Goal: Task Accomplishment & Management: Complete application form

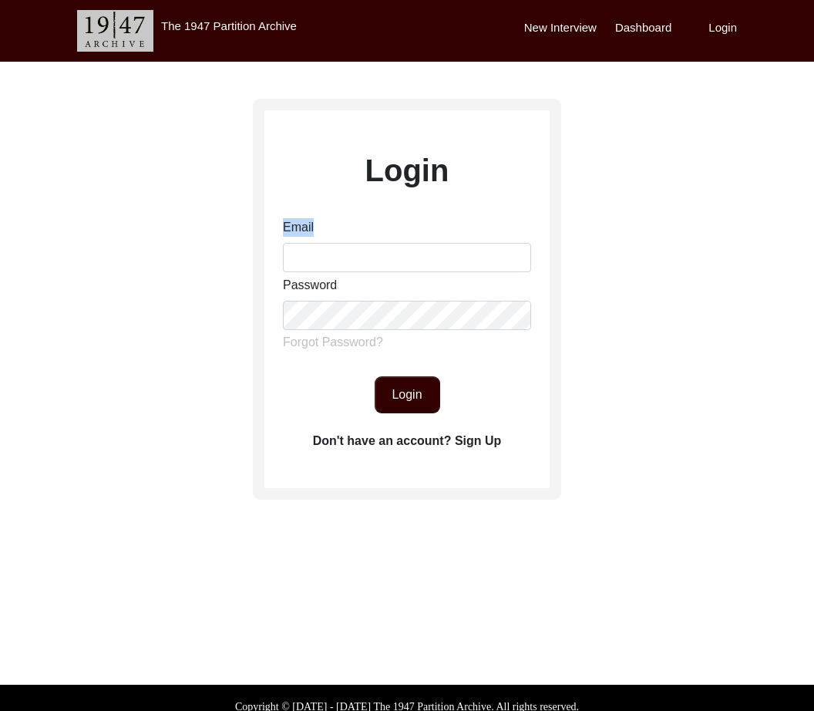
drag, startPoint x: 392, startPoint y: 241, endPoint x: 396, endPoint y: 271, distance: 30.4
click at [396, 271] on div "Email" at bounding box center [407, 245] width 248 height 54
click at [396, 271] on input "Email" at bounding box center [407, 257] width 248 height 29
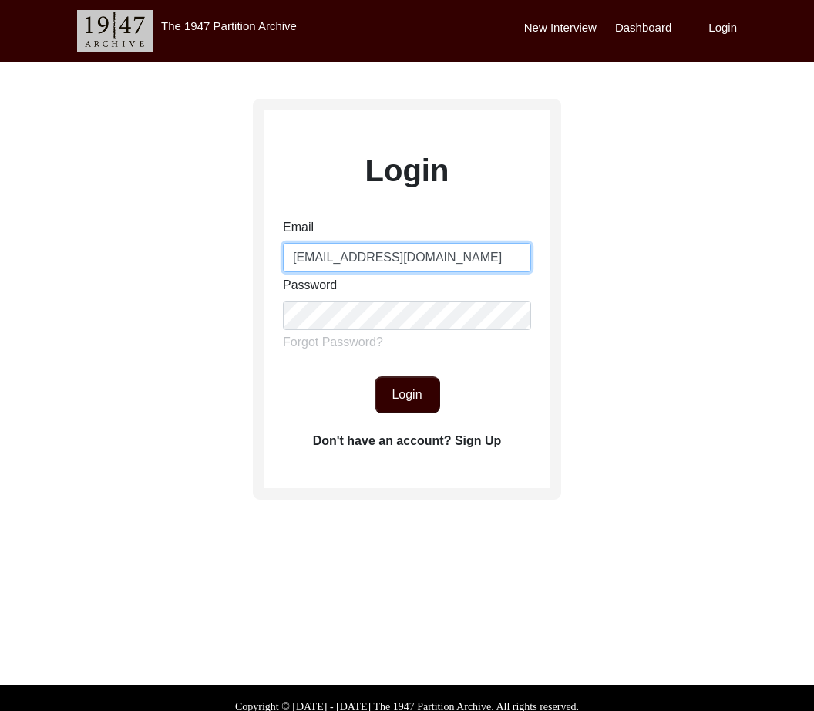
type input "[EMAIL_ADDRESS][DOMAIN_NAME]"
click at [409, 409] on button "Login" at bounding box center [408, 394] width 66 height 37
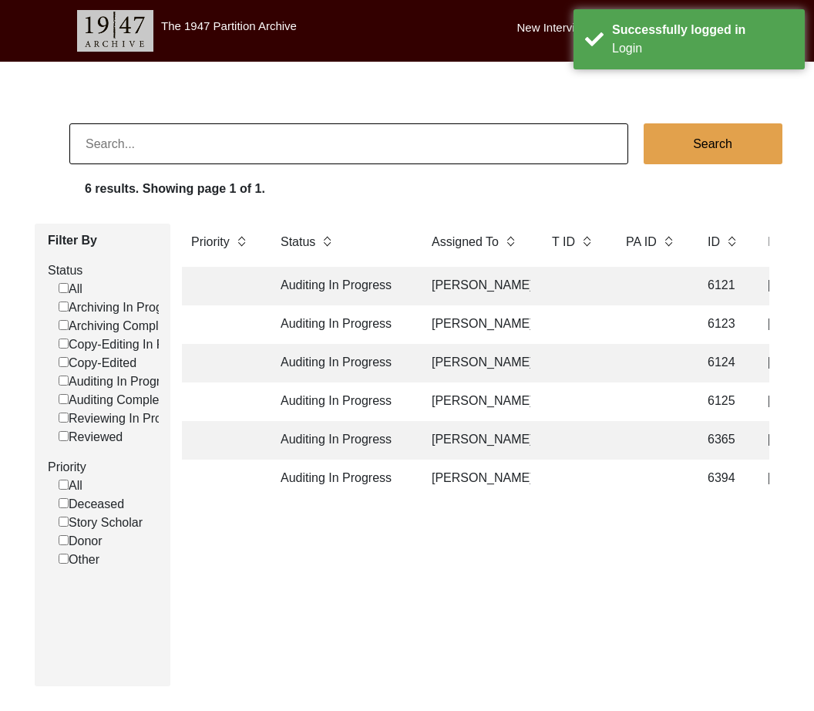
click at [344, 285] on td "Auditing In Progress" at bounding box center [340, 286] width 139 height 39
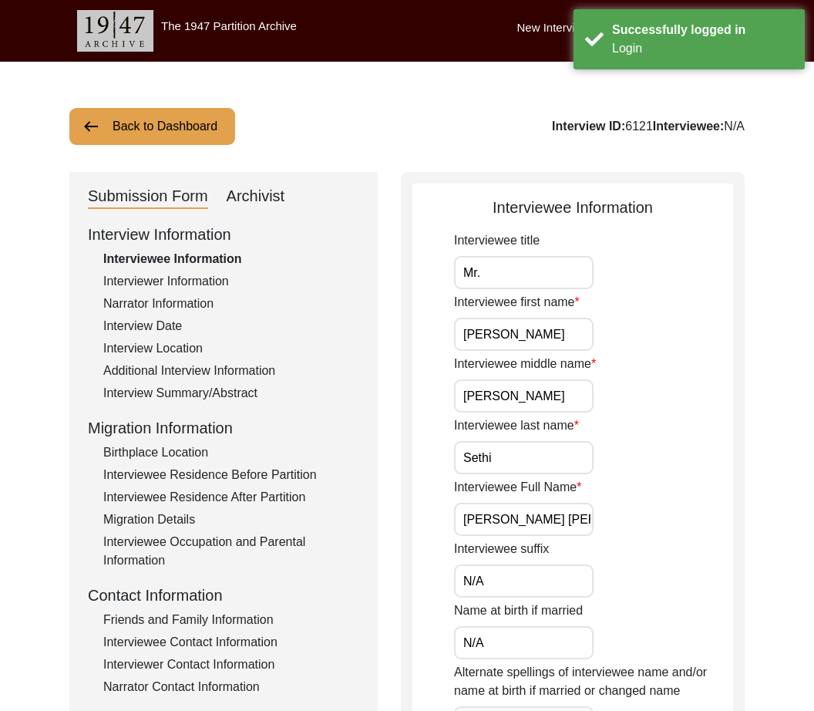
click at [344, 285] on div "Interviewer Information" at bounding box center [231, 281] width 256 height 19
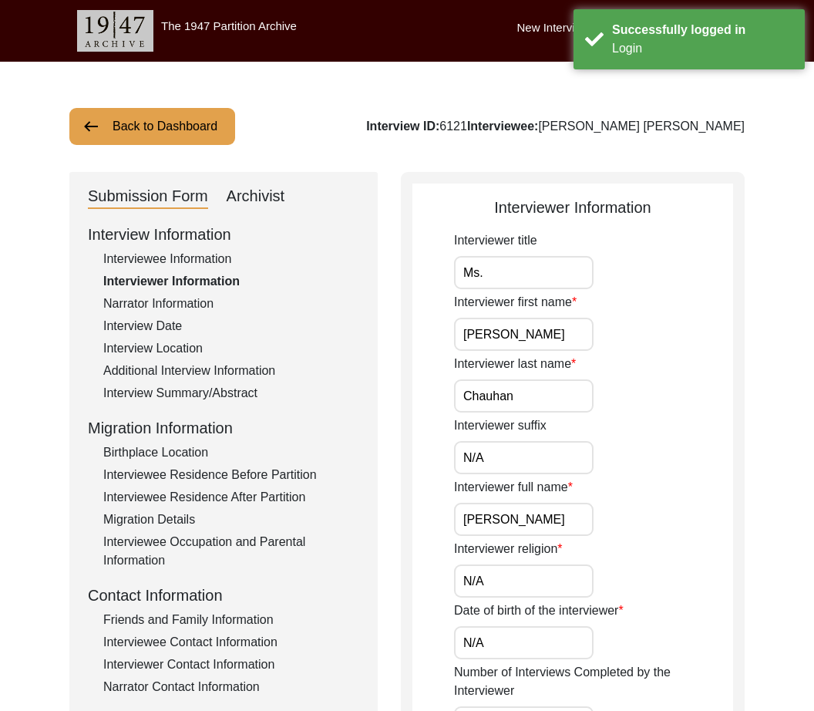
click at [254, 190] on div "Archivist" at bounding box center [256, 196] width 59 height 25
select select "556"
select select "Auditing In Progress"
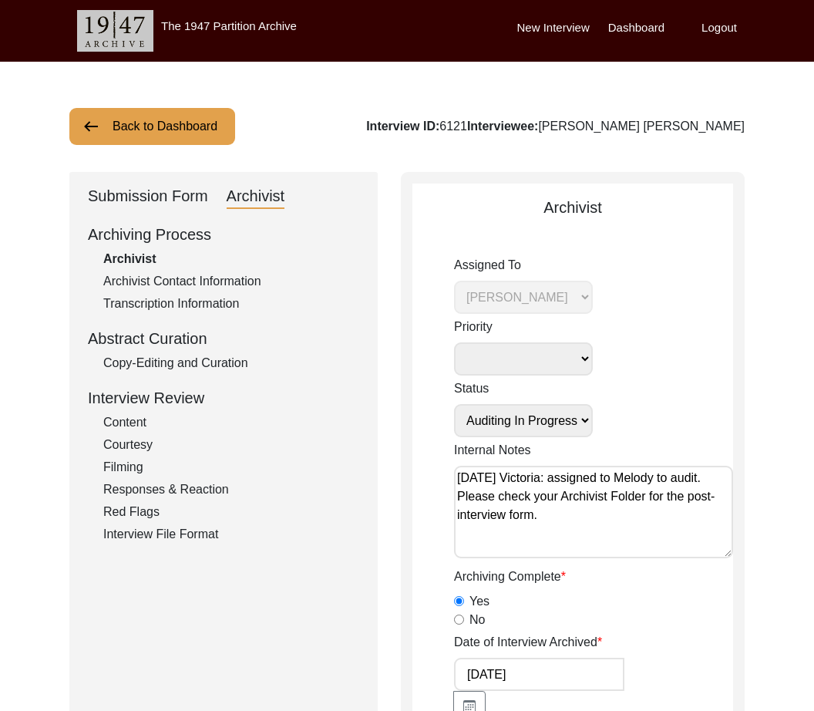
click at [623, 533] on textarea "[DATE] Victoria: assigned to Melody to audit. Please check your Archivist Folde…" at bounding box center [593, 512] width 279 height 93
click at [133, 127] on button "Back to Dashboard" at bounding box center [152, 126] width 166 height 37
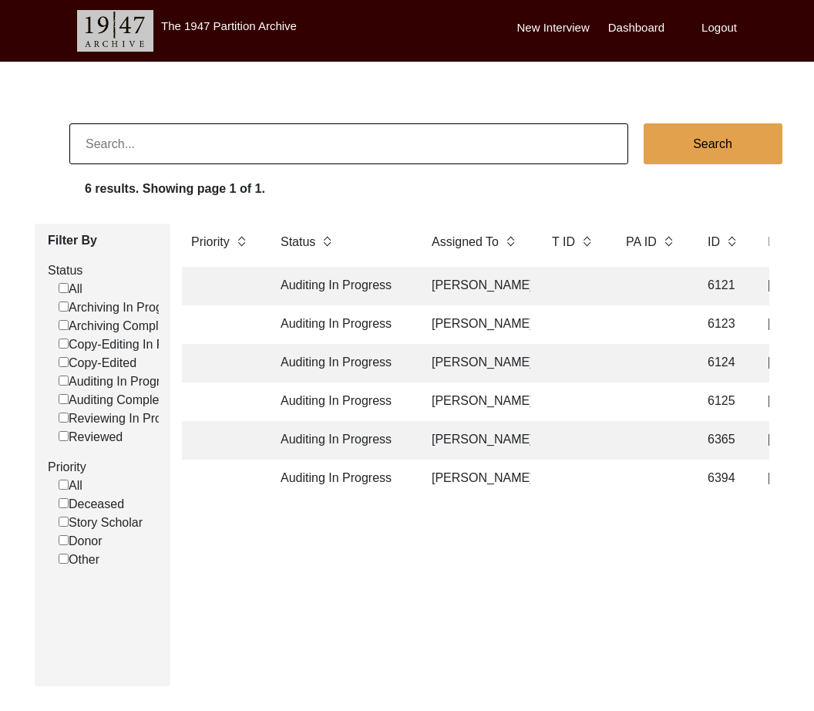
click at [340, 320] on td "Auditing In Progress" at bounding box center [340, 324] width 139 height 39
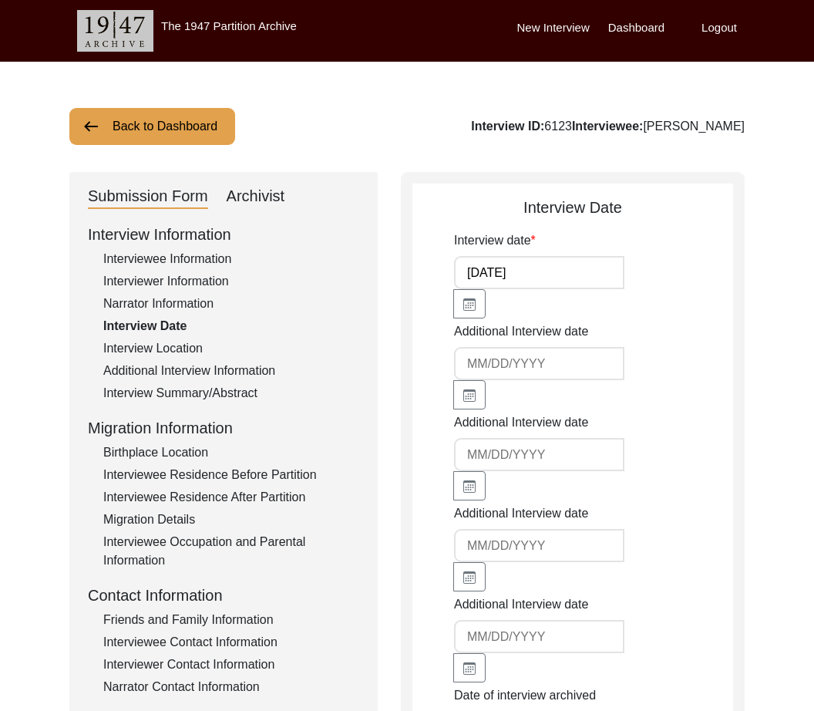
click at [237, 204] on div "Archivist" at bounding box center [256, 196] width 59 height 25
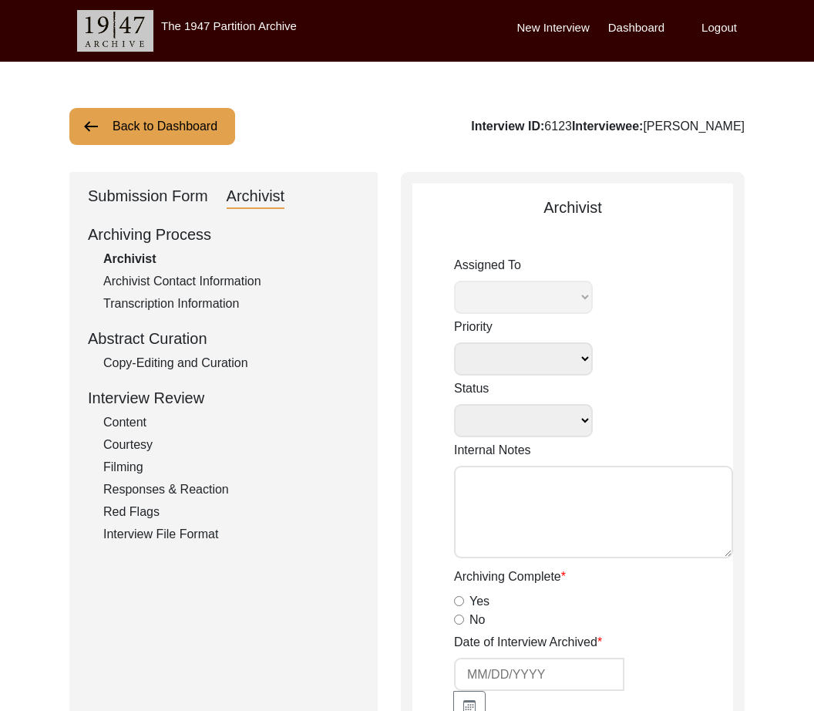
select select
select select "Auditing In Progress"
type textarea "[DATE] Victoria: assigned to Melody to audit. Please check your Archivist Folde…"
type input "[DATE]"
radio input "true"
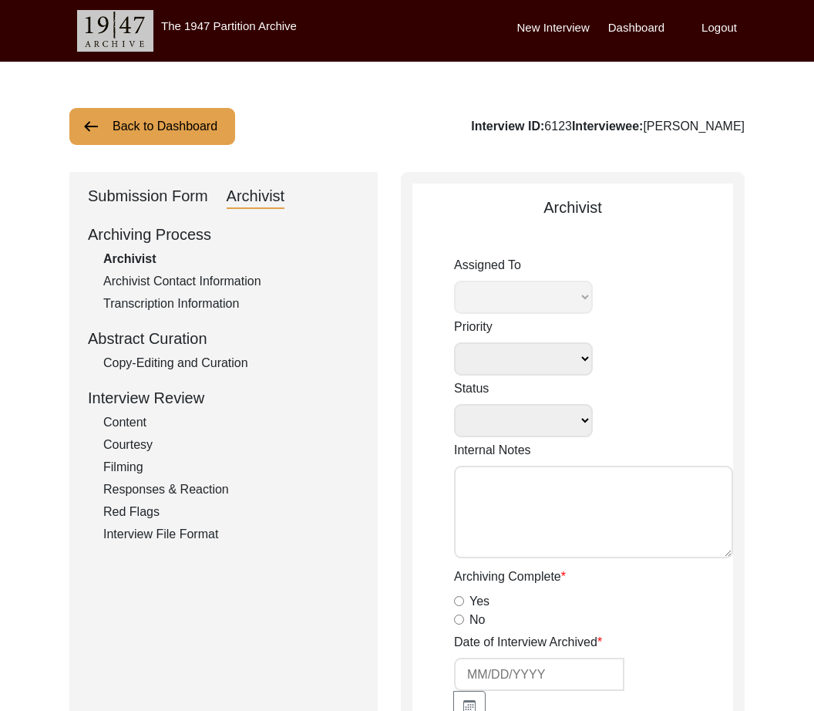
radio input "true"
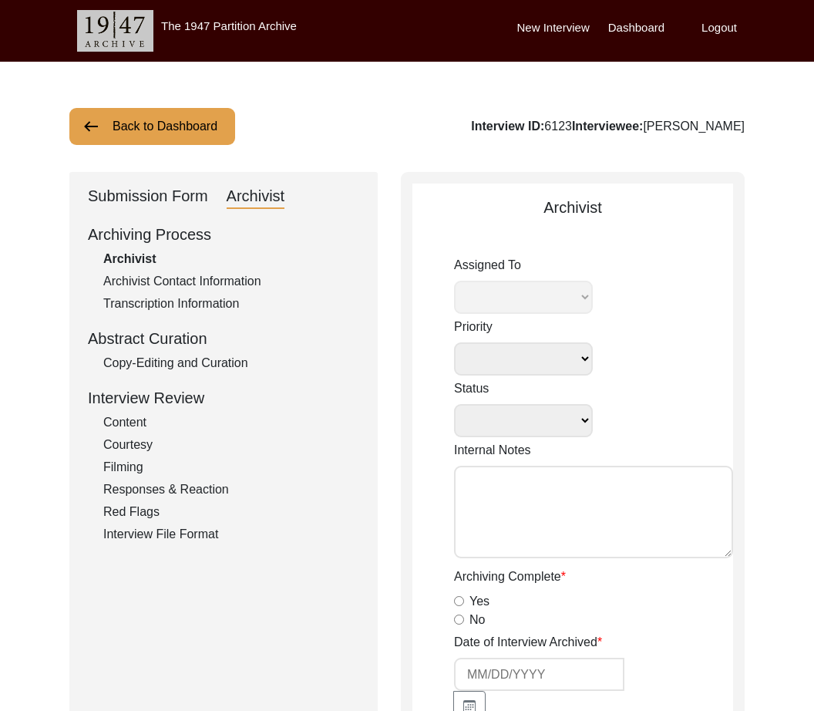
radio input "true"
type input "1:15:05"
radio input "true"
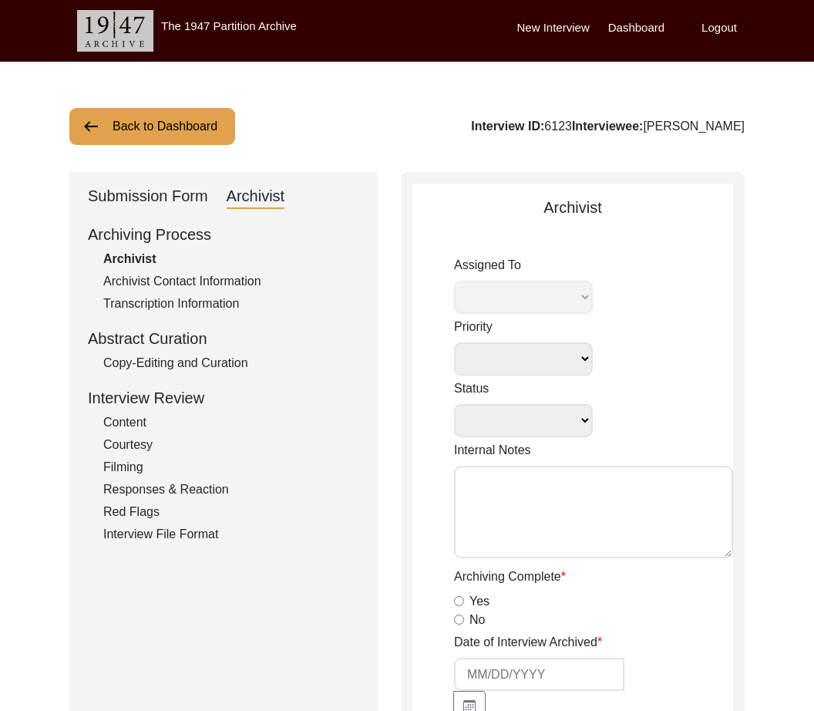
radio input "true"
type input "16"
radio input "true"
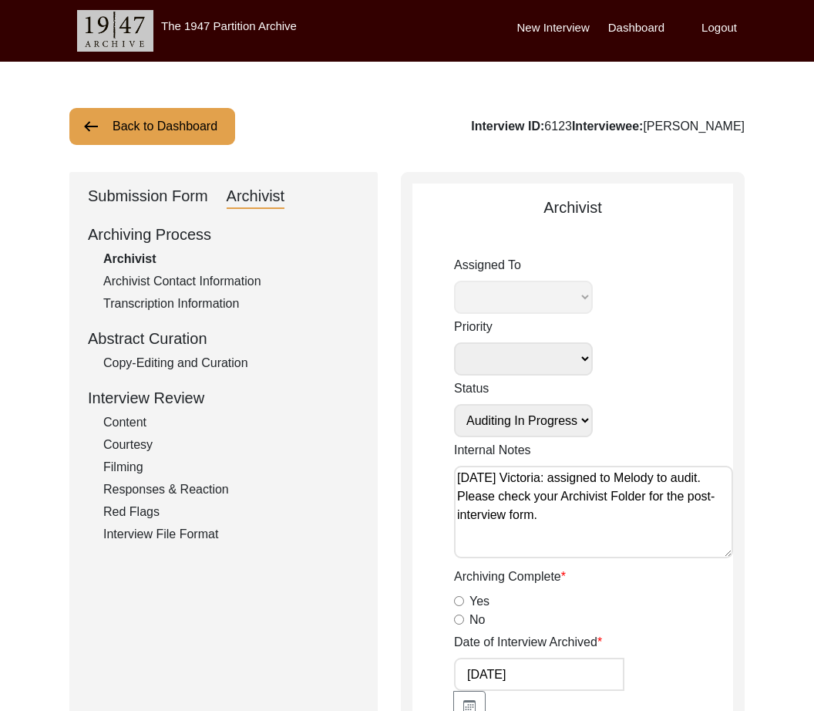
select select "556"
click at [134, 121] on button "Back to Dashboard" at bounding box center [152, 126] width 166 height 37
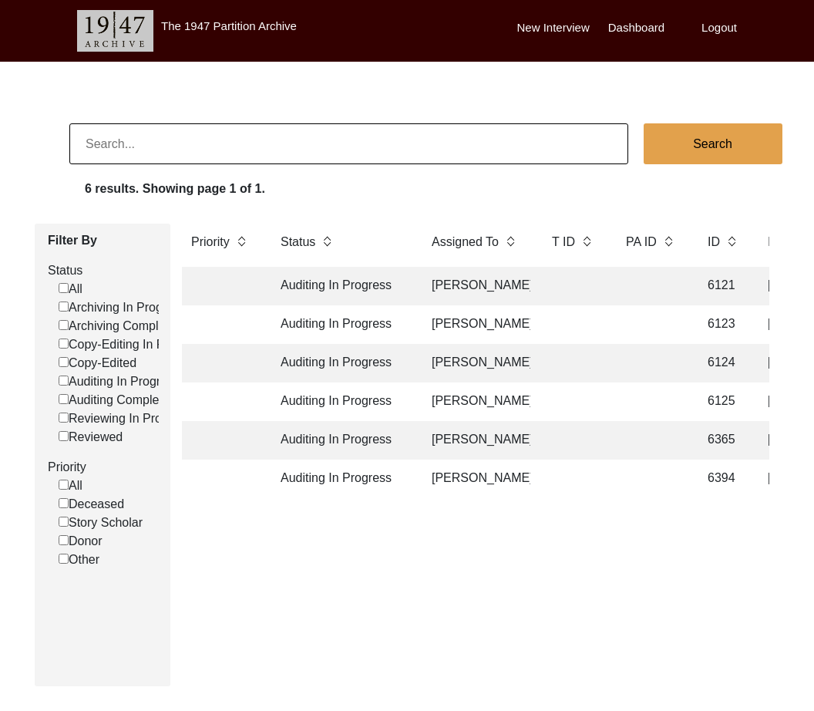
click at [353, 321] on td "Auditing In Progress" at bounding box center [340, 324] width 139 height 39
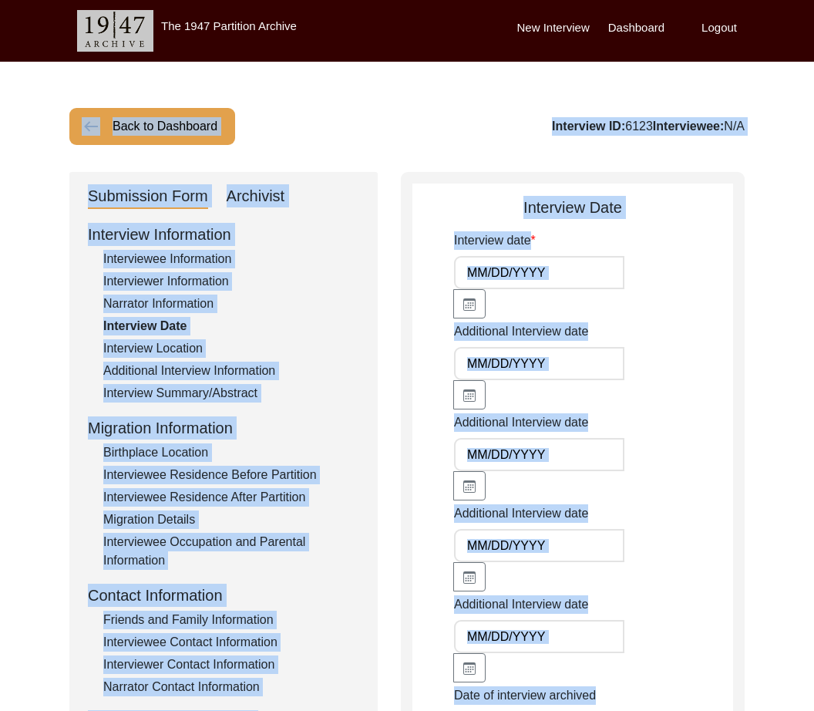
type input "[DATE]"
click at [161, 128] on button "Back to Dashboard" at bounding box center [152, 126] width 166 height 37
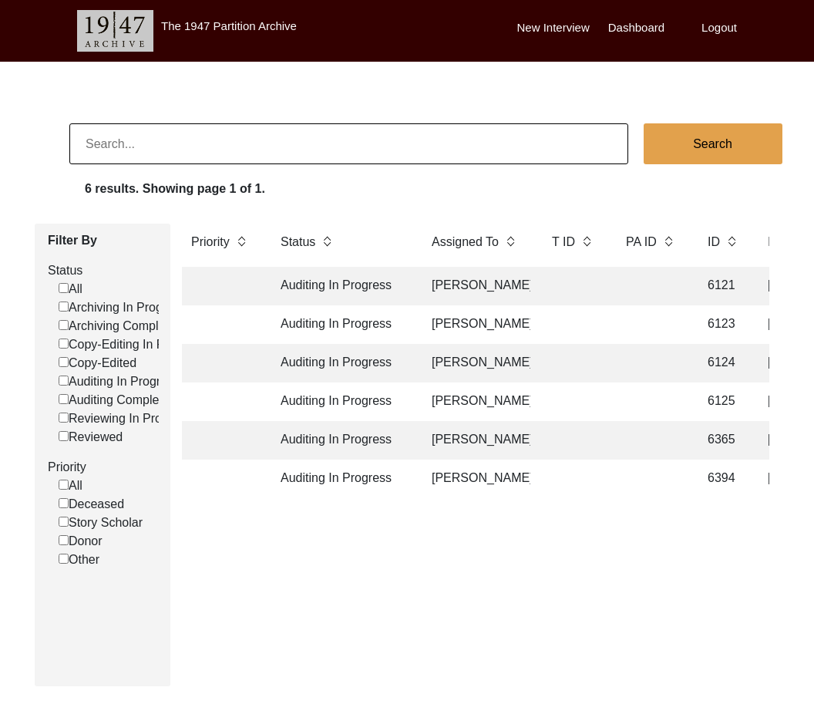
click at [319, 357] on td "Auditing In Progress" at bounding box center [340, 363] width 139 height 39
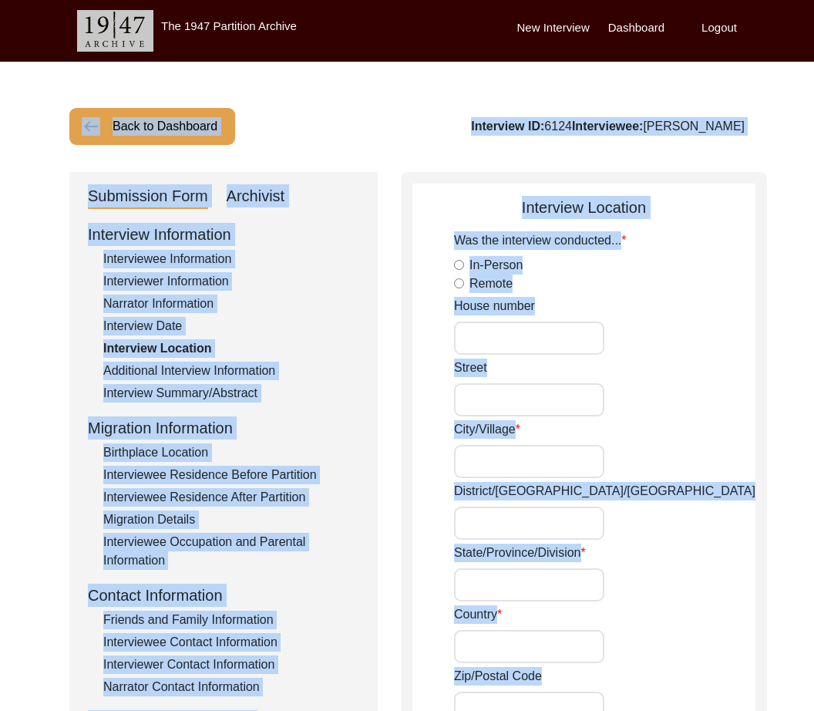
type input "[GEOGRAPHIC_DATA], [GEOGRAPHIC_DATA], [GEOGRAPHIC_DATA]"
type input "13.0826"
type input "80.2707"
click at [123, 123] on button "Back to Dashboard" at bounding box center [152, 126] width 166 height 37
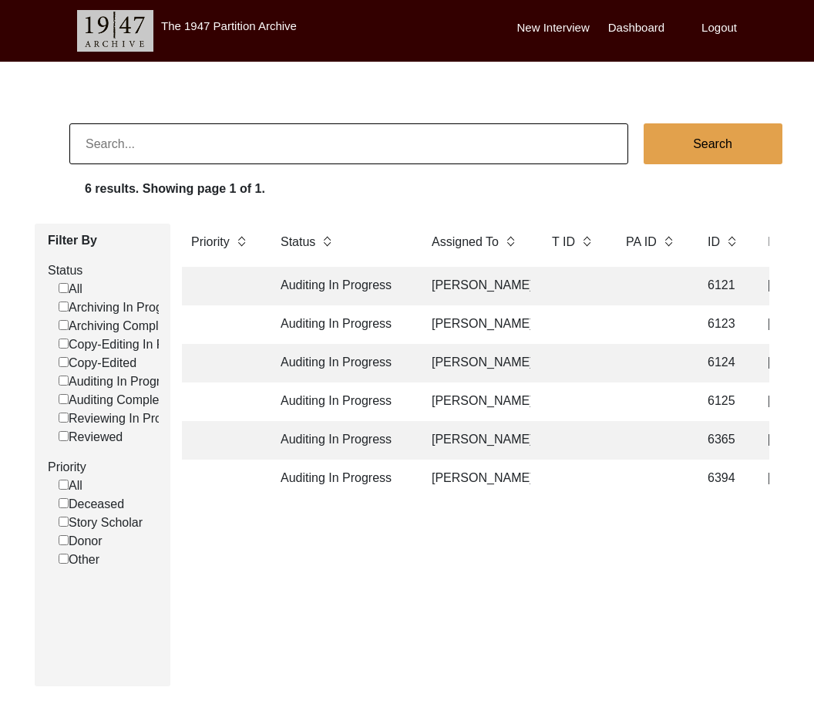
click at [520, 355] on td "[PERSON_NAME]" at bounding box center [477, 363] width 108 height 39
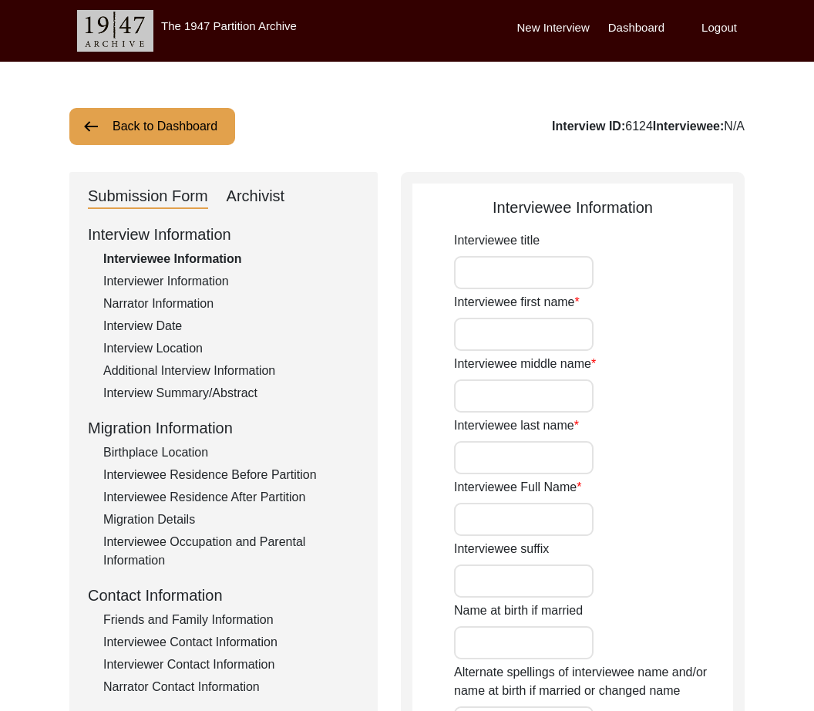
type input "Mr."
type input "[PERSON_NAME]"
type input "[DATE]"
type input "[DEMOGRAPHIC_DATA]"
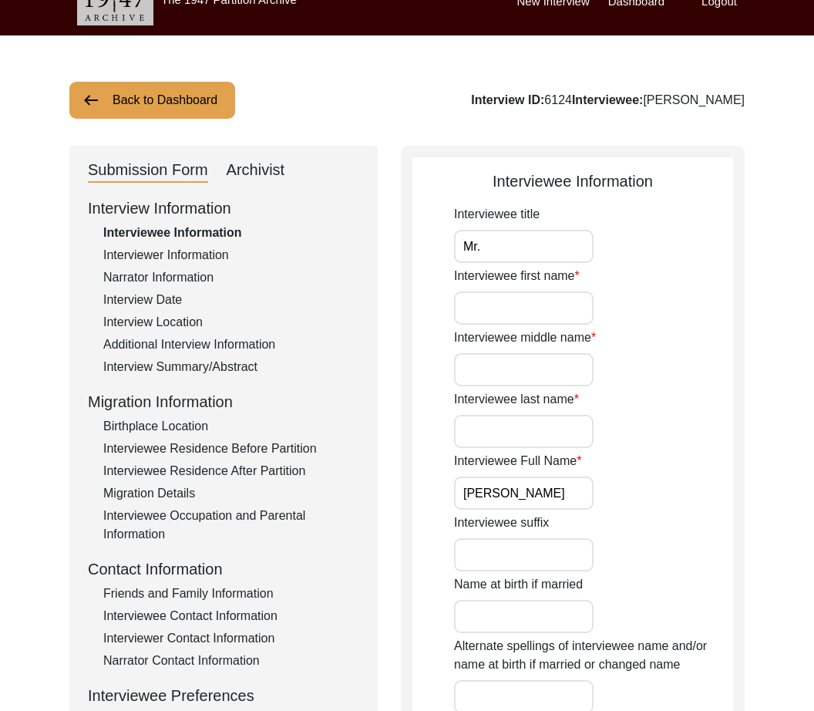
click at [567, 317] on input "Interviewee first name" at bounding box center [524, 307] width 140 height 33
click at [530, 461] on label "Interviewee Full Name" at bounding box center [517, 461] width 127 height 19
click at [530, 477] on input "[PERSON_NAME]" at bounding box center [524, 493] width 140 height 33
click at [552, 418] on input "Interviewee last name" at bounding box center [524, 431] width 140 height 33
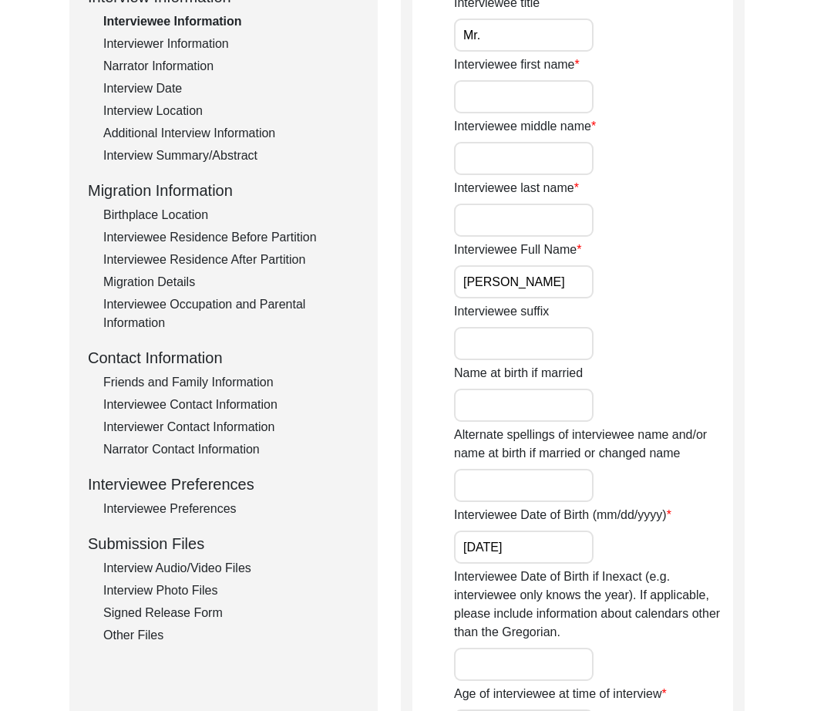
scroll to position [246, 0]
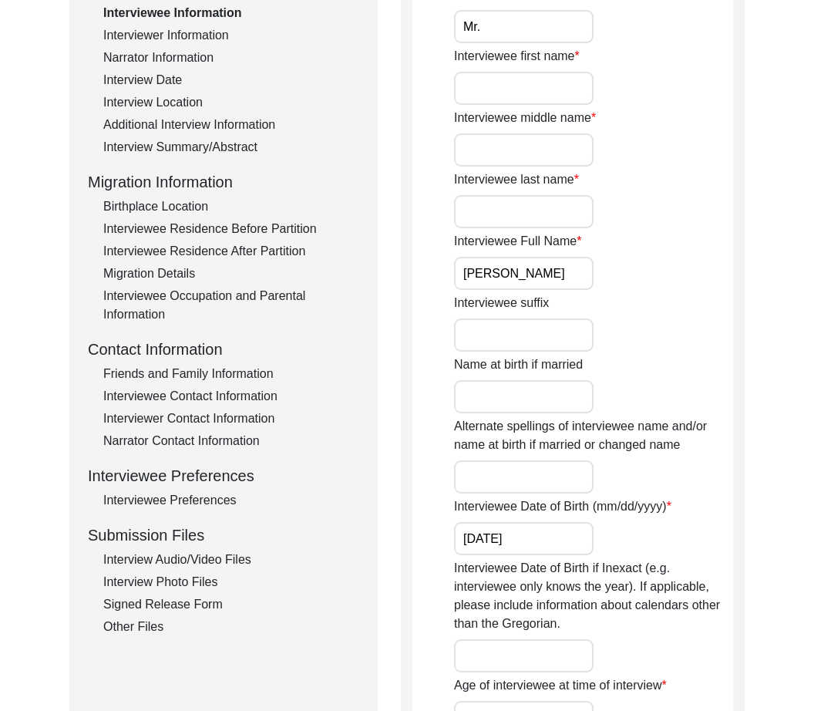
click at [526, 237] on label "Interviewee Full Name" at bounding box center [517, 241] width 127 height 19
click at [526, 257] on input "[PERSON_NAME]" at bounding box center [524, 273] width 140 height 33
drag, startPoint x: 591, startPoint y: 277, endPoint x: 320, endPoint y: 248, distance: 272.1
click at [320, 248] on div "Submission Form Archivist Interview Information Interviewee Information Intervi…" at bounding box center [406, 632] width 675 height 1412
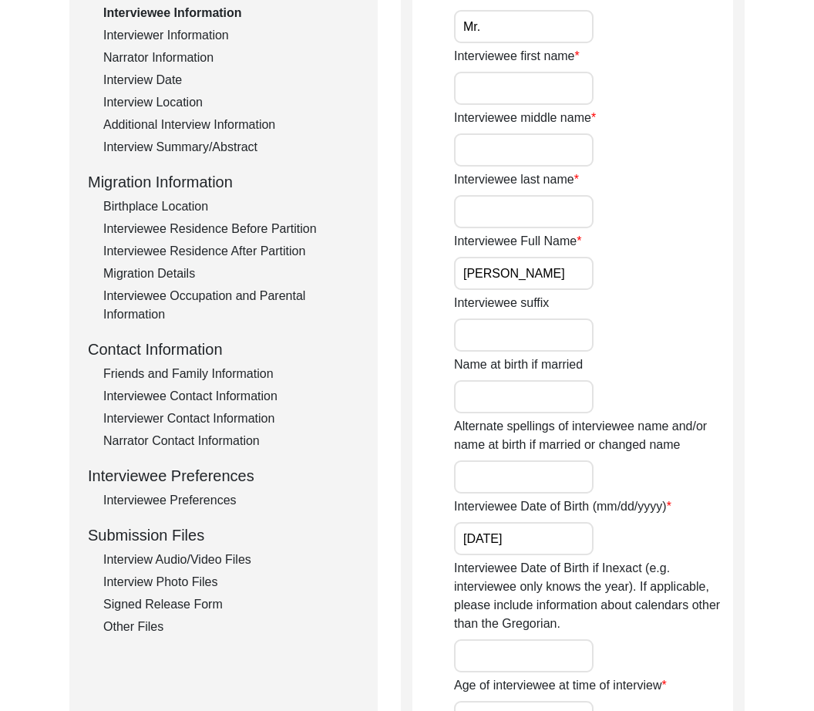
click at [541, 281] on input "[PERSON_NAME]" at bounding box center [524, 273] width 140 height 33
click at [596, 448] on label "Alternate spellings of interviewee name and/or name at birth if married or chan…" at bounding box center [593, 435] width 279 height 37
click at [594, 460] on input "Alternate spellings of interviewee name and/or name at birth if married or chan…" at bounding box center [524, 476] width 140 height 33
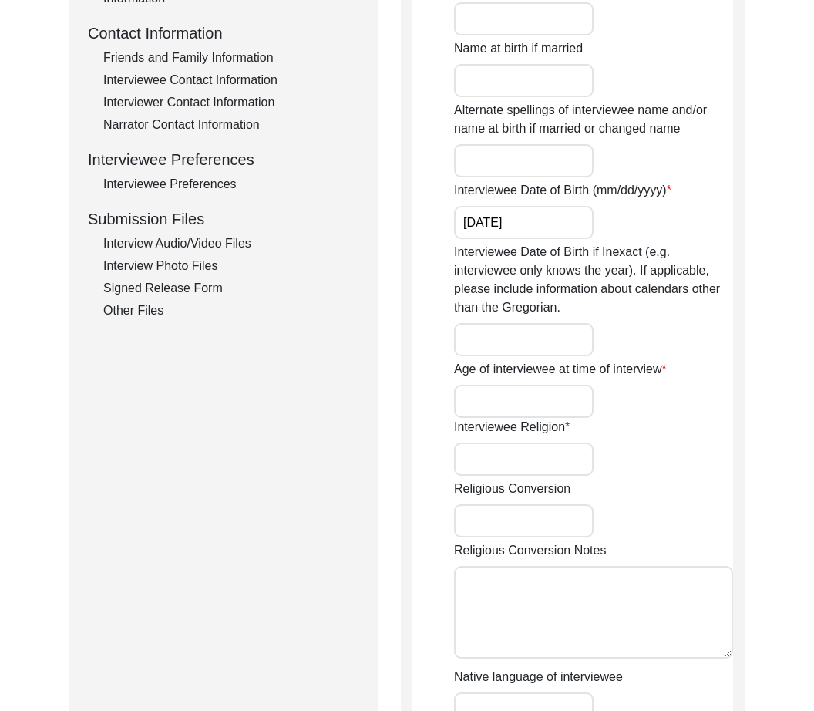
scroll to position [583, 0]
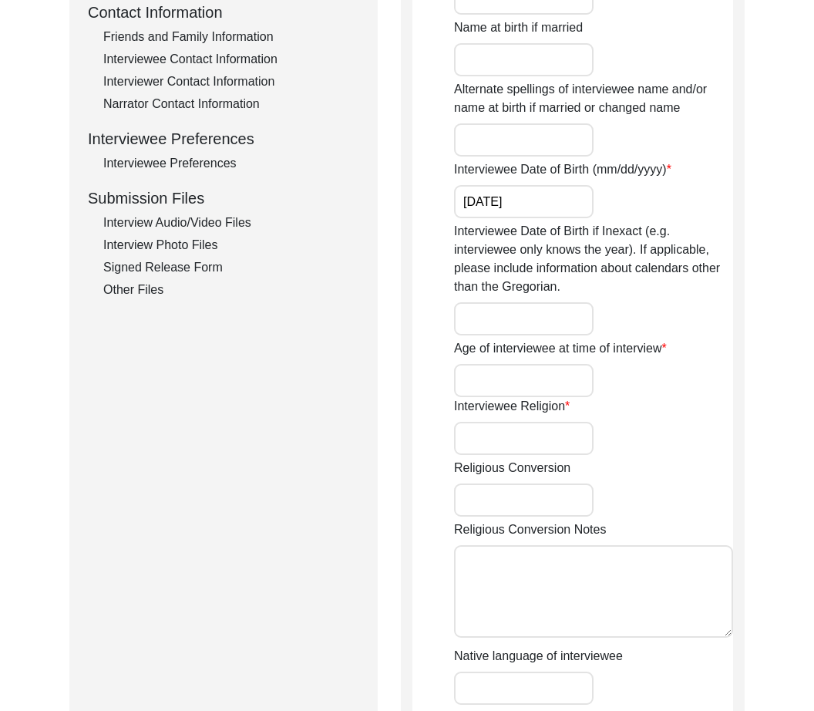
click at [559, 342] on label "Age of interviewee at time of interview" at bounding box center [560, 348] width 213 height 19
click at [559, 364] on input "Age of interviewee at time of interview" at bounding box center [524, 380] width 140 height 33
click at [527, 334] on input "Interviewee Date of Birth if Inexact (e.g. interviewee only knows the year). If…" at bounding box center [524, 318] width 140 height 33
click at [441, 350] on app-interviewee-information "Interviewee Information Interviewee title Mr. Interviewee first name Interviewe…" at bounding box center [573, 301] width 321 height 1376
drag, startPoint x: 450, startPoint y: 350, endPoint x: 667, endPoint y: 355, distance: 217.5
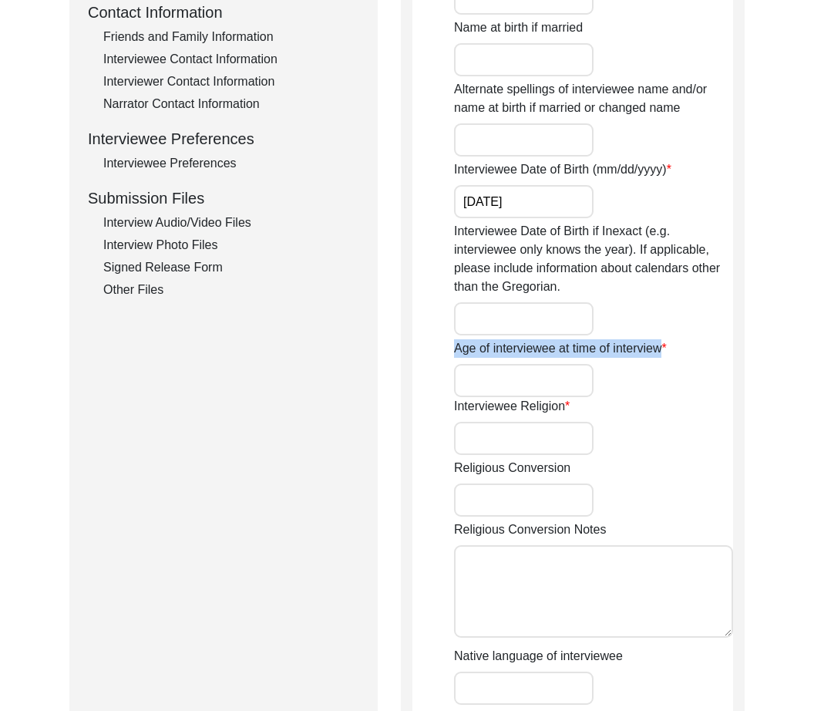
click at [667, 355] on app-interviewee-information "Interviewee Information Interviewee title Mr. Interviewee first name Interviewe…" at bounding box center [573, 301] width 321 height 1376
copy label "Age of interviewee at time of interview"
drag, startPoint x: 699, startPoint y: 438, endPoint x: 507, endPoint y: 372, distance: 202.9
click at [699, 437] on div "Interviewee Religion" at bounding box center [593, 426] width 279 height 58
click at [679, 372] on div "Age of interviewee at time of interview" at bounding box center [593, 368] width 279 height 58
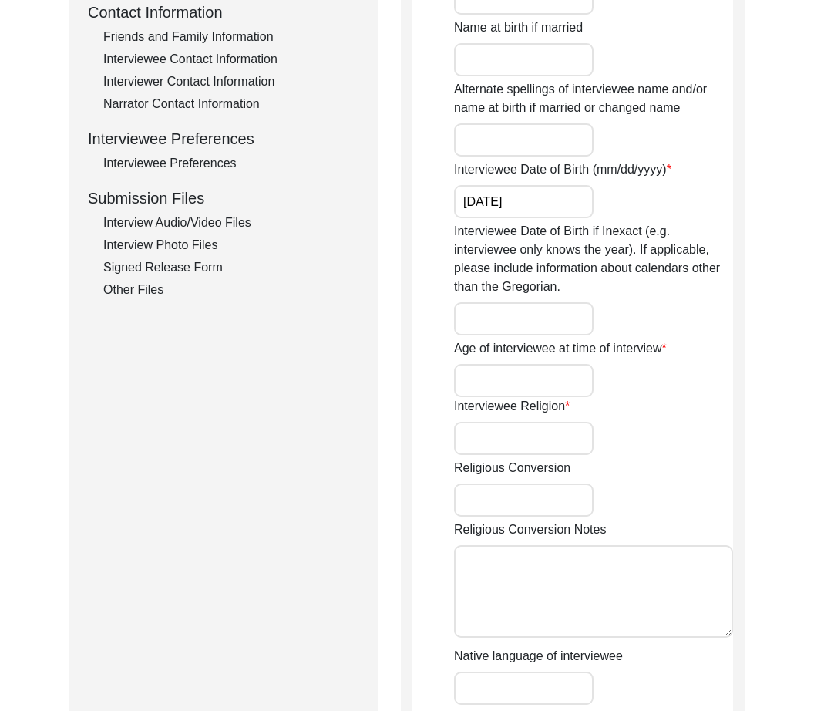
drag, startPoint x: 665, startPoint y: 430, endPoint x: 582, endPoint y: 446, distance: 83.9
click at [615, 445] on div "Interviewee Religion" at bounding box center [593, 426] width 279 height 58
click at [565, 444] on input "Interviewee Religion" at bounding box center [524, 438] width 140 height 33
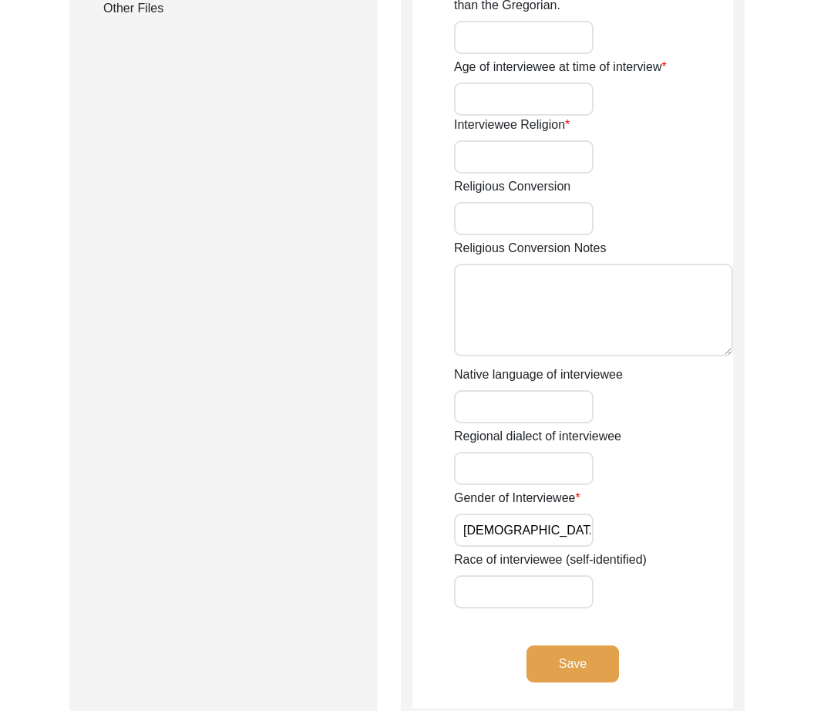
scroll to position [896, 0]
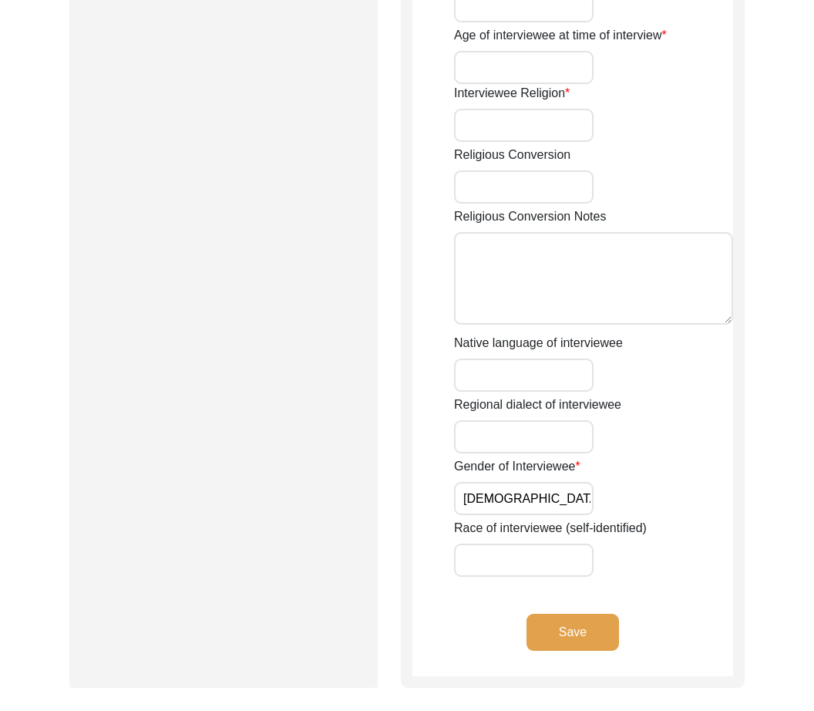
click at [544, 489] on input "[DEMOGRAPHIC_DATA]" at bounding box center [524, 498] width 140 height 33
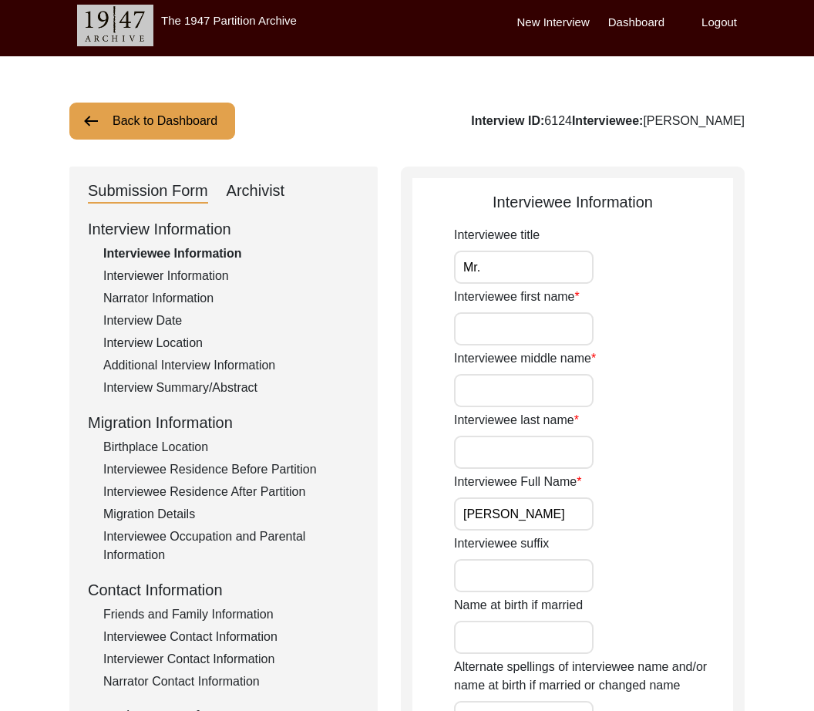
scroll to position [206, 0]
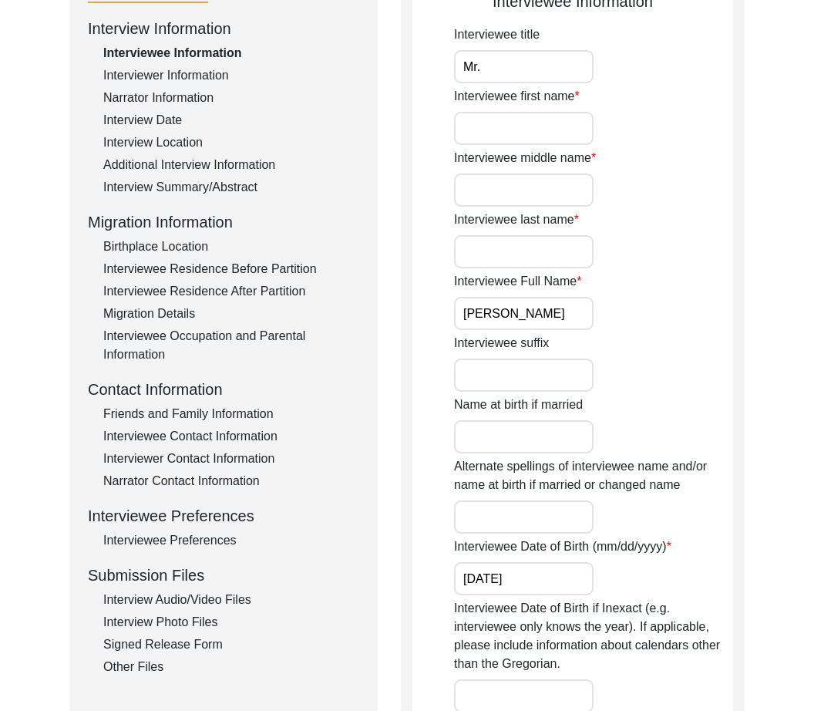
click at [554, 130] on input "Interviewee first name" at bounding box center [524, 128] width 140 height 33
paste input "[PERSON_NAME]"
type input "[PERSON_NAME]"
click at [519, 194] on input "Interviewee middle name" at bounding box center [524, 189] width 140 height 33
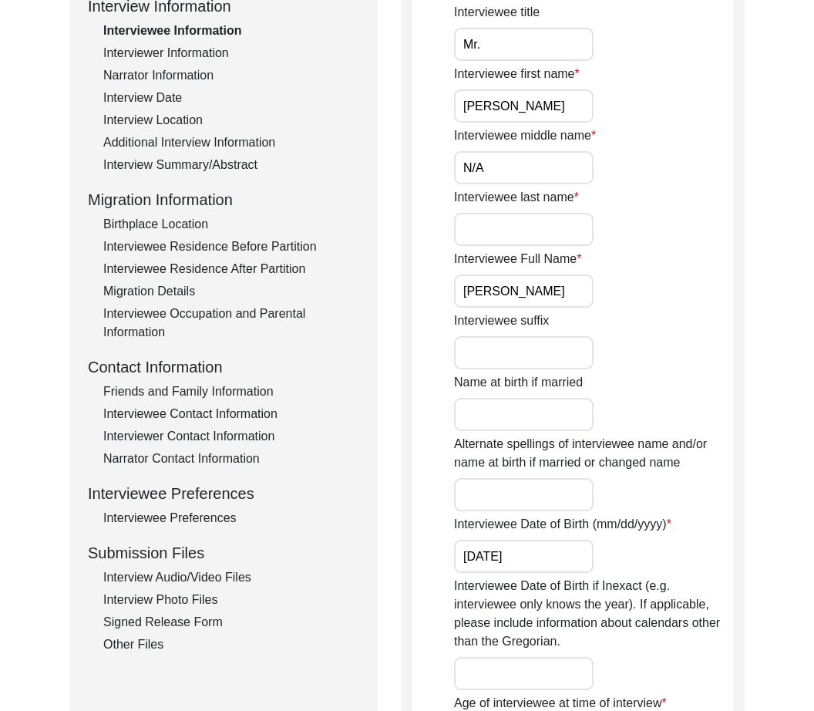
scroll to position [240, 0]
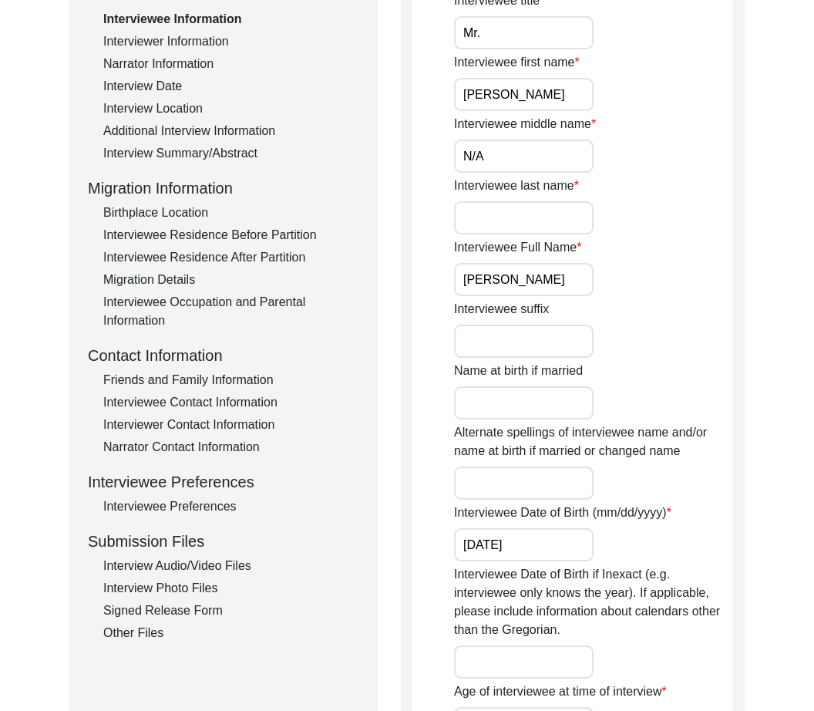
type input "N/A"
click at [539, 244] on label "Interviewee Full Name" at bounding box center [517, 247] width 127 height 19
click at [539, 263] on input "[PERSON_NAME]" at bounding box center [524, 279] width 140 height 33
click at [548, 225] on input "Interviewee last name" at bounding box center [524, 217] width 140 height 33
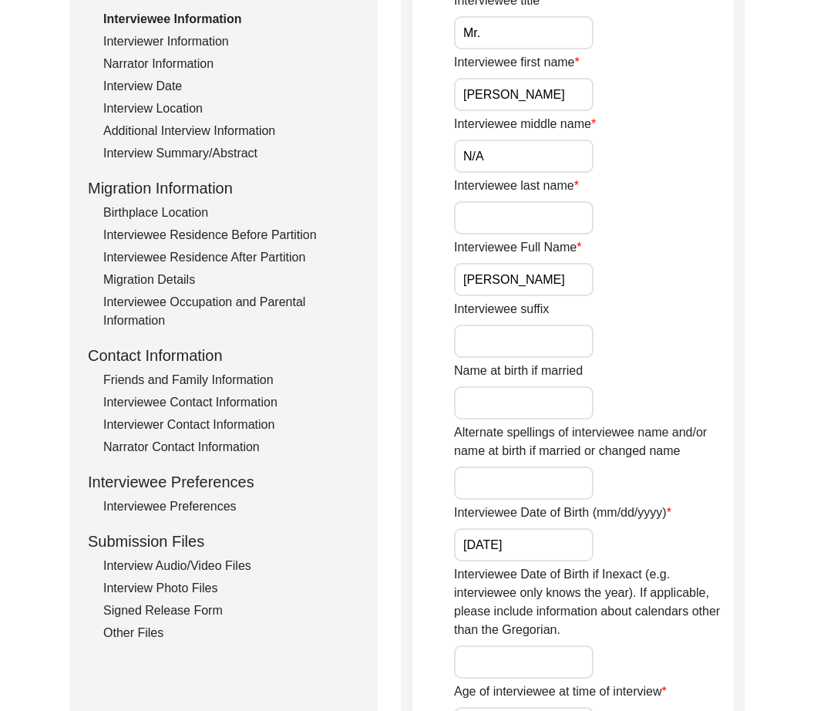
paste input "[PERSON_NAME]"
type input "[PERSON_NAME]"
click at [528, 285] on input "[PERSON_NAME]" at bounding box center [524, 279] width 140 height 33
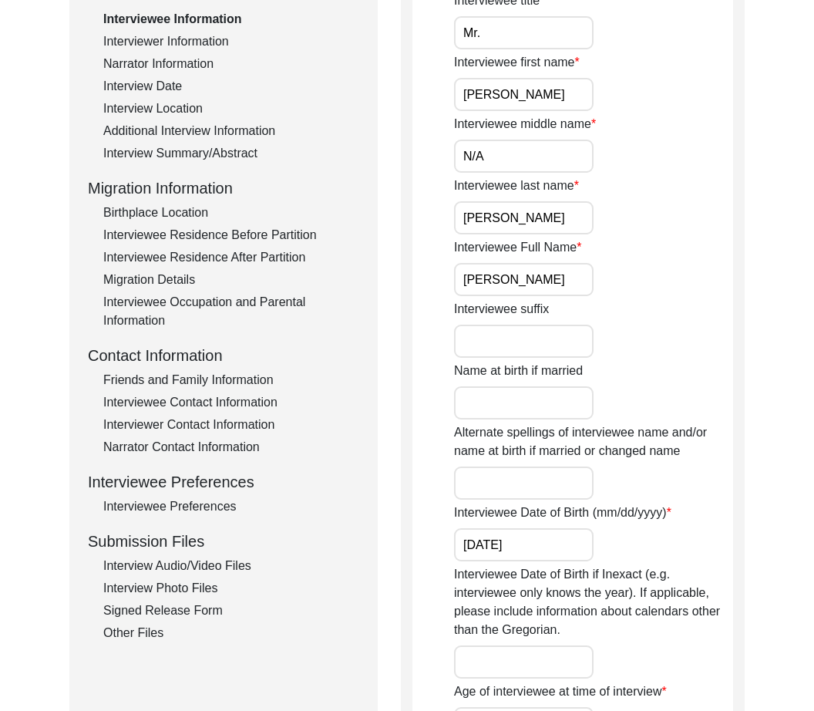
click at [490, 268] on input "[PERSON_NAME]" at bounding box center [524, 279] width 140 height 33
drag, startPoint x: 463, startPoint y: 280, endPoint x: 654, endPoint y: 286, distance: 191.3
click at [654, 286] on div "Interviewee Full Name [PERSON_NAME]" at bounding box center [593, 267] width 279 height 58
paste input "[PERSON_NAME] Vaniyambadi [PERSON_NAME]"
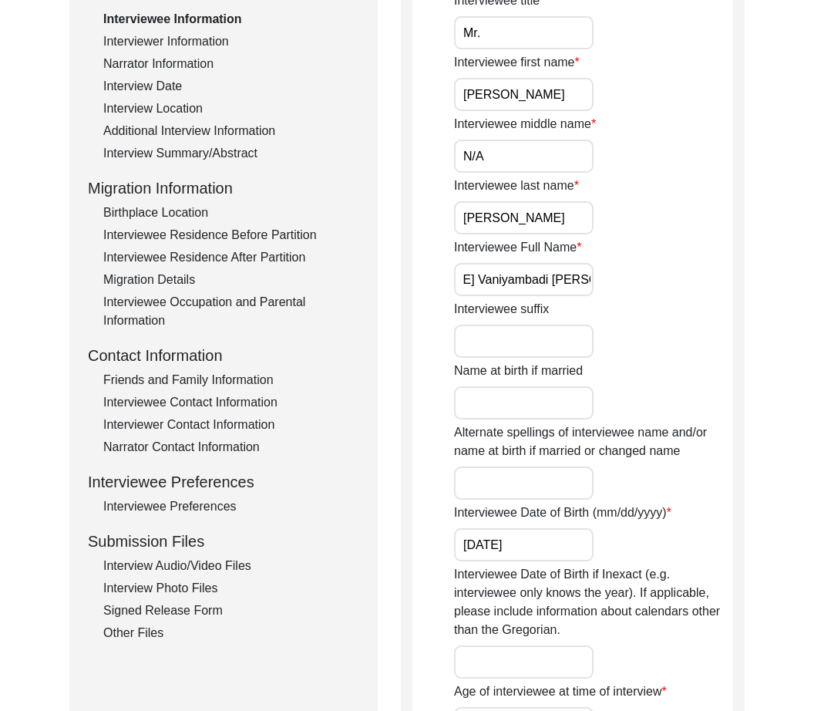
type input "[PERSON_NAME] Vaniyambadi [PERSON_NAME]"
click at [557, 341] on input "Interviewee suffix" at bounding box center [524, 341] width 140 height 33
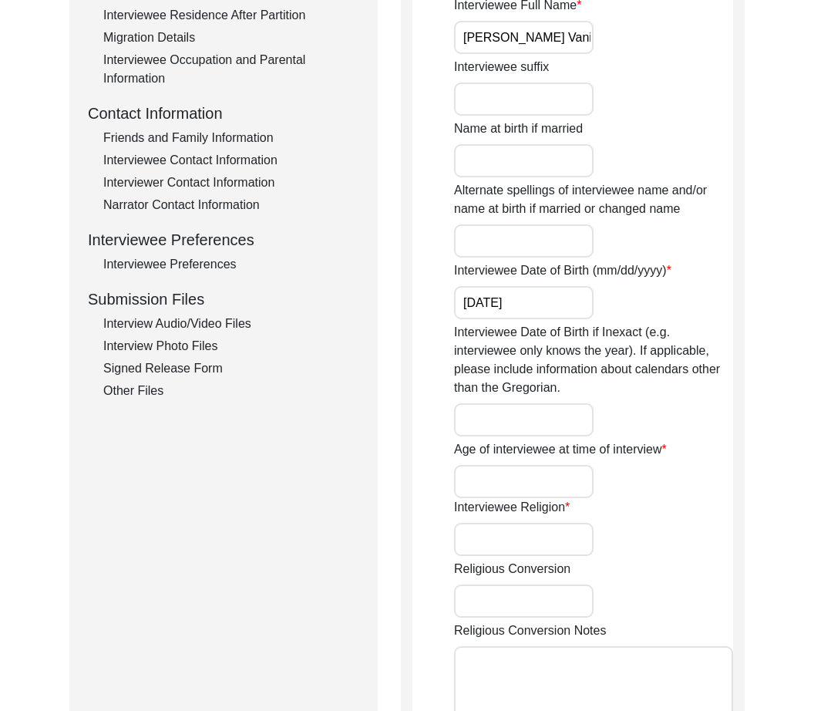
scroll to position [493, 0]
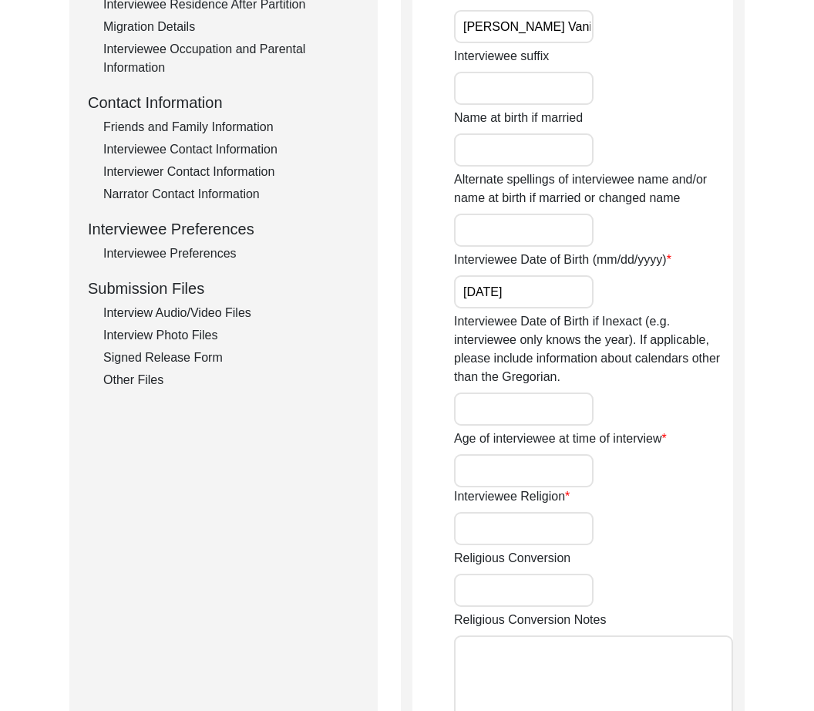
click at [524, 484] on input "Age of interviewee at time of interview" at bounding box center [524, 470] width 140 height 33
type input "87"
click at [573, 541] on input "Interviewee Religion" at bounding box center [524, 528] width 140 height 33
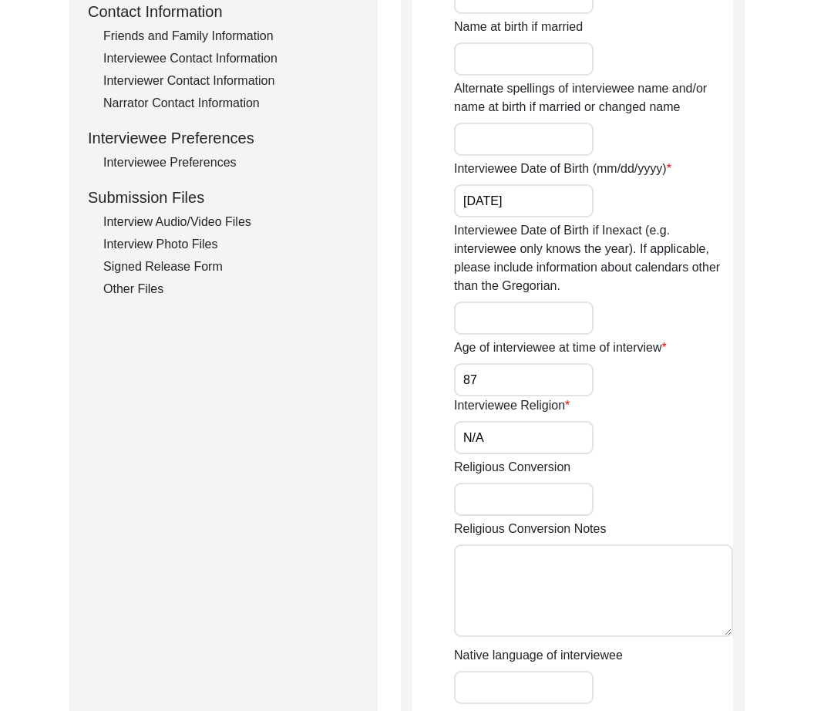
scroll to position [1093, 0]
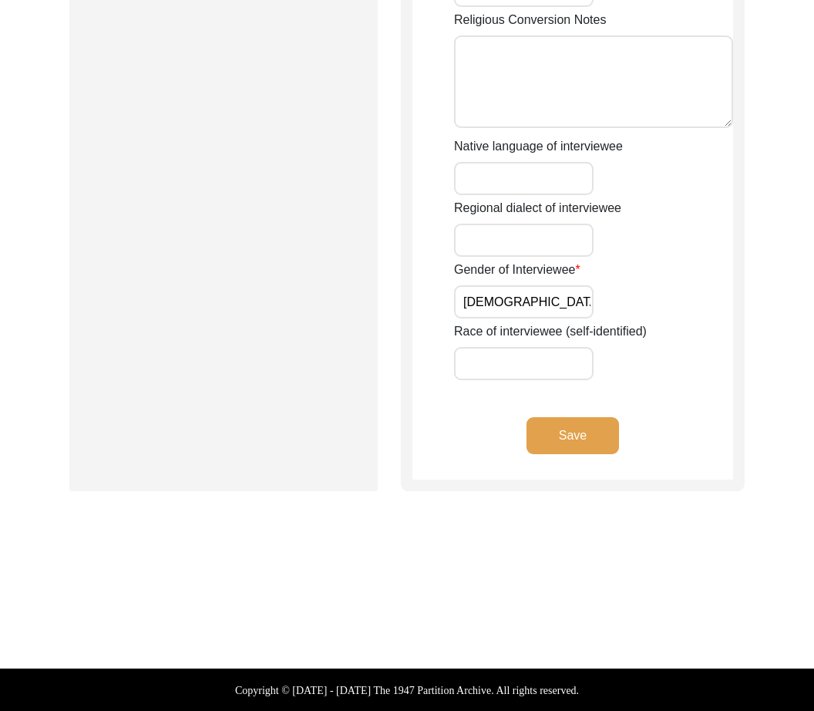
type input "N/A"
click at [567, 443] on button "Save" at bounding box center [573, 435] width 93 height 37
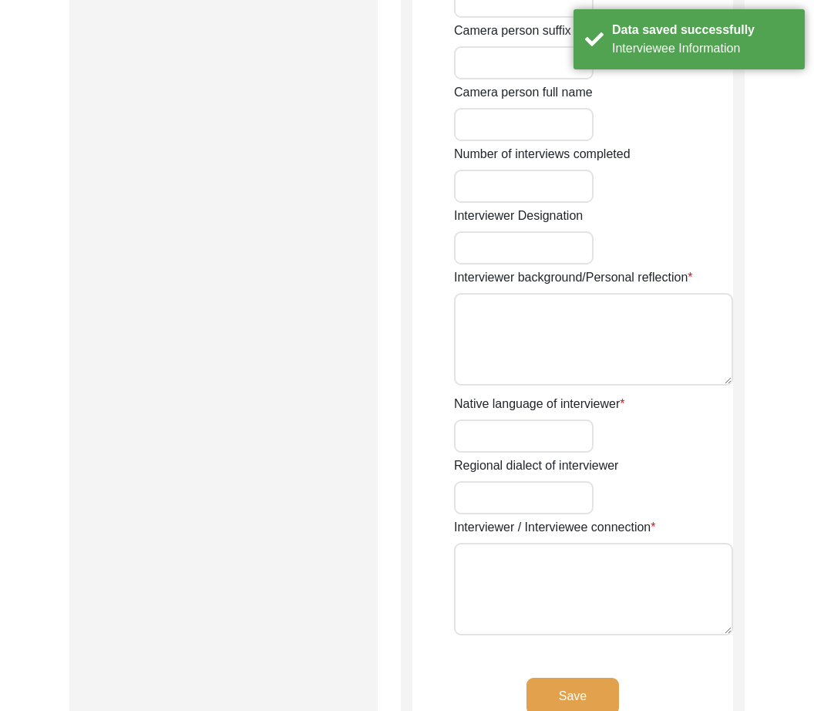
type input "[PERSON_NAME]"
type input "Oral History Student"
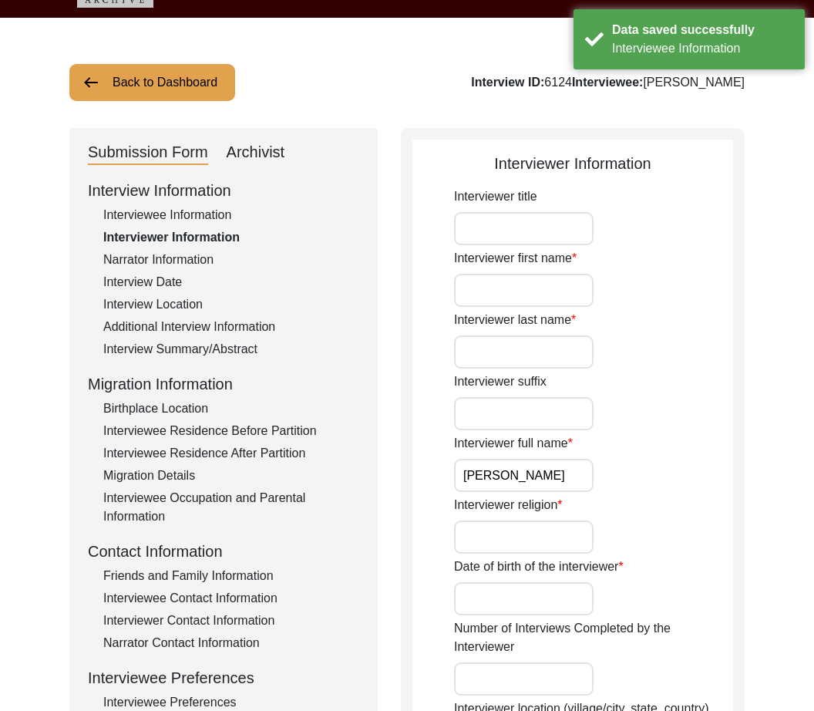
scroll to position [0, 0]
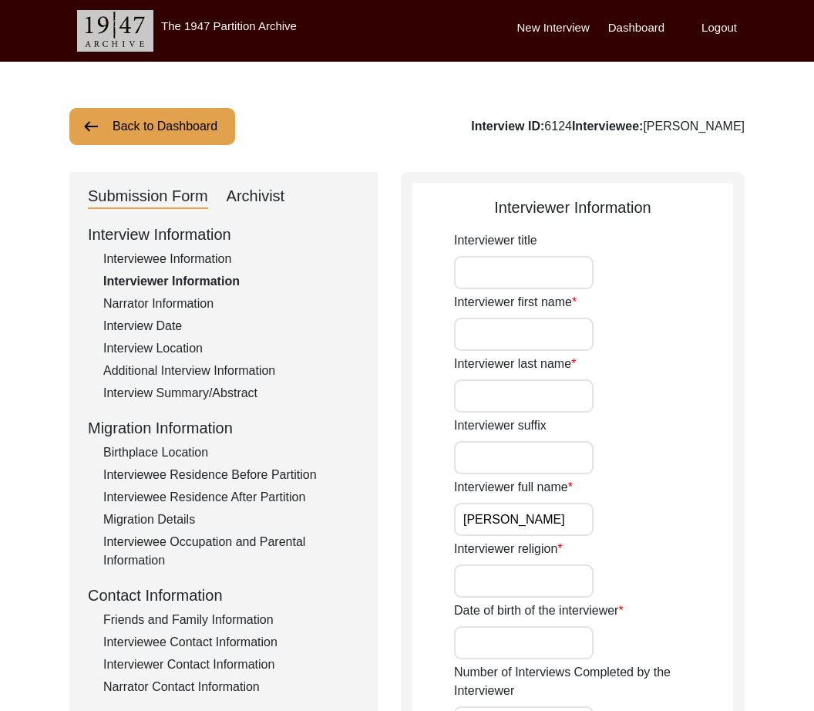
drag, startPoint x: 588, startPoint y: 230, endPoint x: 473, endPoint y: 228, distance: 114.9
drag, startPoint x: 451, startPoint y: 240, endPoint x: 564, endPoint y: 266, distance: 115.6
click at [660, 515] on div "Interviewer full name [PERSON_NAME]" at bounding box center [593, 507] width 279 height 58
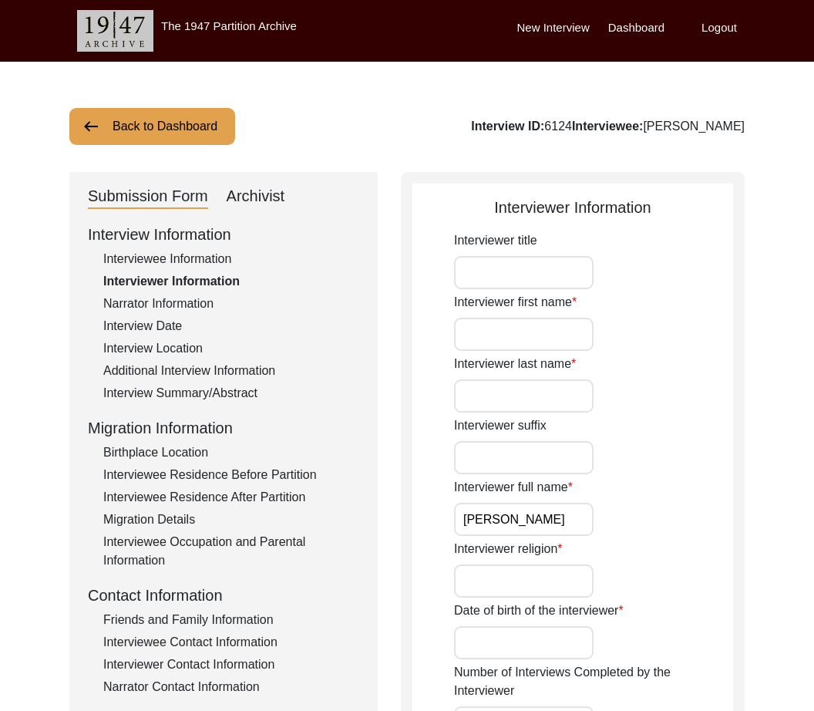
click at [555, 441] on input "Interviewer suffix" at bounding box center [524, 457] width 140 height 33
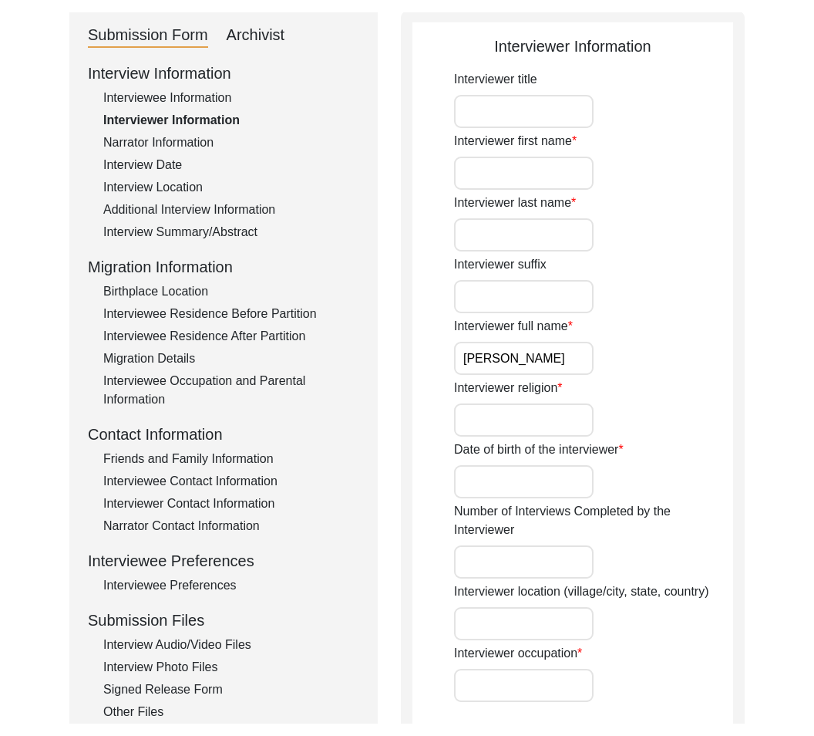
scroll to position [173, 0]
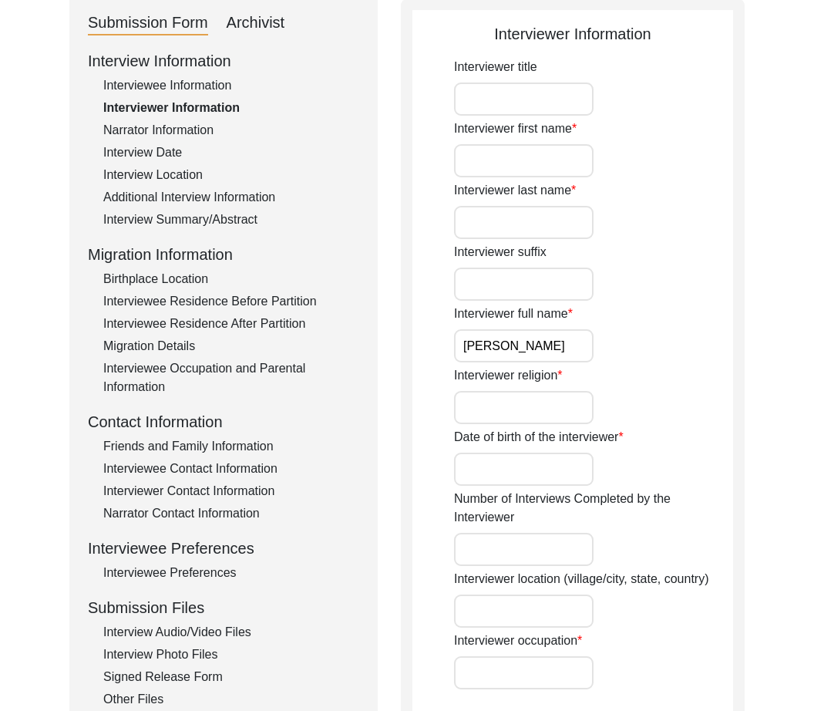
click at [722, 396] on div "Interviewer religion" at bounding box center [593, 395] width 279 height 58
click at [698, 395] on div "Interviewer religion" at bounding box center [593, 395] width 279 height 58
click at [557, 342] on input "[PERSON_NAME]" at bounding box center [524, 345] width 140 height 33
drag, startPoint x: 557, startPoint y: 350, endPoint x: 466, endPoint y: 352, distance: 91.0
click at [466, 352] on input "[PERSON_NAME]" at bounding box center [524, 345] width 140 height 33
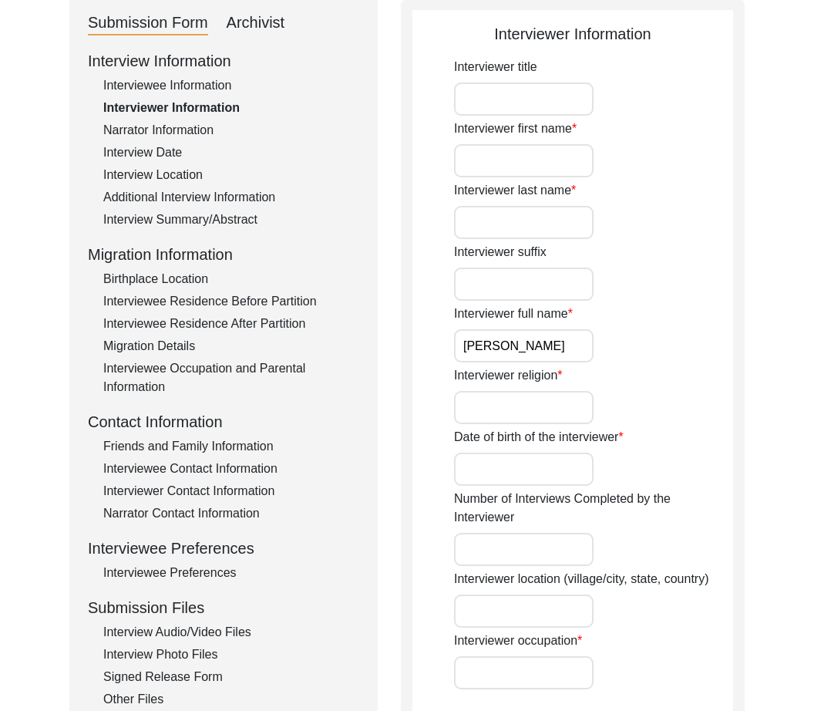
click at [466, 352] on input "[PERSON_NAME]" at bounding box center [524, 345] width 140 height 33
click at [466, 350] on input "[PERSON_NAME]" at bounding box center [524, 345] width 140 height 33
click at [473, 344] on input "[PERSON_NAME]" at bounding box center [524, 345] width 140 height 33
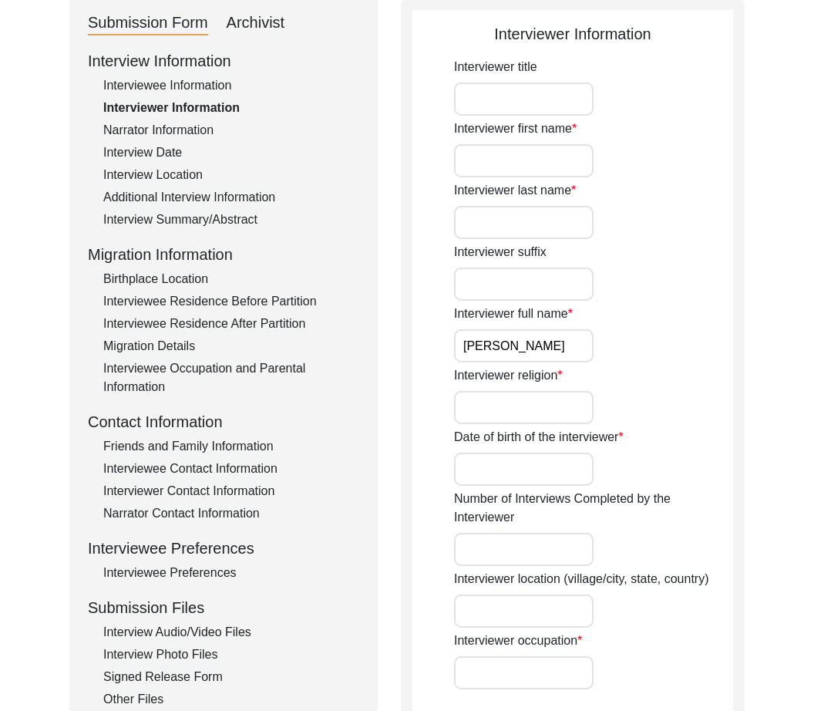
click at [531, 343] on input "[PERSON_NAME]" at bounding box center [524, 345] width 140 height 33
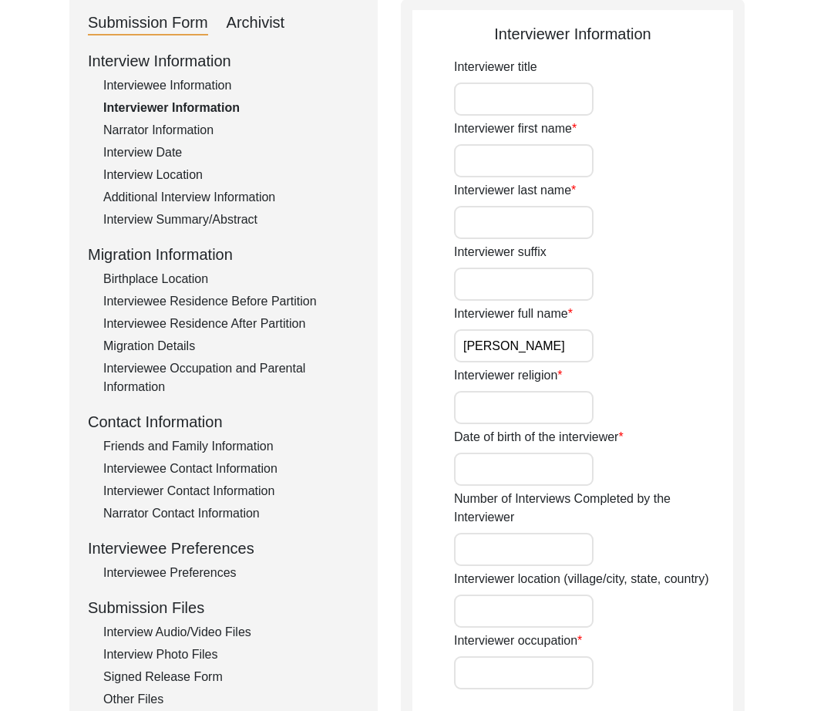
click at [535, 341] on input "[PERSON_NAME]" at bounding box center [524, 345] width 140 height 33
click at [532, 399] on input "Interviewer religion" at bounding box center [524, 407] width 140 height 33
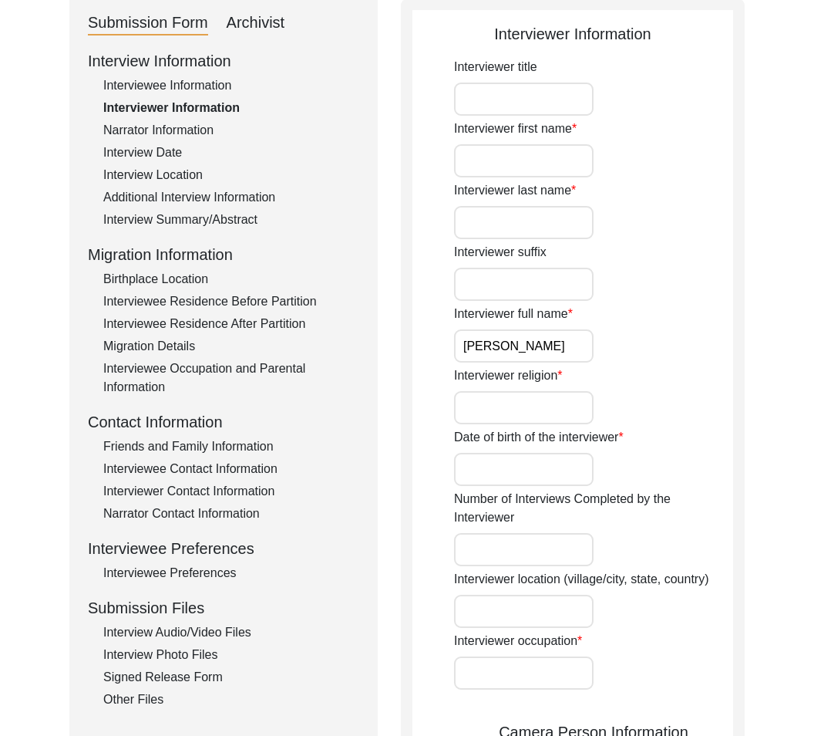
click at [517, 470] on input "Date of birth of the interviewer" at bounding box center [524, 469] width 140 height 33
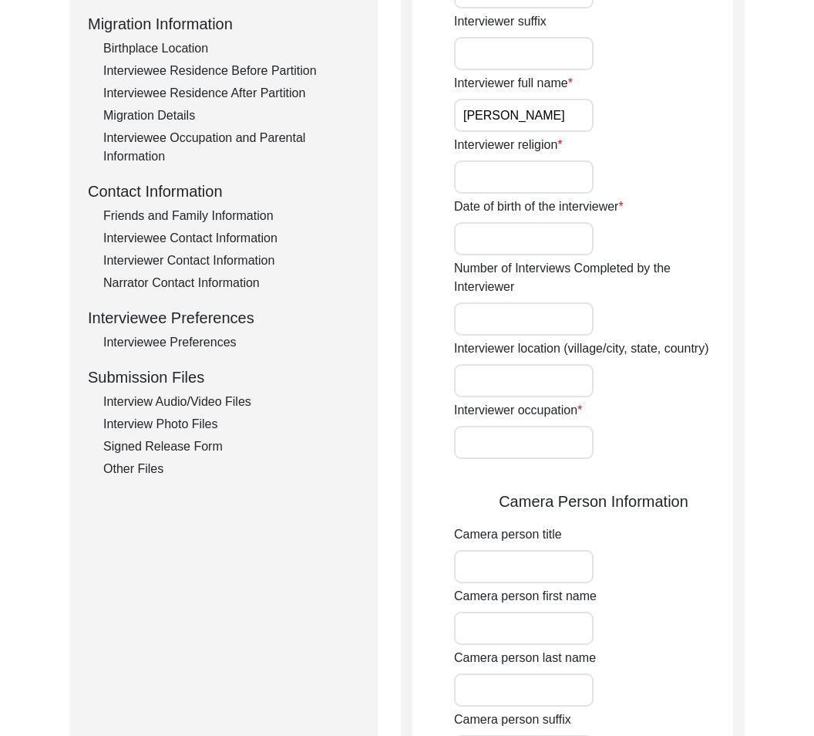
scroll to position [405, 0]
click at [526, 396] on div "Interviewer title Interviewer first name Interviewer last name Interviewer suff…" at bounding box center [593, 578] width 279 height 1502
drag, startPoint x: 790, startPoint y: 305, endPoint x: 761, endPoint y: 216, distance: 93.1
click at [765, 229] on div "Back to Dashboard Interview ID: 6124 Interviewee: [PERSON_NAME] Submission Form…" at bounding box center [407, 606] width 814 height 1898
click at [754, 219] on div "Back to Dashboard Interview ID: 6124 Interviewee: [PERSON_NAME] Submission Form…" at bounding box center [407, 606] width 814 height 1898
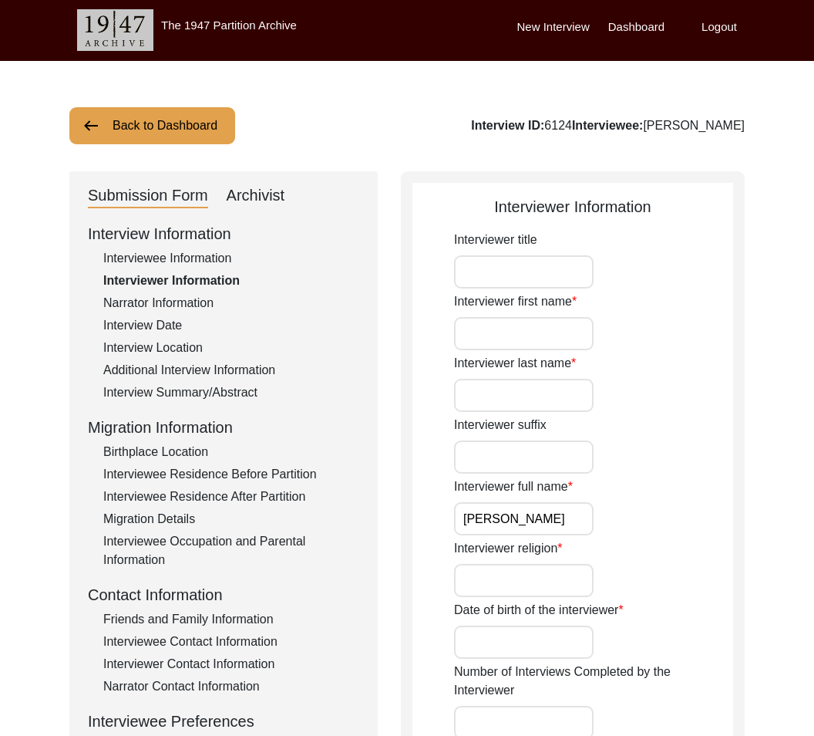
scroll to position [0, 0]
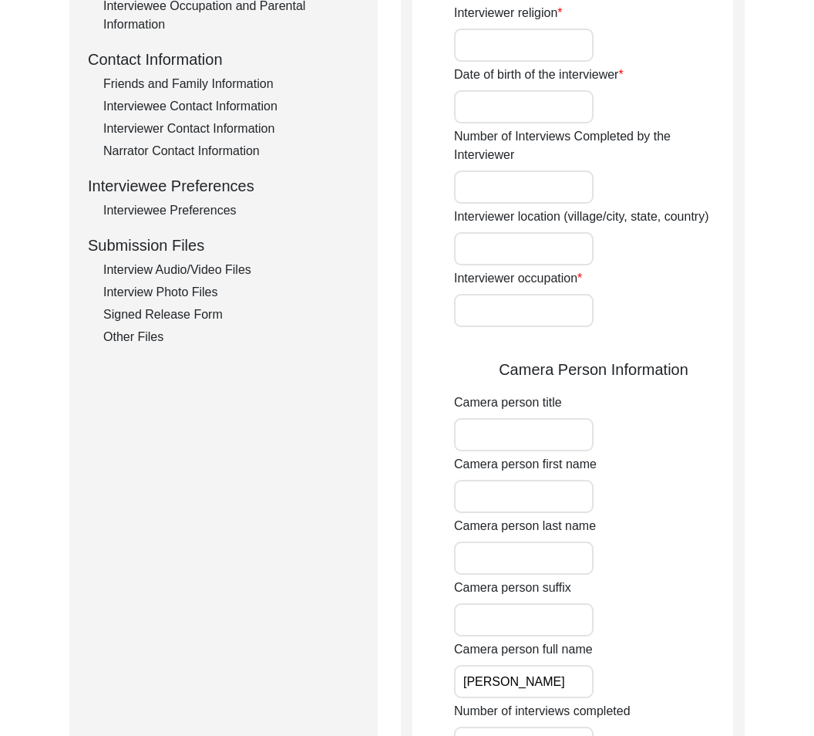
click at [743, 216] on div "Interviewer Information Interviewer title Interviewer first name Interviewer la…" at bounding box center [573, 472] width 344 height 1672
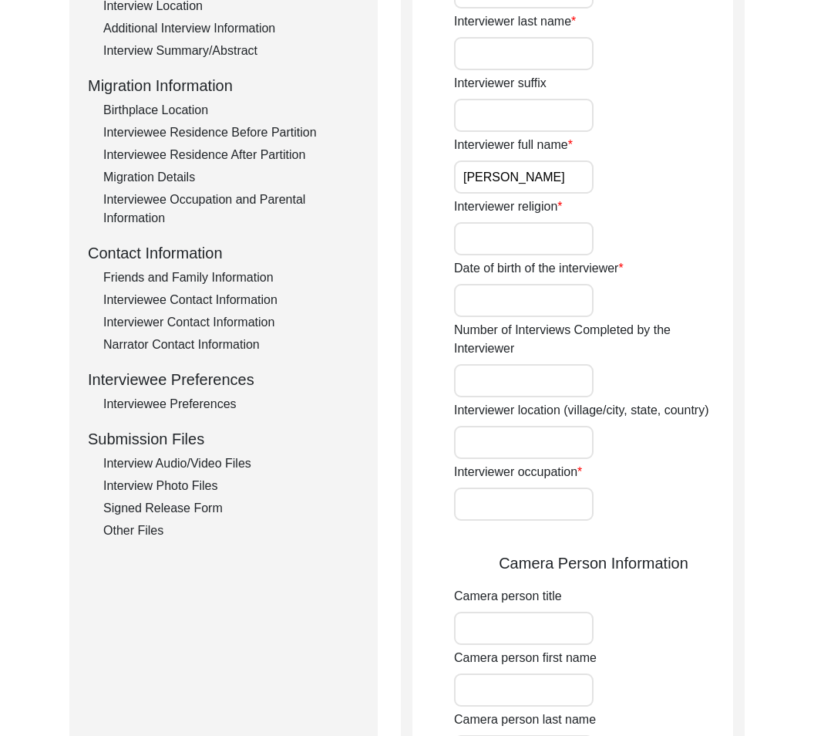
scroll to position [478, 0]
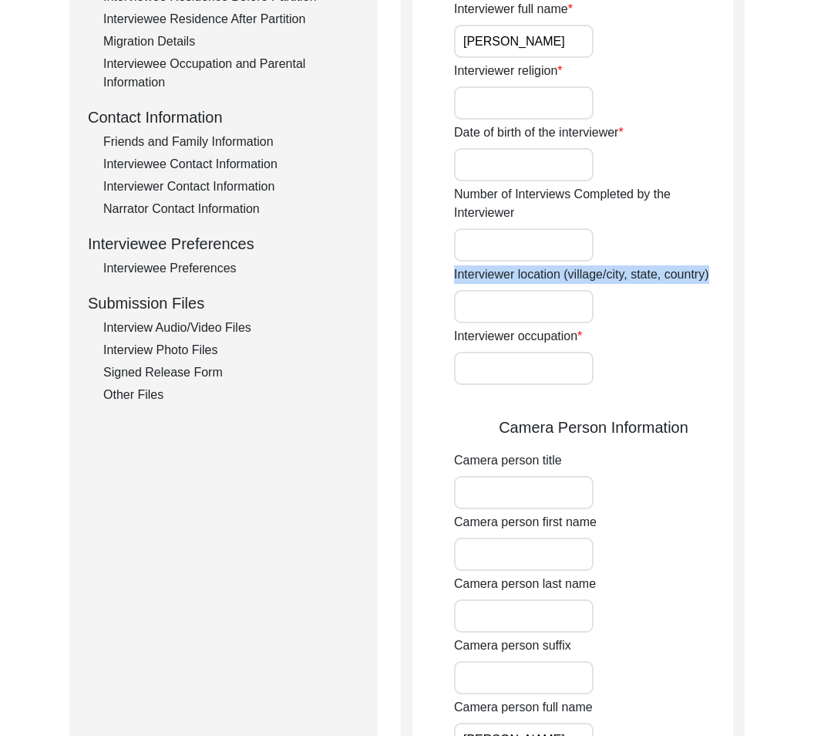
drag, startPoint x: 444, startPoint y: 278, endPoint x: 703, endPoint y: 307, distance: 260.7
click at [703, 307] on app-interviewer-information "Interviewer Information Interviewer title Interviewer first name Interviewer la…" at bounding box center [573, 536] width 321 height 1637
copy label "Interviewer location (village/city, state, country)"
click at [602, 343] on div "Interviewer occupation" at bounding box center [593, 356] width 279 height 58
click at [491, 358] on input "Interviewer occupation" at bounding box center [524, 368] width 140 height 33
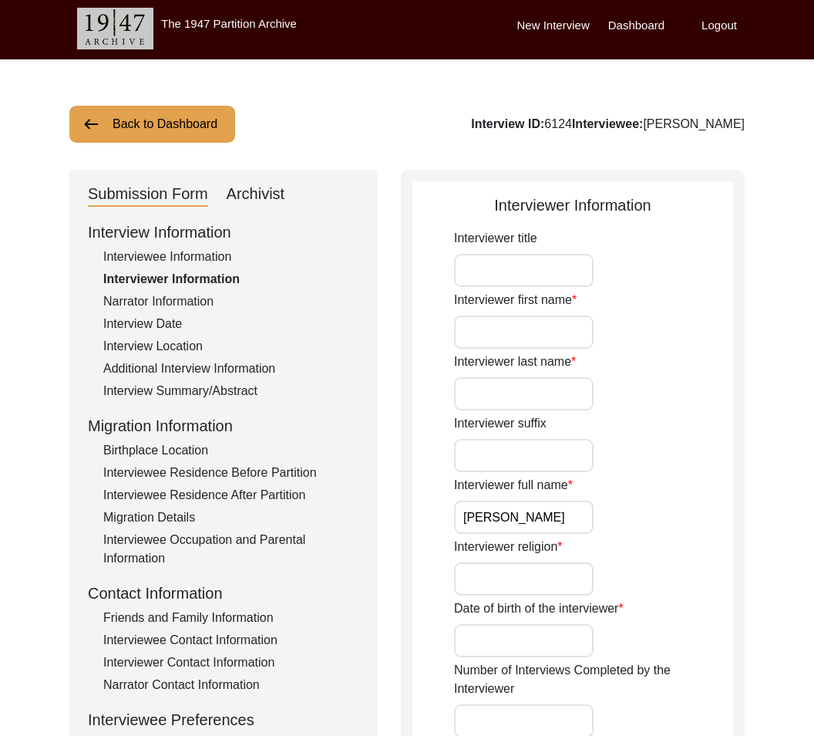
scroll to position [3, 0]
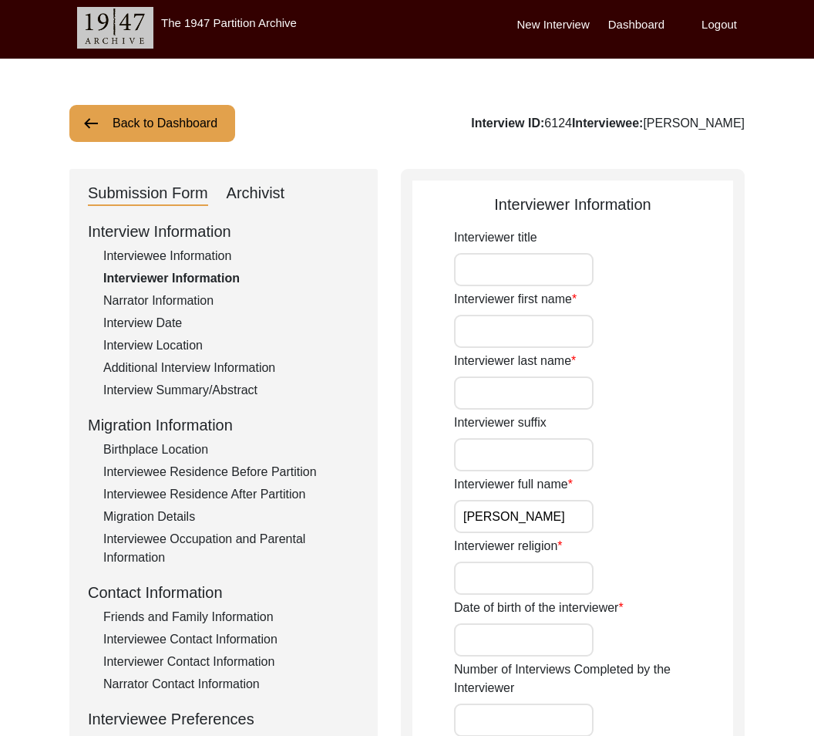
click at [558, 258] on input "Interviewer title" at bounding box center [524, 269] width 140 height 33
type input "Mr."
click at [501, 358] on label "Interviewer last name" at bounding box center [515, 361] width 122 height 19
click at [501, 376] on input "Interviewer last name" at bounding box center [524, 392] width 140 height 33
click at [519, 345] on input "Interviewer first name" at bounding box center [524, 331] width 140 height 33
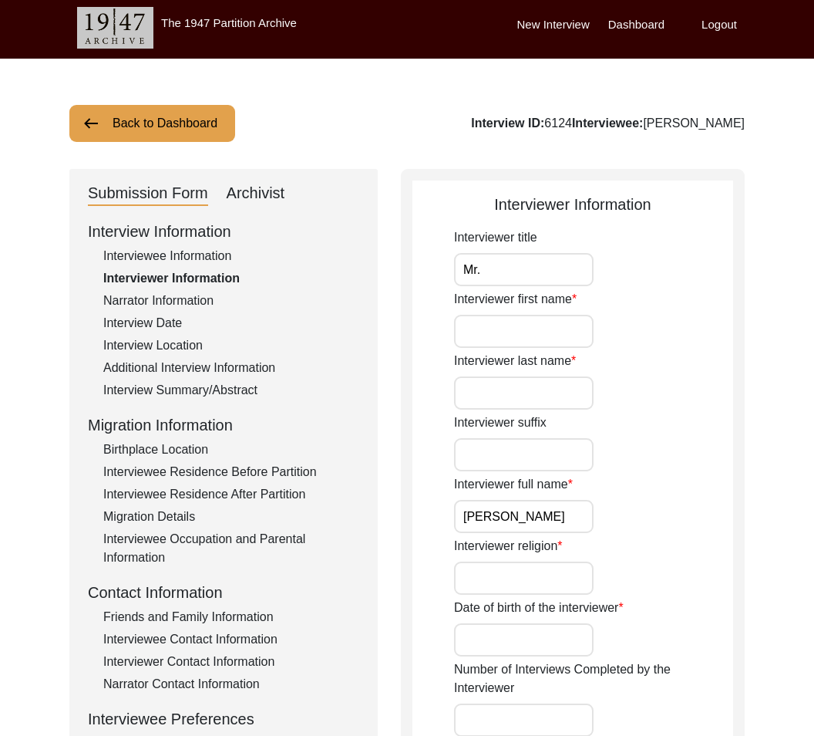
paste input "[PERSON_NAME]"
type input "[PERSON_NAME]"
click at [498, 371] on div "Interviewer last name" at bounding box center [593, 381] width 279 height 58
click at [497, 383] on input "Interviewer last name" at bounding box center [524, 392] width 140 height 33
paste input "[PERSON_NAME]"
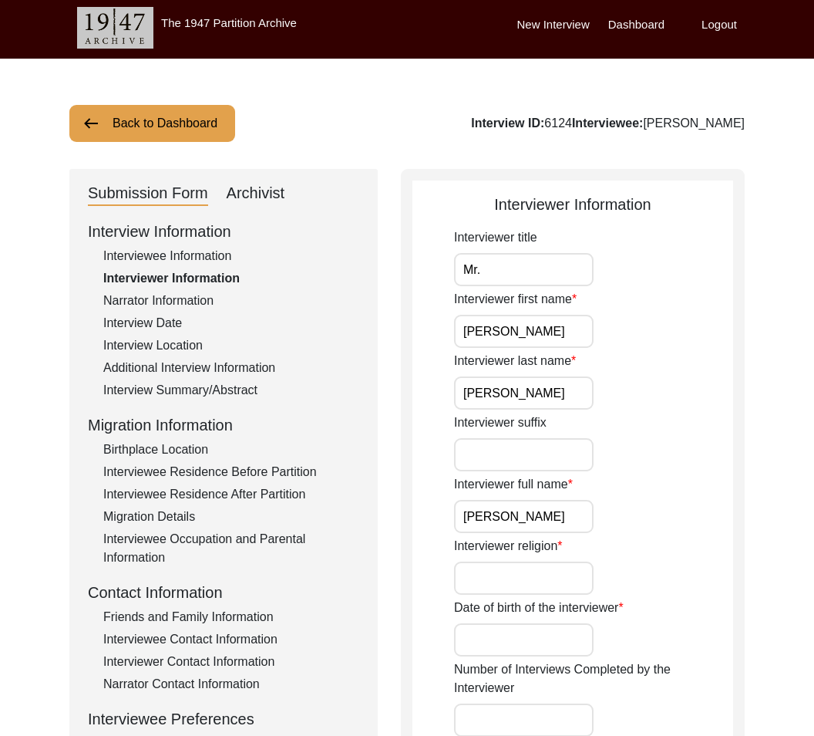
type input "[PERSON_NAME]"
click at [536, 589] on input "Interviewer religion" at bounding box center [524, 577] width 140 height 33
paste input "N/A"
type input "N/A"
click at [568, 635] on input "Date of birth of the interviewer" at bounding box center [524, 639] width 140 height 33
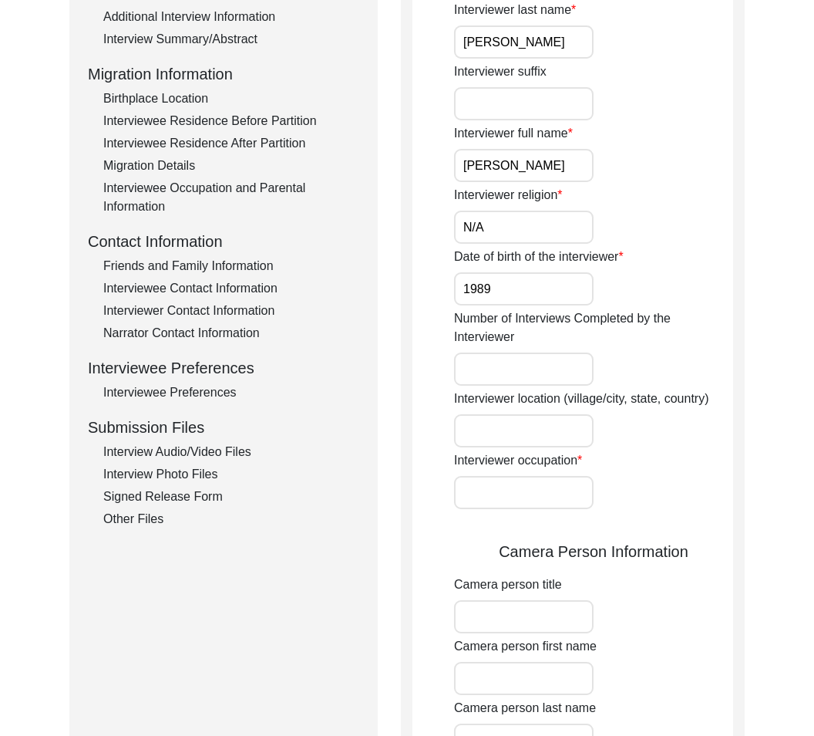
scroll to position [529, 0]
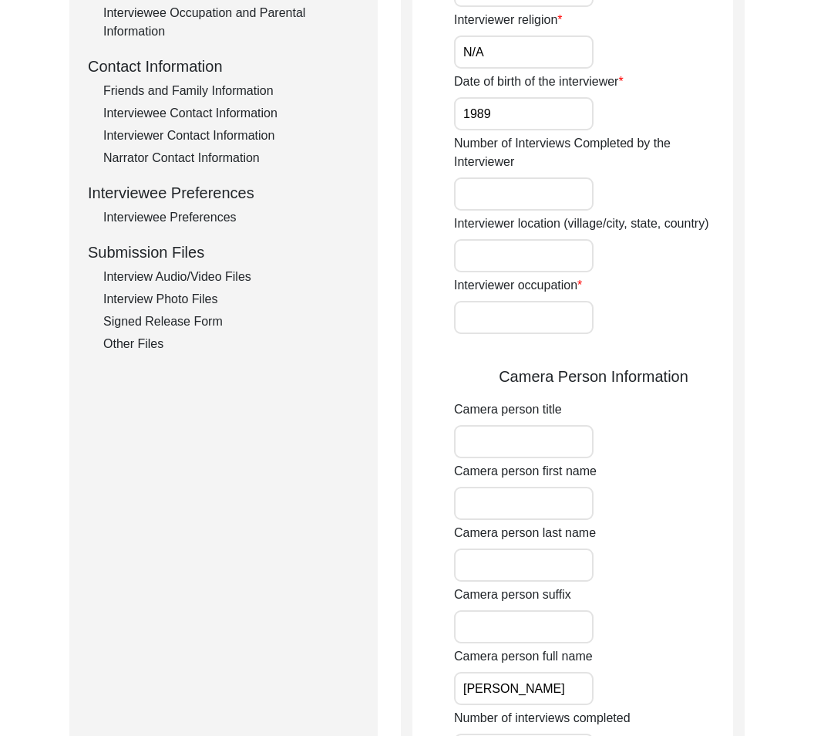
type input "1989"
click at [484, 263] on input "Interviewer location (village/city, state, country)" at bounding box center [524, 255] width 140 height 33
paste input "[GEOGRAPHIC_DATA], [GEOGRAPHIC_DATA], [GEOGRAPHIC_DATA]"
type input "[GEOGRAPHIC_DATA], [GEOGRAPHIC_DATA], [GEOGRAPHIC_DATA]"
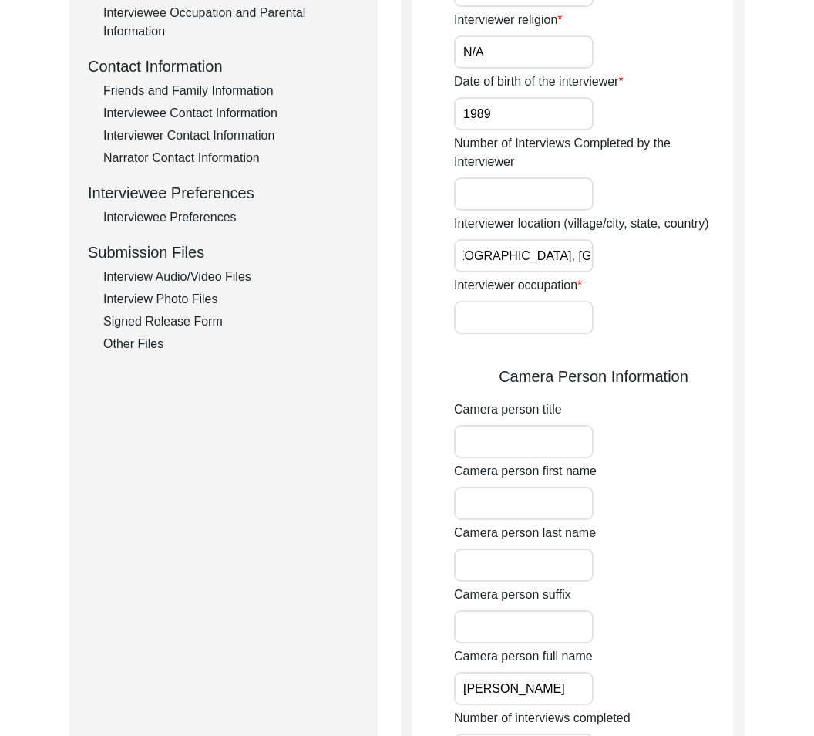
scroll to position [0, 0]
click at [487, 325] on input "Interviewer occupation" at bounding box center [524, 317] width 140 height 33
paste input "sports management professional"
type input "sports management professional"
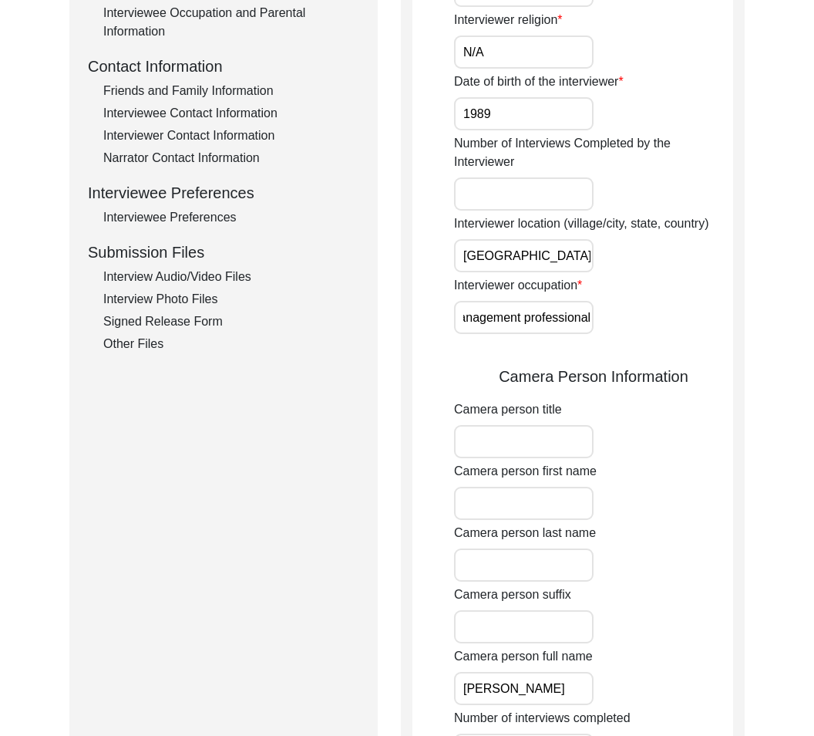
scroll to position [0, 0]
click at [673, 481] on div "Camera person first name" at bounding box center [593, 491] width 279 height 58
click at [554, 456] on input "Camera person title" at bounding box center [524, 441] width 140 height 33
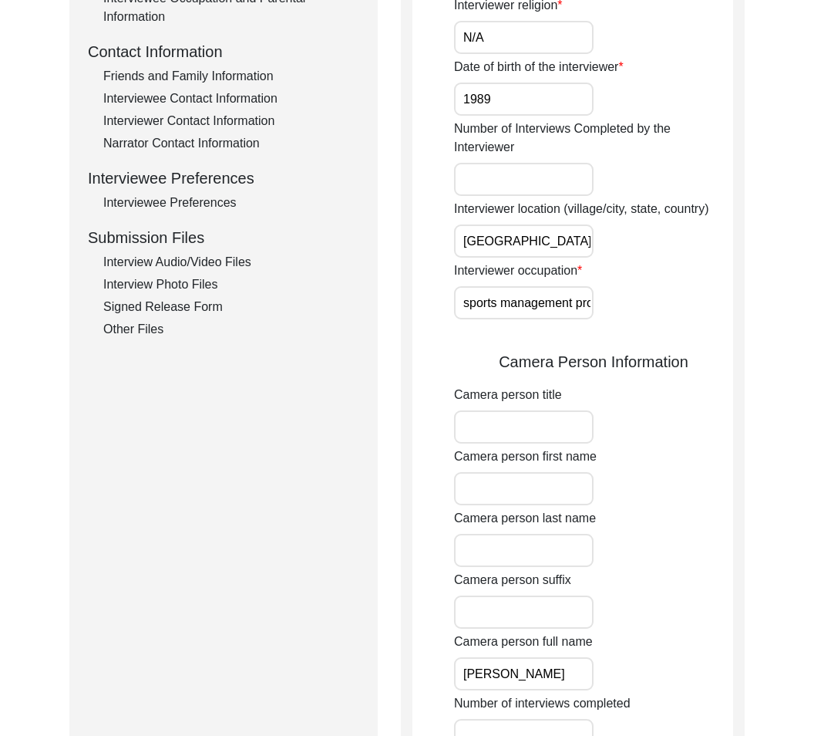
scroll to position [552, 0]
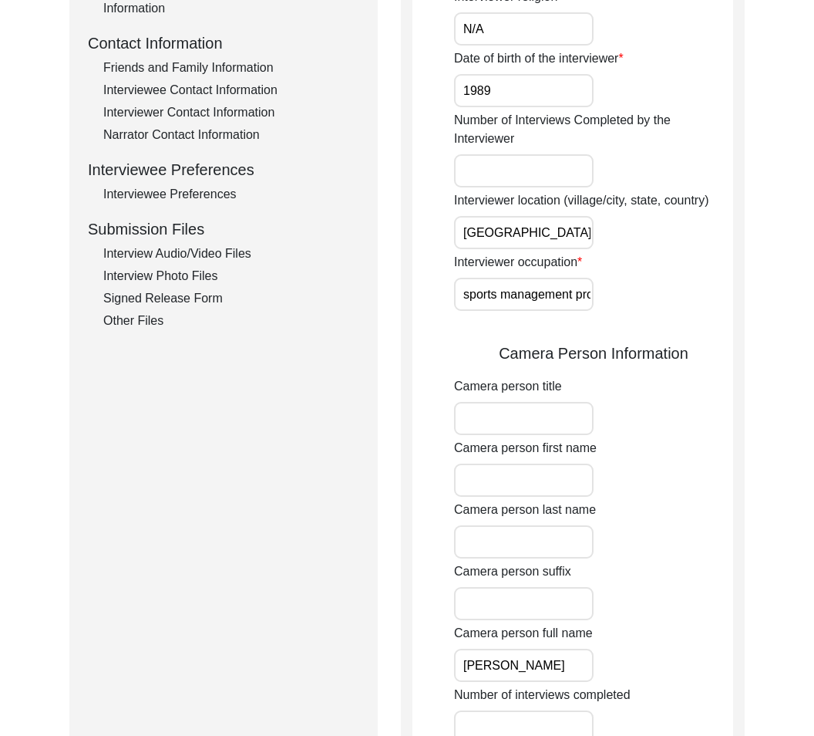
drag, startPoint x: 578, startPoint y: 378, endPoint x: 571, endPoint y: 386, distance: 10.5
click at [571, 386] on div "Camera person title" at bounding box center [593, 406] width 279 height 58
drag, startPoint x: 570, startPoint y: 387, endPoint x: 444, endPoint y: 366, distance: 127.4
click at [444, 366] on app-interviewer-information "Interviewer Information Interviewer title Mr. Interviewer first name [PERSON_NA…" at bounding box center [573, 462] width 321 height 1637
copy label "Camera person title"
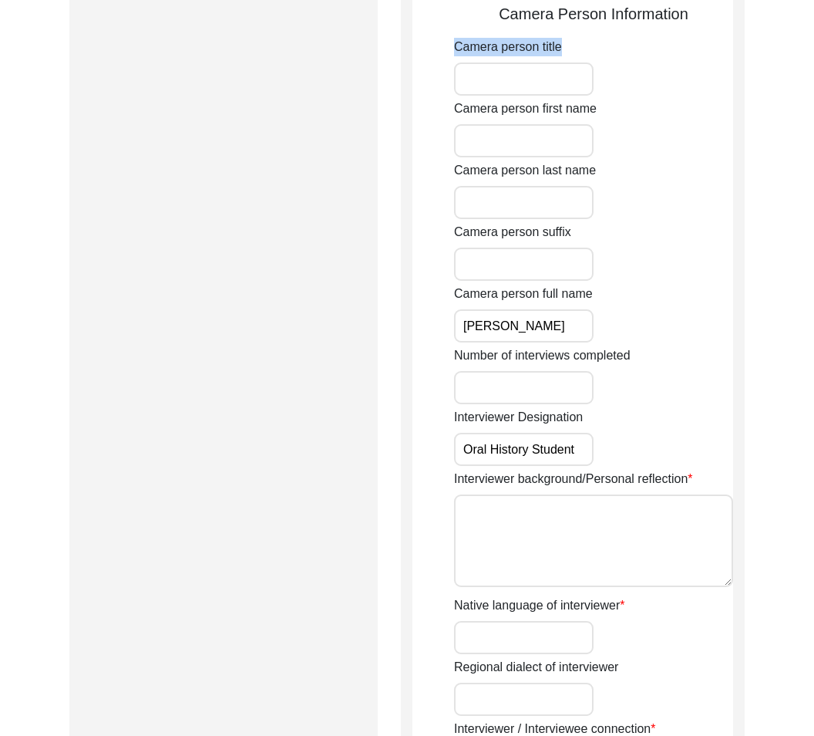
scroll to position [893, 0]
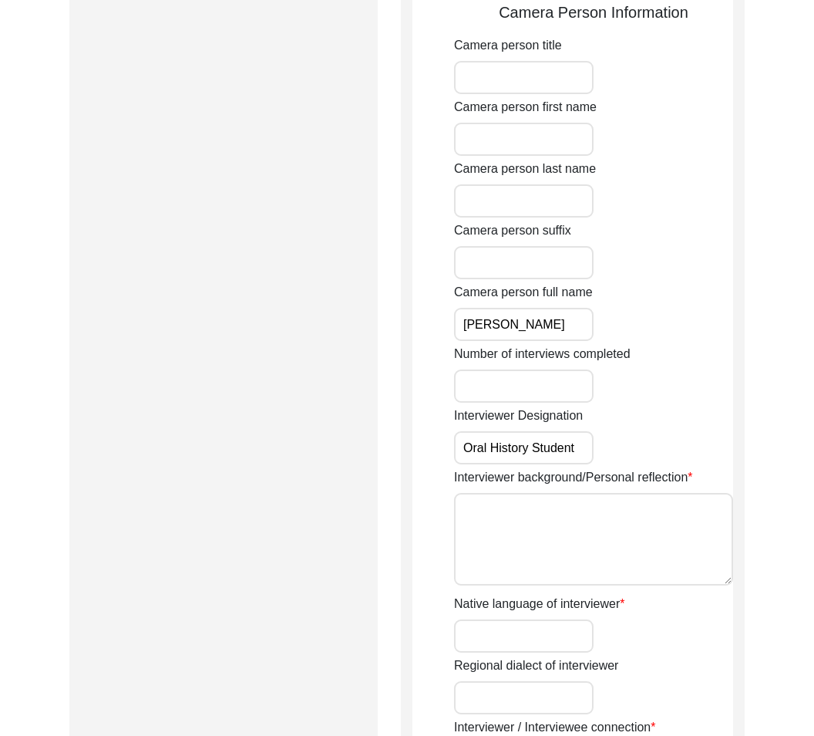
click at [552, 566] on textarea "Interviewer background/Personal reflection" at bounding box center [593, 539] width 279 height 93
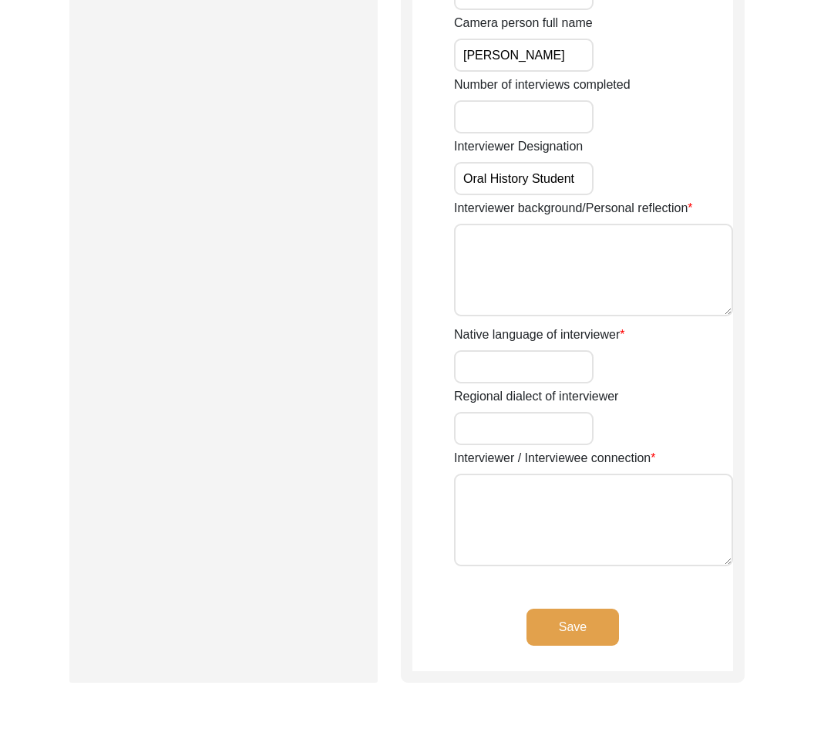
scroll to position [1218, 0]
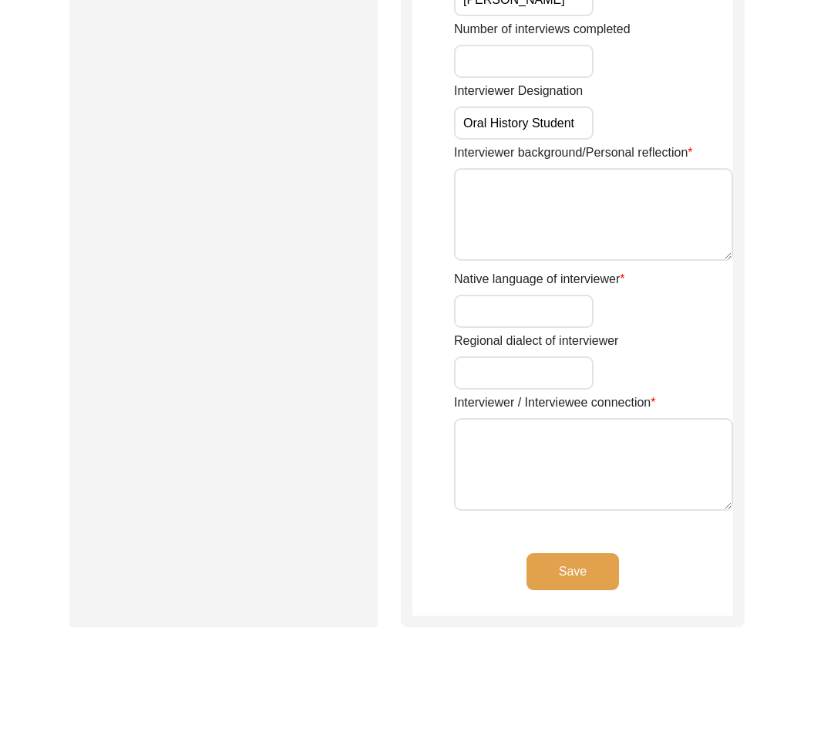
click at [587, 320] on input "Native language of interviewer" at bounding box center [524, 311] width 140 height 33
click at [496, 506] on textarea "Interviewer / Interviewee connection" at bounding box center [593, 464] width 279 height 93
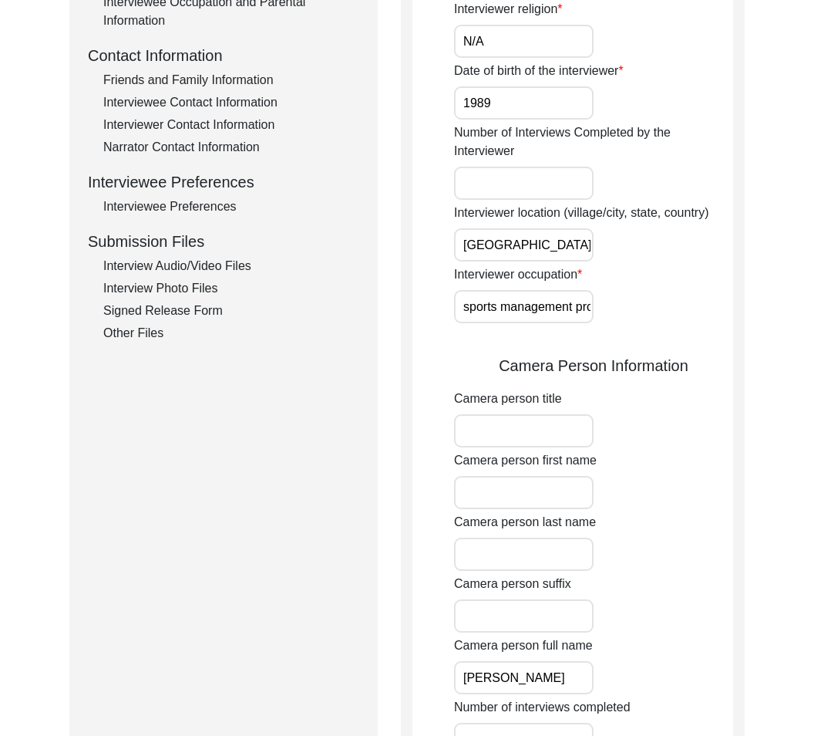
scroll to position [548, 0]
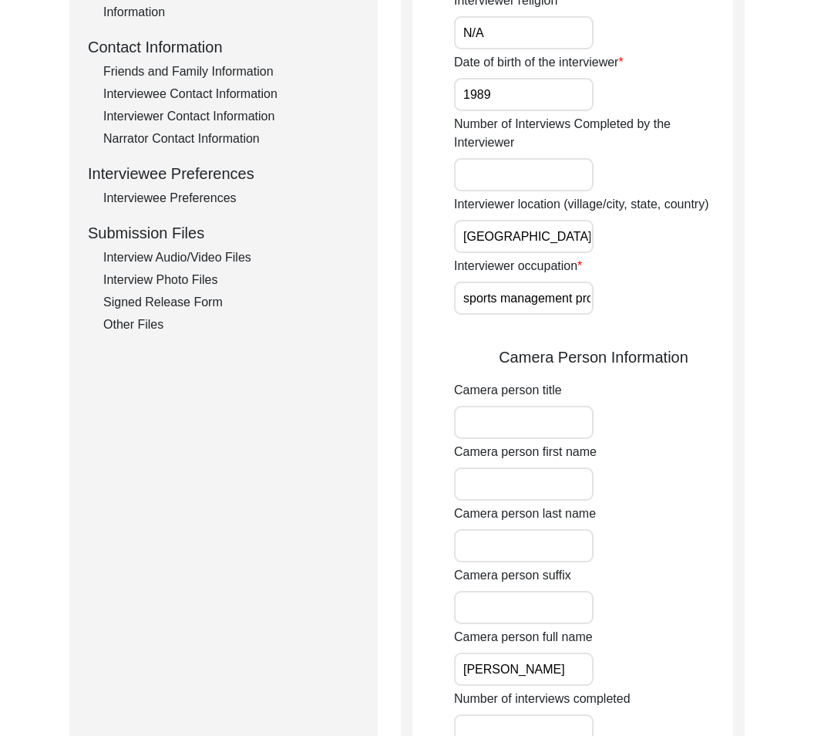
click at [502, 433] on input "Camera person title" at bounding box center [524, 422] width 140 height 33
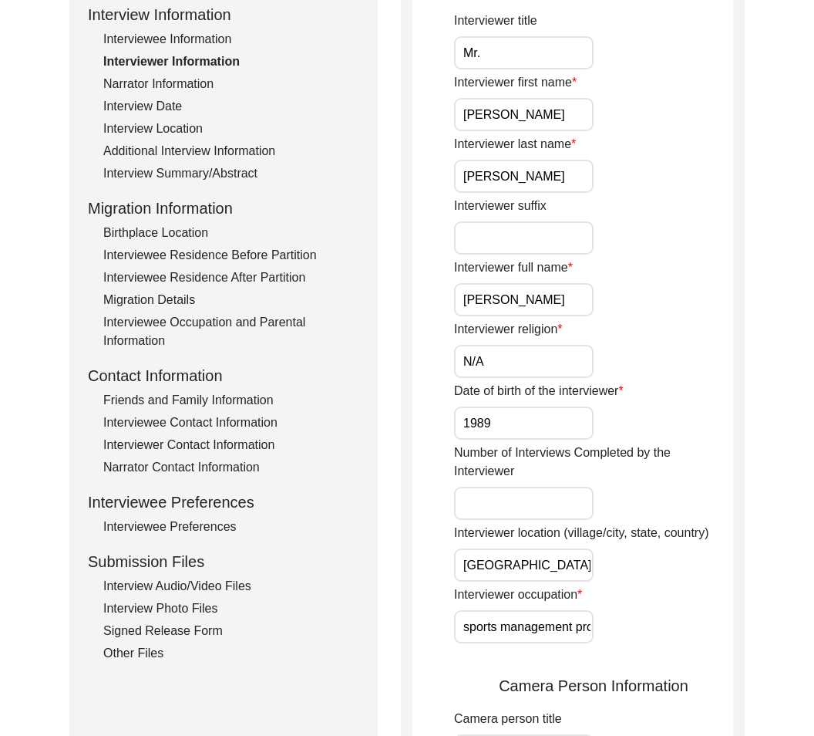
type input "Mr."
click at [510, 52] on input "Mr." at bounding box center [524, 52] width 140 height 33
click at [522, 127] on input "[PERSON_NAME]" at bounding box center [524, 114] width 140 height 33
click at [530, 188] on input "[PERSON_NAME]" at bounding box center [524, 176] width 140 height 33
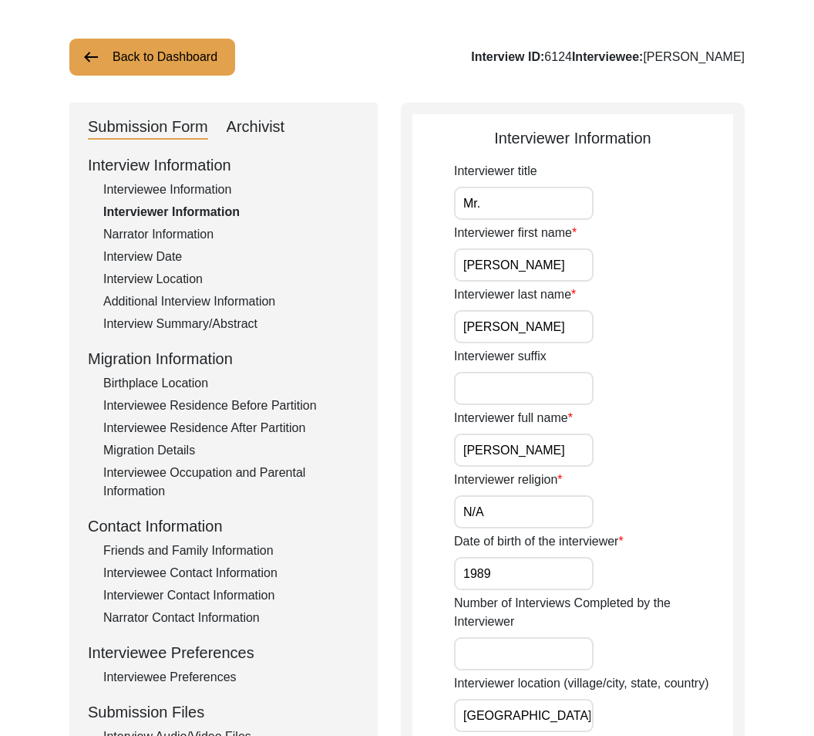
scroll to position [0, 0]
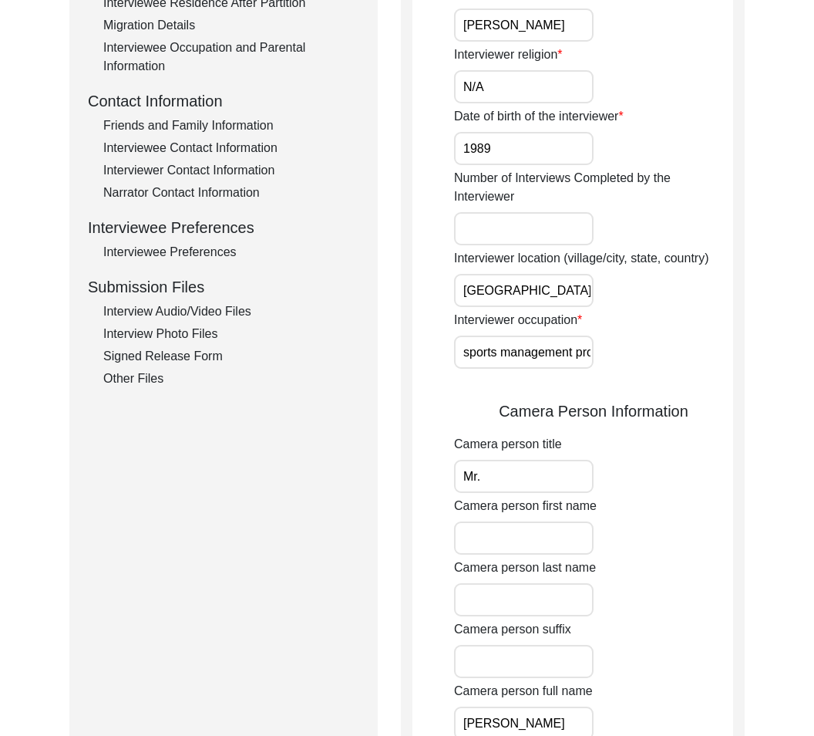
click at [568, 529] on input "Camera person first name" at bounding box center [524, 537] width 140 height 33
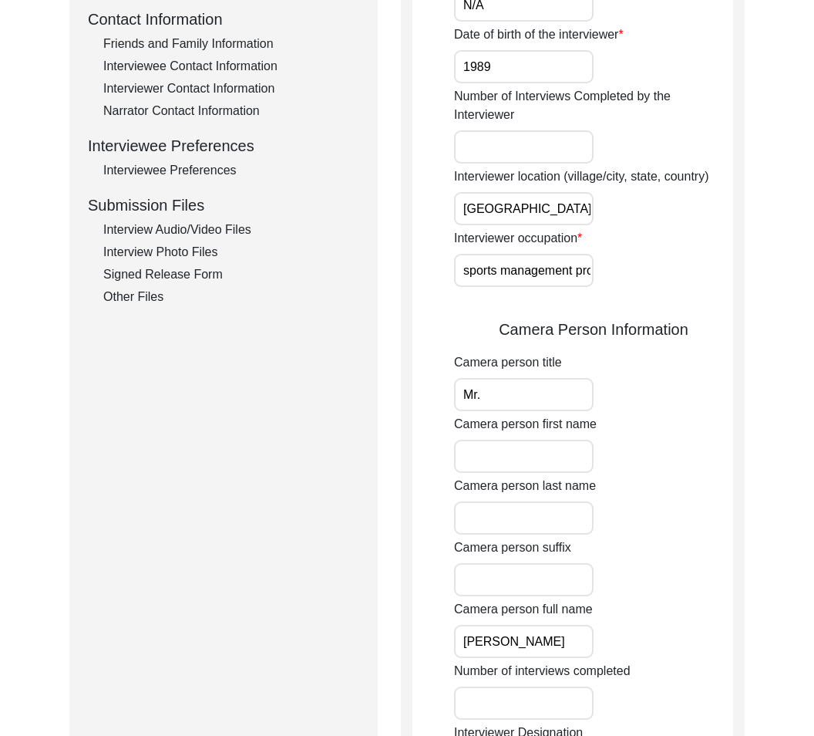
scroll to position [636, 0]
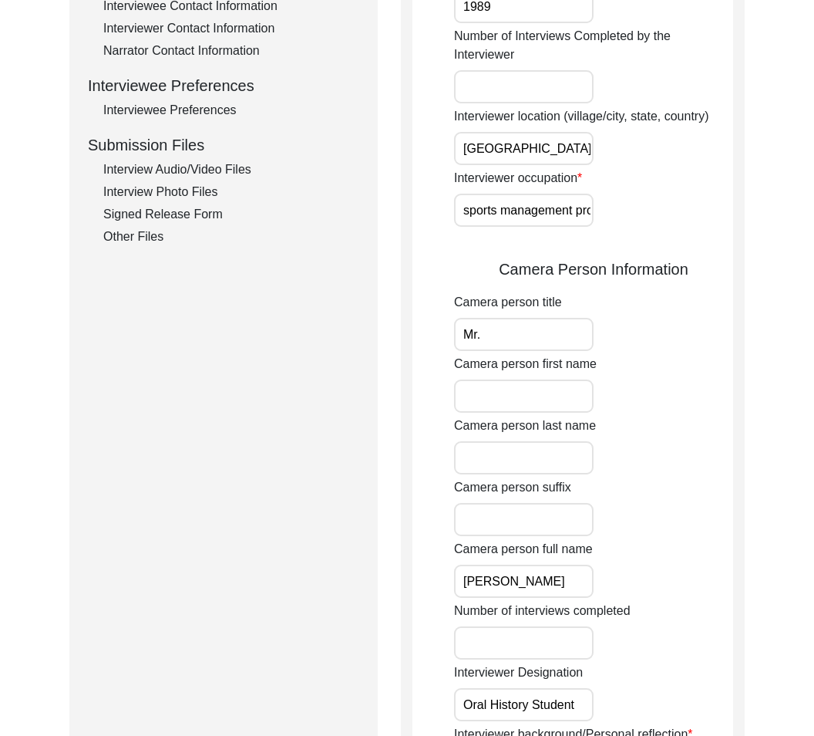
paste input "[PERSON_NAME]"
type input "[PERSON_NAME]"
click at [466, 460] on input "Camera person last name" at bounding box center [524, 457] width 140 height 33
paste input "[PERSON_NAME]"
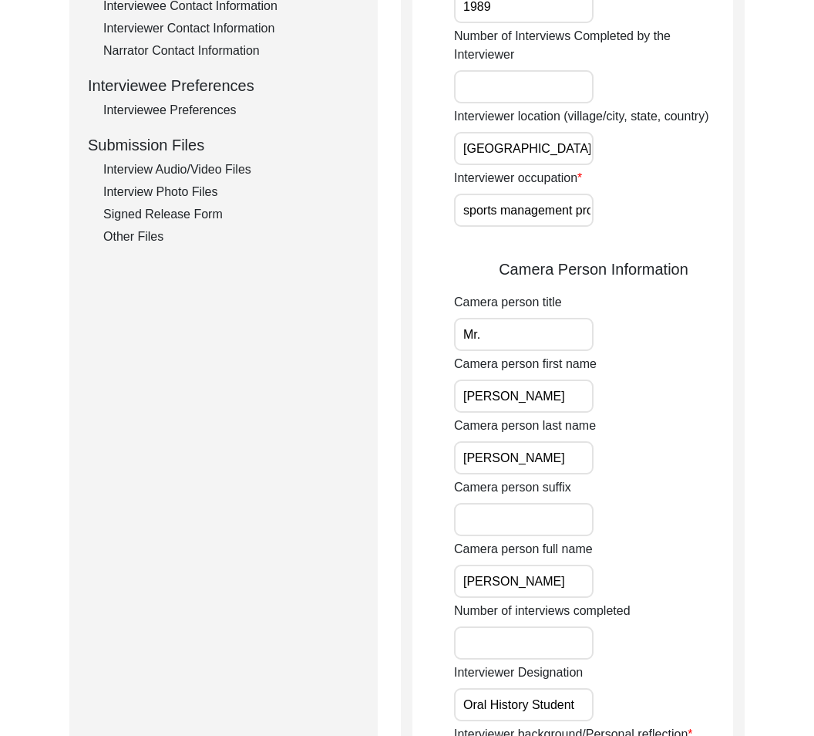
type input "[PERSON_NAME]"
click at [565, 590] on input "[PERSON_NAME]" at bounding box center [524, 580] width 140 height 33
click at [558, 639] on input "Number of interviews completed" at bounding box center [524, 642] width 140 height 33
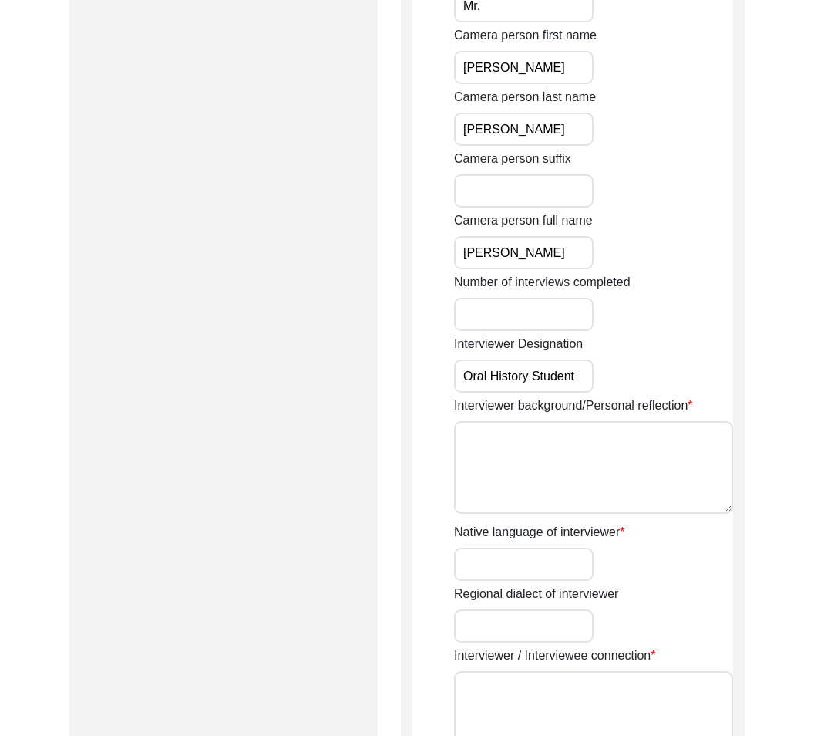
click at [500, 483] on textarea "Interviewer background/Personal reflection" at bounding box center [593, 467] width 279 height 93
paste textarea "My name is [PERSON_NAME]. I am a sports management professional, and I'm [DEMOG…"
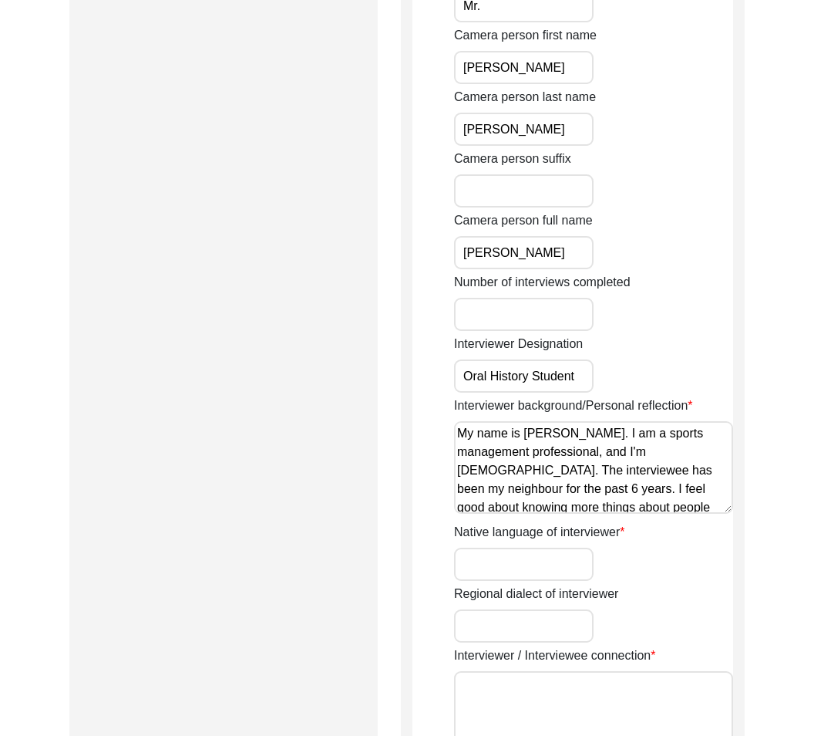
scroll to position [113, 0]
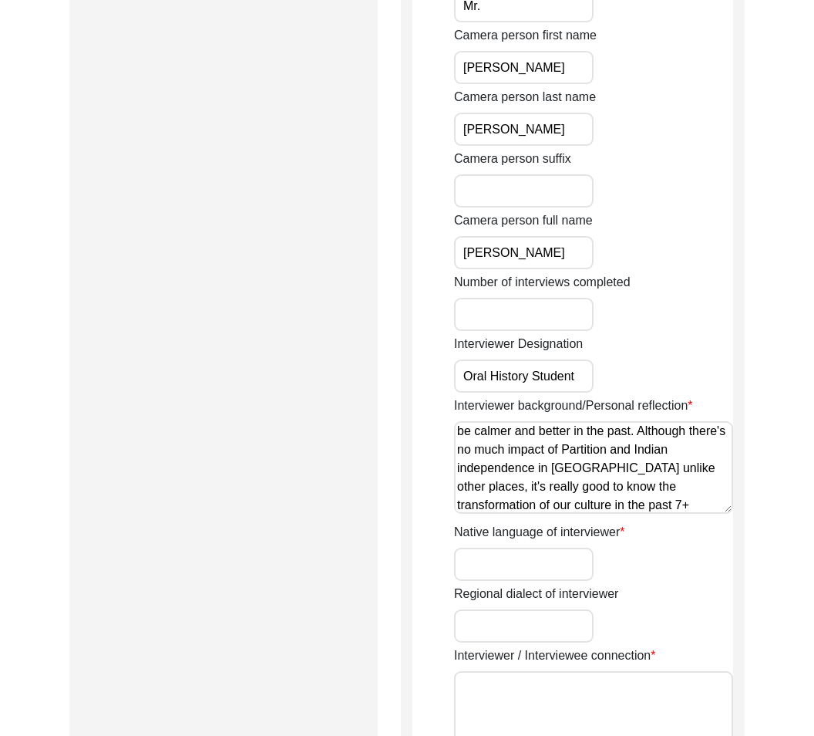
type textarea "My name is [PERSON_NAME]. I am a sports management professional, and I'm [DEMOG…"
click at [498, 582] on div "Interviewer title Mr. Interviewer first name [PERSON_NAME] Interviewer last nam…" at bounding box center [593, 18] width 279 height 1502
click at [497, 561] on input "Native language of interviewer" at bounding box center [524, 563] width 140 height 33
type input "N/A"
click at [506, 710] on textarea "Interviewer / Interviewee connection" at bounding box center [593, 717] width 279 height 93
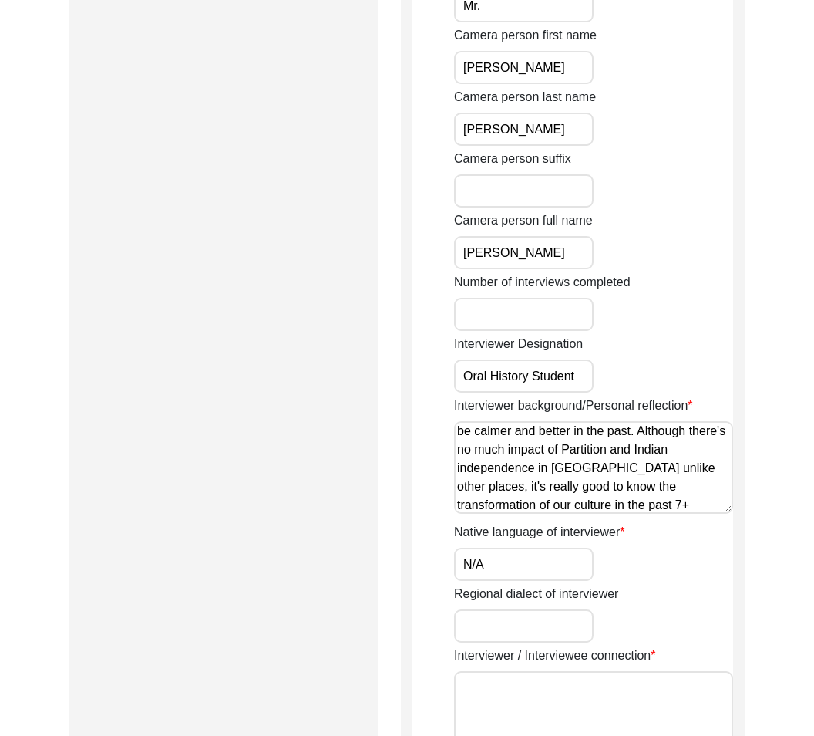
paste textarea "The interviewer and interviewee have been neighbors for six years."
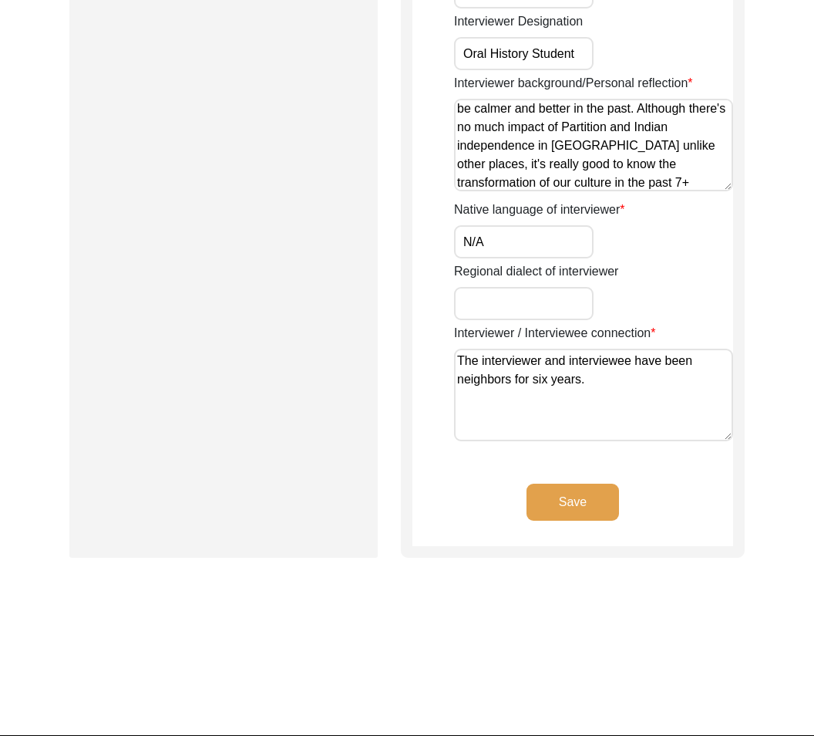
scroll to position [1329, 0]
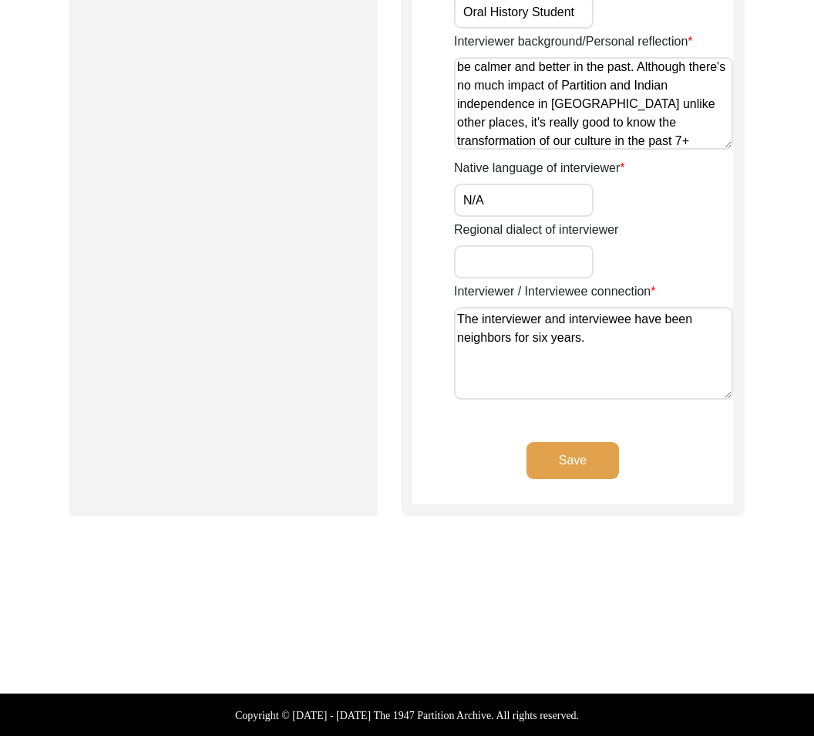
type textarea "The interviewer and interviewee have been neighbors for six years."
click at [573, 468] on button "Save" at bounding box center [573, 460] width 93 height 37
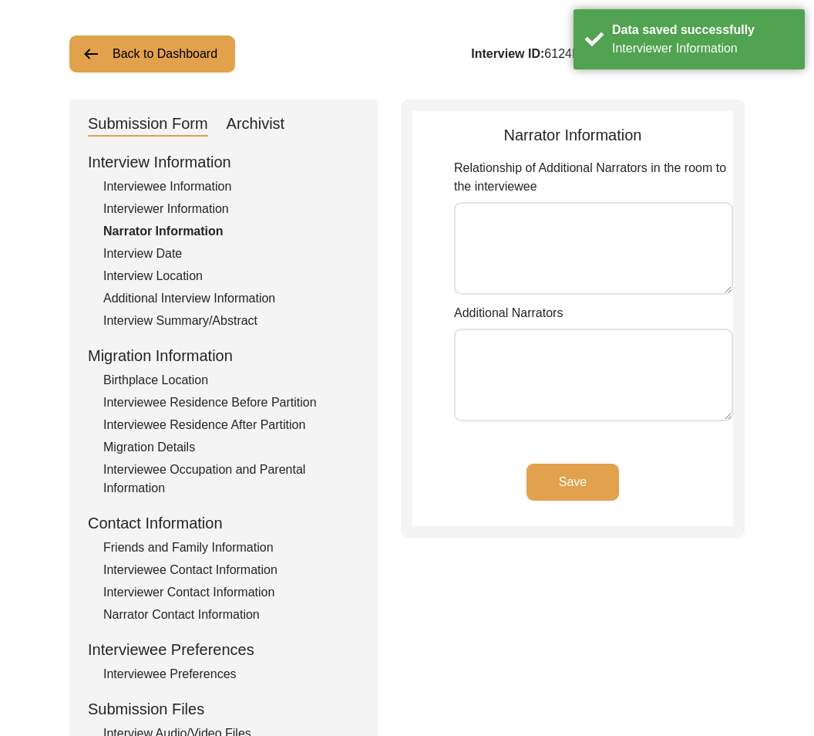
scroll to position [0, 0]
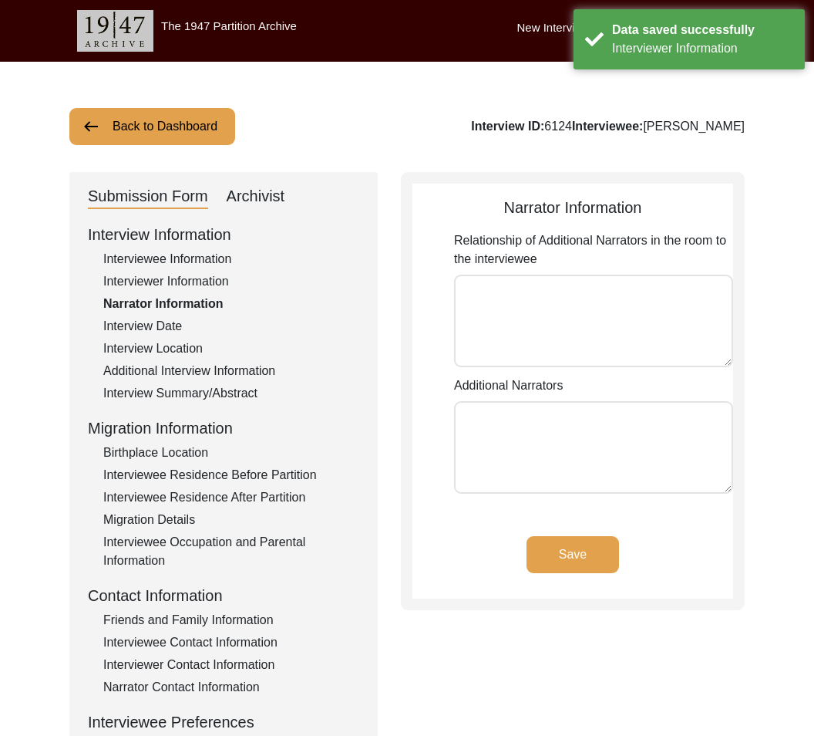
click at [573, 468] on textarea "Additional Narrators" at bounding box center [593, 447] width 279 height 93
click at [142, 328] on div "Interview Date" at bounding box center [231, 326] width 256 height 19
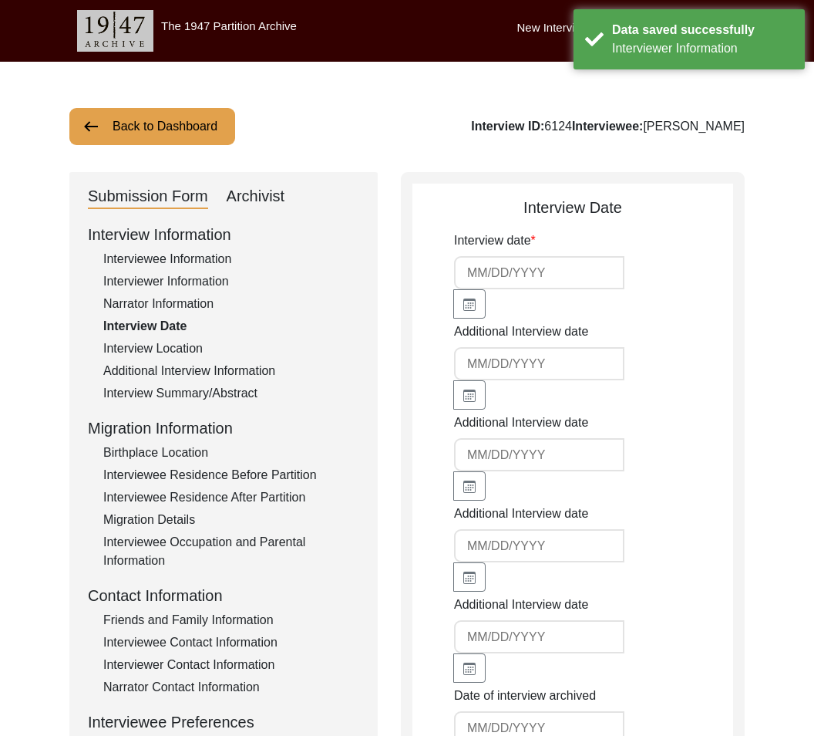
type input "[DATE]"
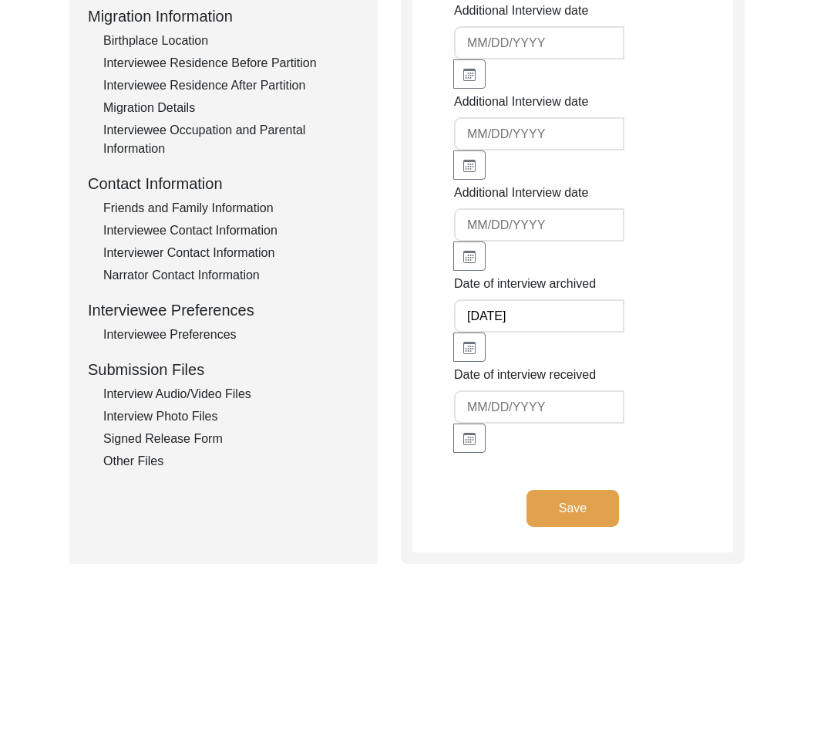
scroll to position [100, 0]
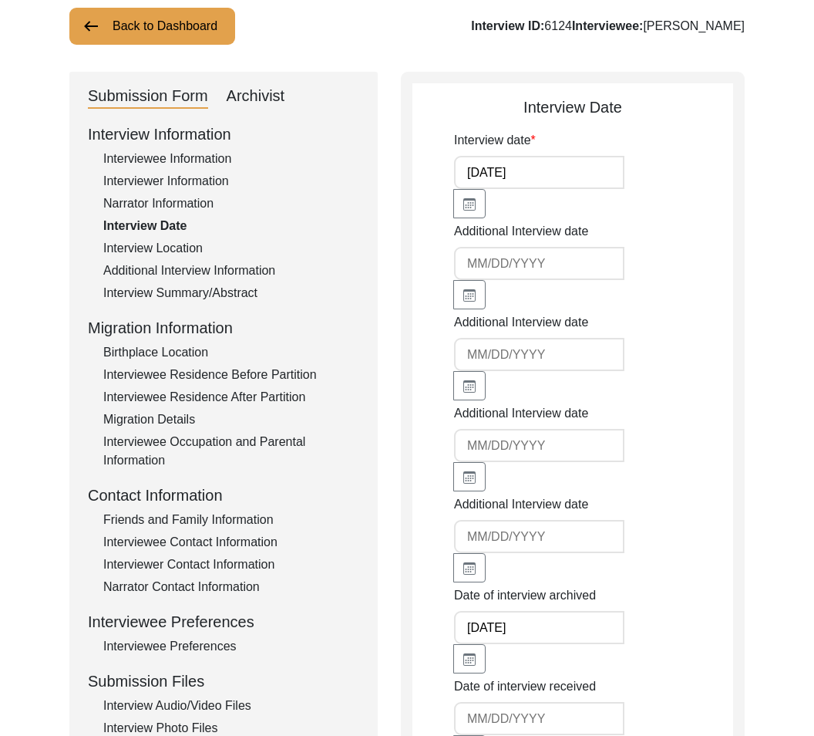
click at [144, 250] on div "Interview Location" at bounding box center [231, 248] width 256 height 19
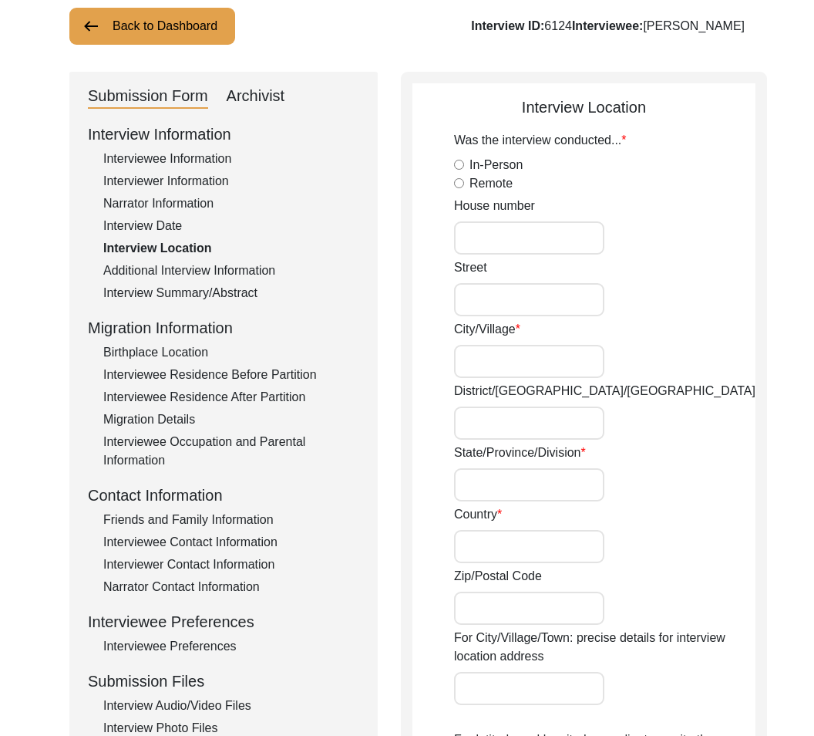
type input "[GEOGRAPHIC_DATA], [GEOGRAPHIC_DATA], [GEOGRAPHIC_DATA]"
type input "13.0826"
type input "80.2707"
click at [498, 162] on label "In-Person" at bounding box center [496, 165] width 53 height 19
click at [464, 162] on input "In-Person" at bounding box center [459, 165] width 10 height 10
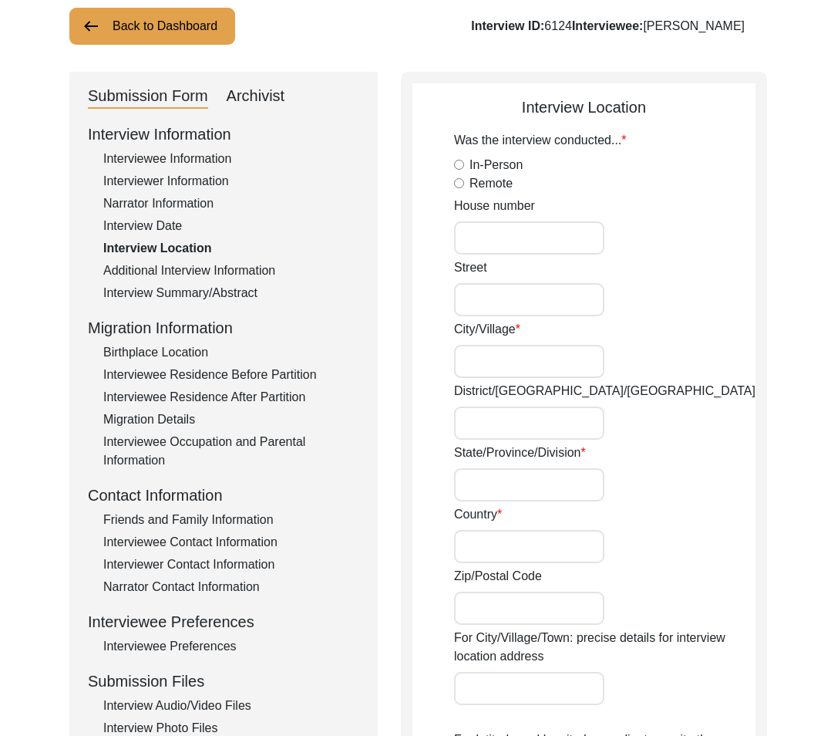
radio input "true"
click at [490, 234] on input "House number" at bounding box center [529, 237] width 150 height 33
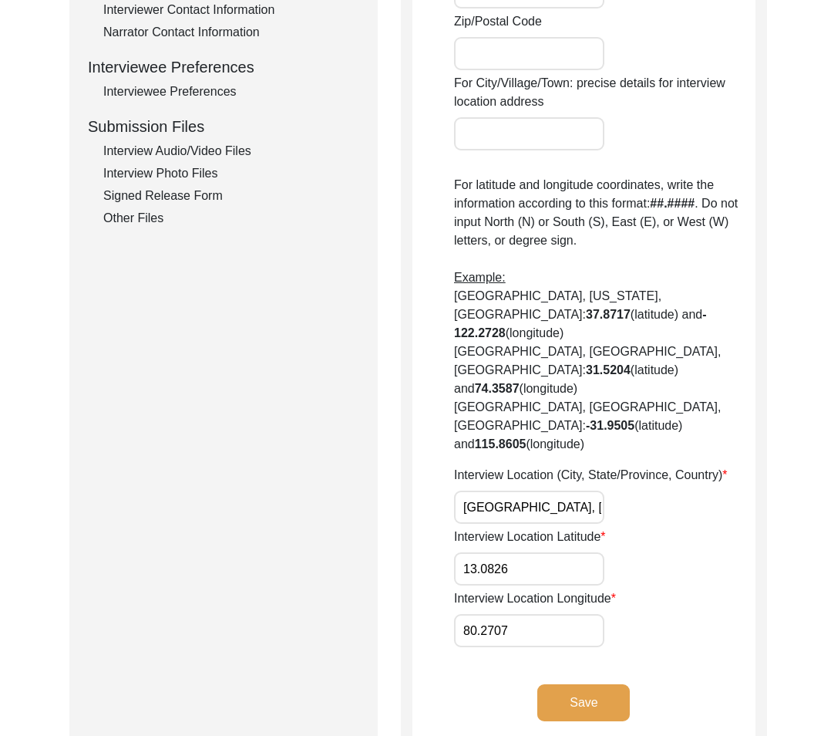
scroll to position [690, 0]
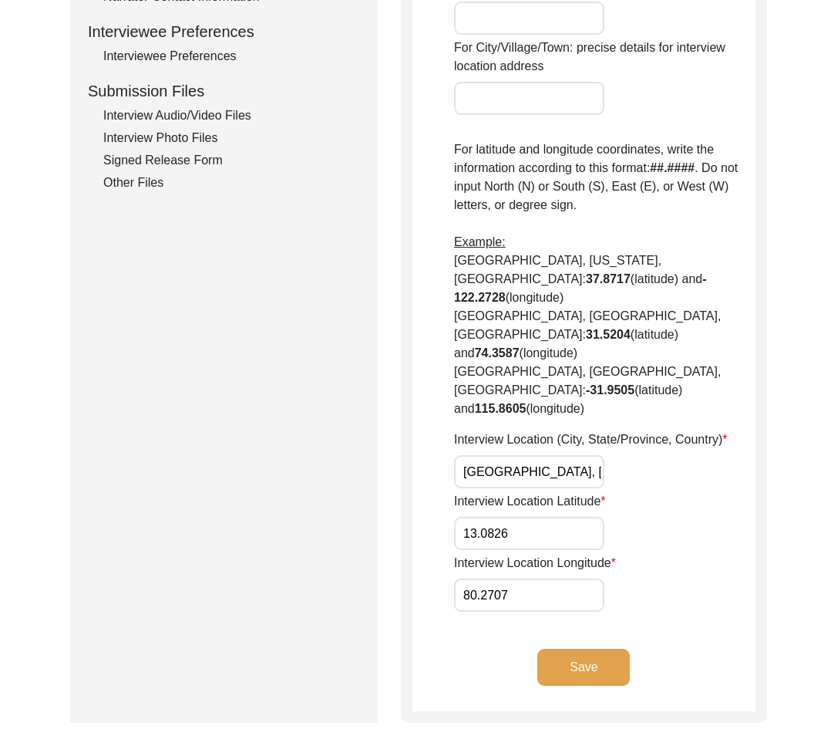
click at [493, 492] on label "Interview Location Latitude" at bounding box center [530, 501] width 152 height 19
click at [493, 517] on input "13.0826" at bounding box center [529, 533] width 150 height 33
drag, startPoint x: 493, startPoint y: 416, endPoint x: 645, endPoint y: 417, distance: 151.9
click at [699, 430] on div "Interview Location (City, State/Province, Country) [GEOGRAPHIC_DATA], [GEOGRAPH…" at bounding box center [604, 459] width 301 height 58
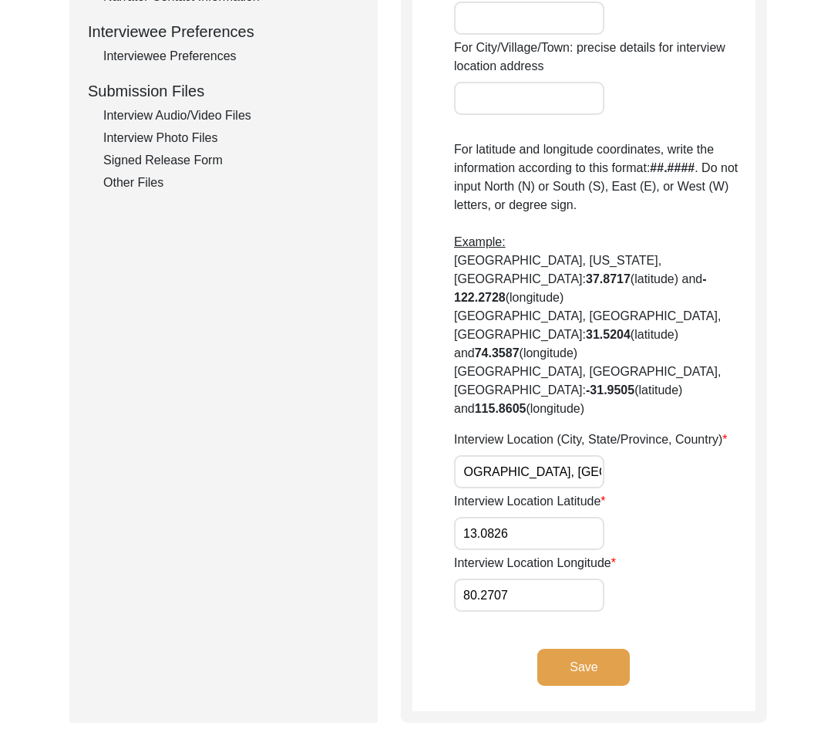
drag, startPoint x: 541, startPoint y: 409, endPoint x: 617, endPoint y: 412, distance: 76.4
click at [617, 430] on div "Interview Location (City, State/Province, Country) [GEOGRAPHIC_DATA], [GEOGRAPH…" at bounding box center [604, 459] width 301 height 58
click at [571, 455] on input "[GEOGRAPHIC_DATA], [GEOGRAPHIC_DATA], [GEOGRAPHIC_DATA]" at bounding box center [529, 471] width 150 height 33
click at [515, 517] on input "13.0826" at bounding box center [529, 533] width 150 height 33
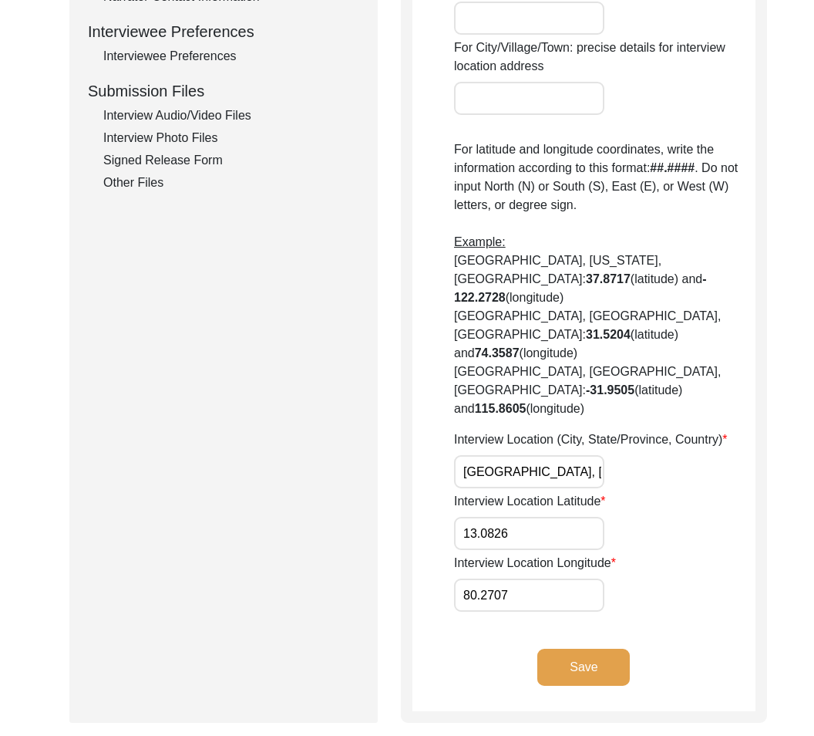
click at [705, 554] on div "Interview Location Longitude 80.2707" at bounding box center [604, 583] width 301 height 58
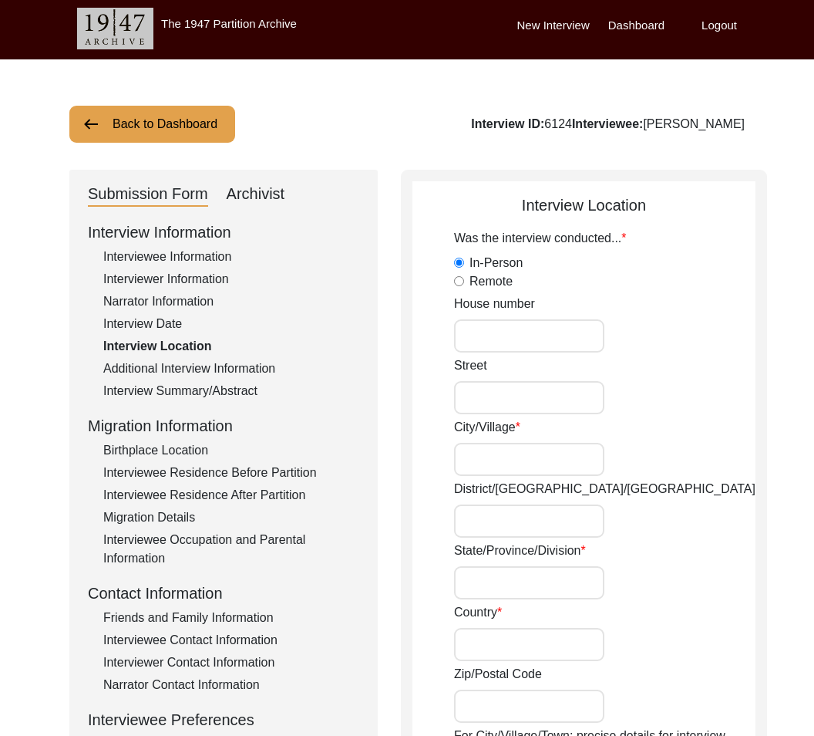
scroll to position [3, 0]
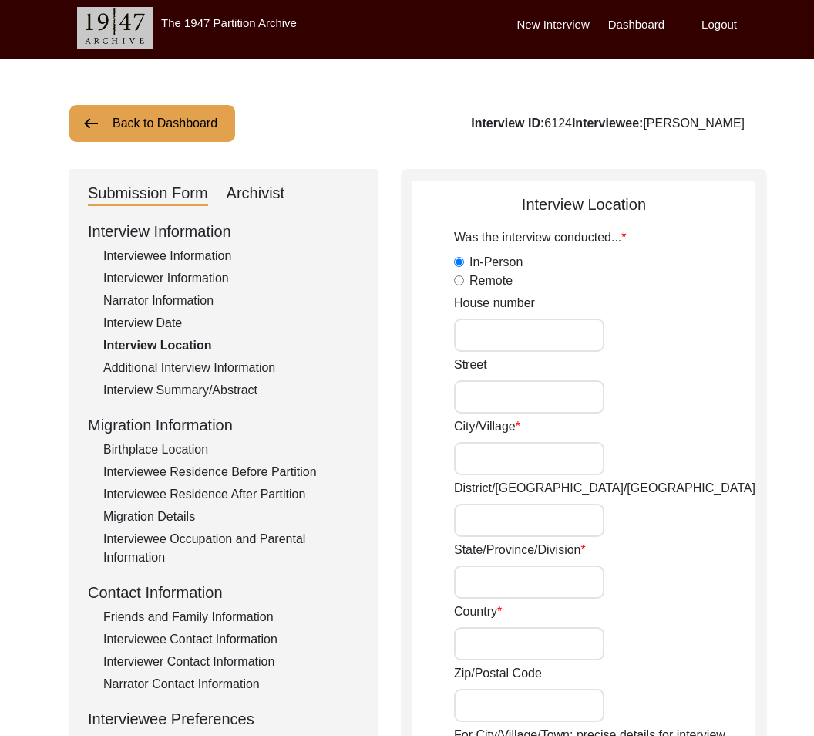
click at [509, 322] on input "House number" at bounding box center [529, 334] width 150 height 33
type input "15/30"
click at [557, 395] on input "Street" at bounding box center [529, 396] width 150 height 33
type input "[DATE][GEOGRAPHIC_DATA]"
click at [493, 460] on input "City/Village" at bounding box center [529, 458] width 150 height 33
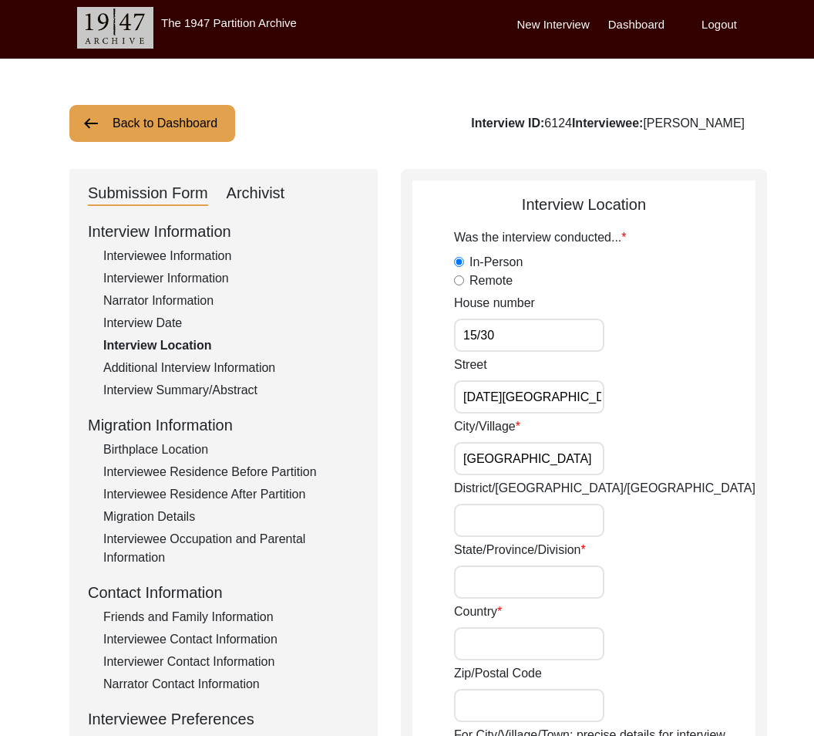
type input "[GEOGRAPHIC_DATA]"
click at [603, 519] on div "District/[GEOGRAPHIC_DATA]/[GEOGRAPHIC_DATA]" at bounding box center [604, 508] width 301 height 58
click at [494, 541] on label "State/Province/Division" at bounding box center [520, 550] width 132 height 19
click at [494, 565] on input "State/Province/Division" at bounding box center [529, 581] width 150 height 33
click at [493, 527] on input "District/[GEOGRAPHIC_DATA]/[GEOGRAPHIC_DATA]" at bounding box center [529, 520] width 150 height 33
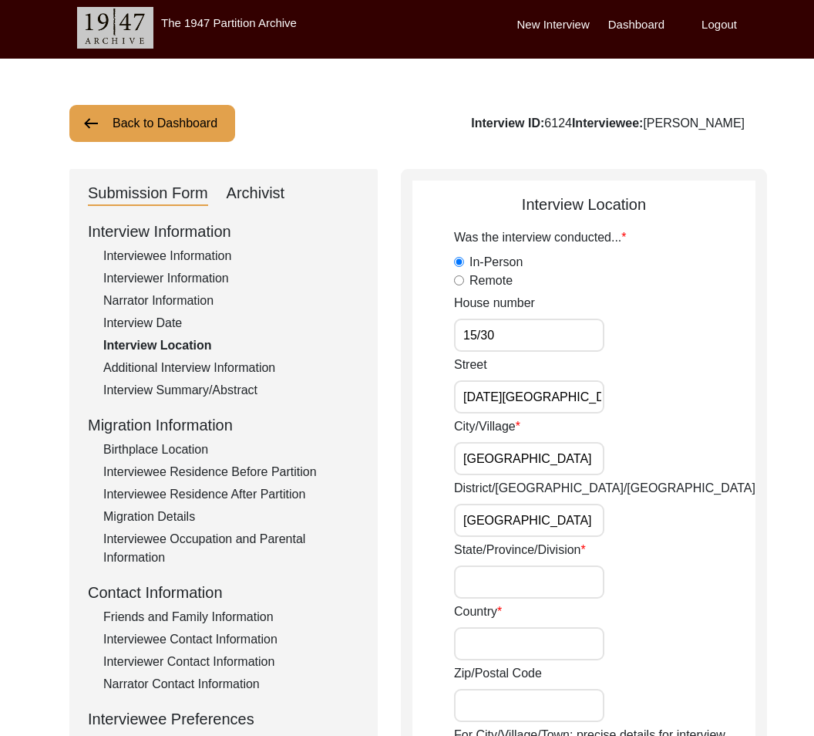
type input "[GEOGRAPHIC_DATA]"
click at [493, 560] on div "State/Province/Division" at bounding box center [604, 570] width 301 height 58
click at [490, 585] on input "State/Province/Division" at bounding box center [529, 581] width 150 height 33
paste input "[GEOGRAPHIC_DATA]"
type input "[GEOGRAPHIC_DATA]"
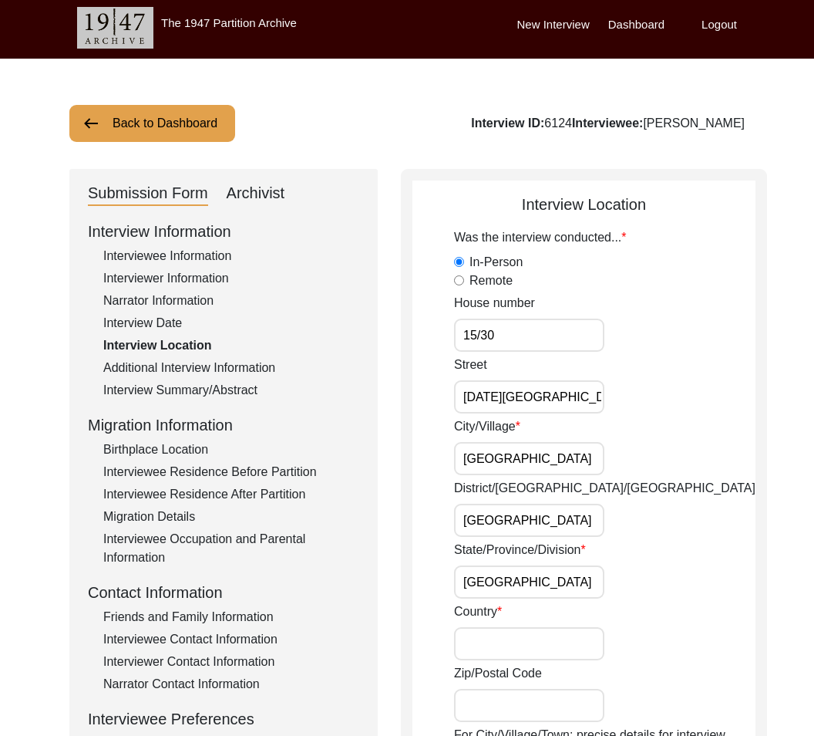
click at [515, 648] on input "Country" at bounding box center [529, 643] width 150 height 33
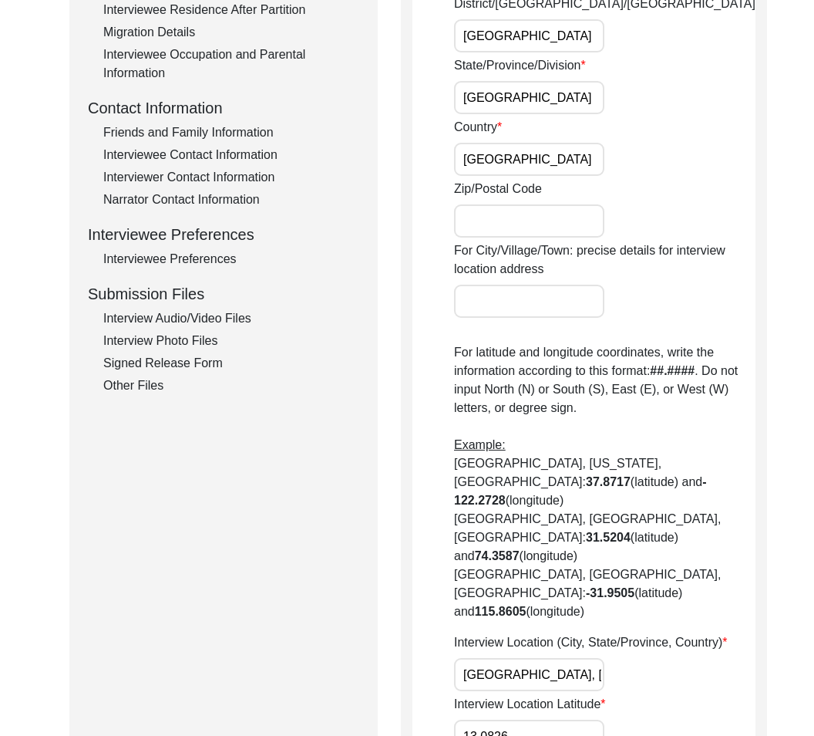
scroll to position [487, 0]
type input "[GEOGRAPHIC_DATA]"
click at [561, 211] on input "Zip/Postal Code" at bounding box center [529, 220] width 150 height 33
paste input "600028"
type input "600028"
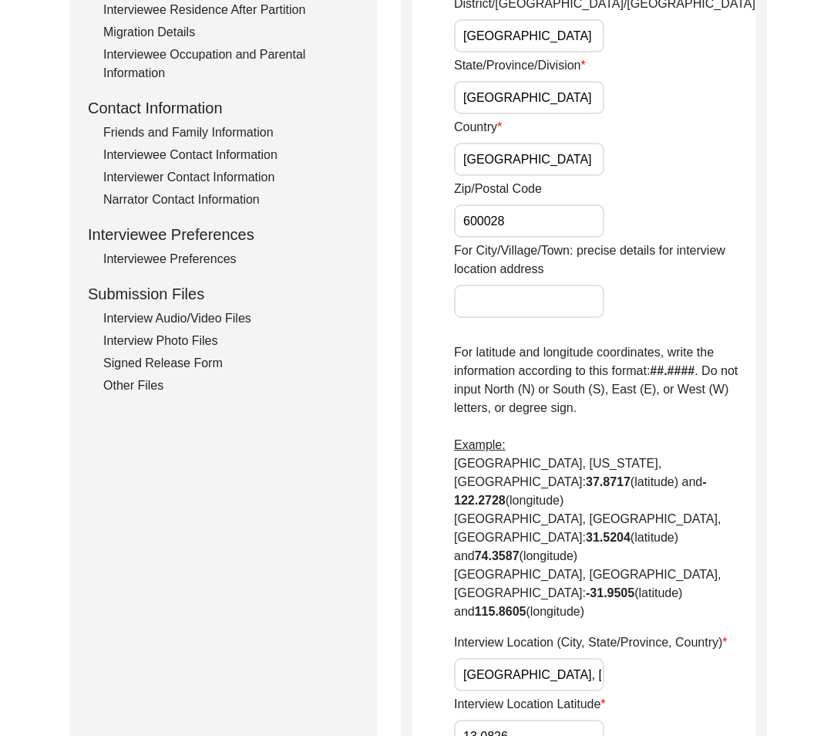
click at [786, 491] on div "Back to Dashboard Interview ID: 6124 Interviewee: [PERSON_NAME] Submission Form…" at bounding box center [407, 307] width 814 height 1467
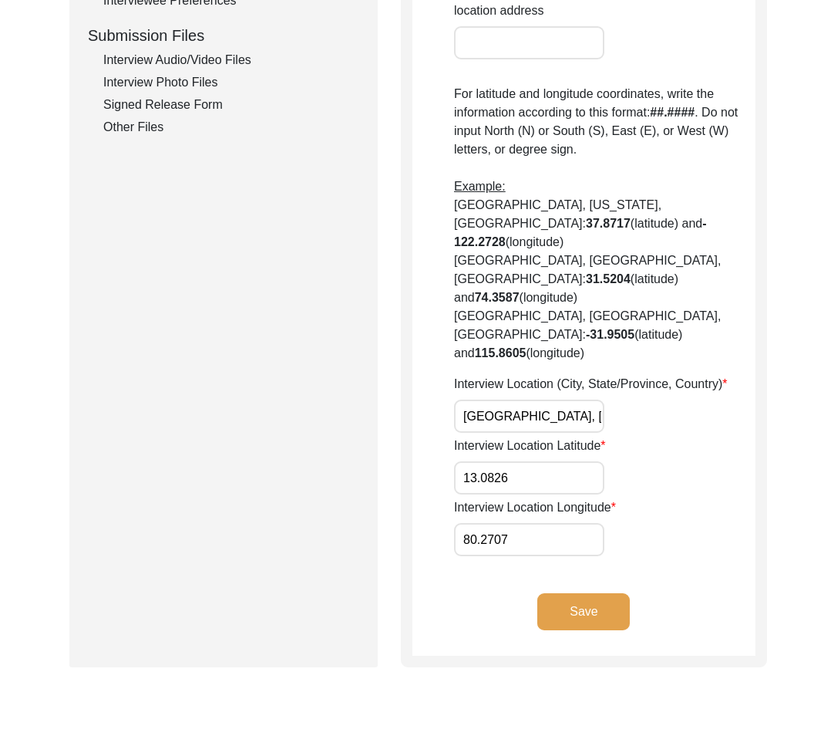
scroll to position [746, 0]
drag, startPoint x: 488, startPoint y: 376, endPoint x: 593, endPoint y: 382, distance: 105.0
click at [722, 382] on div "Was the interview conducted... In-Person Remote House [STREET_ADDRESS][DATE]/Ji…" at bounding box center [604, 20] width 301 height 1070
drag, startPoint x: 507, startPoint y: 364, endPoint x: 595, endPoint y: 358, distance: 88.9
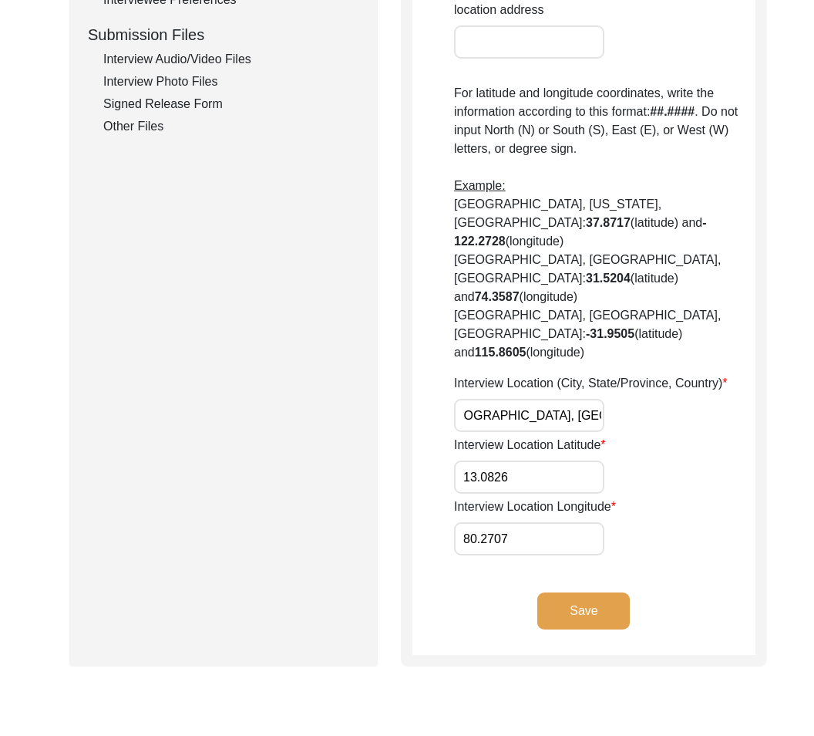
click at [595, 374] on div "Interview Location (City, State/Province, Country) [GEOGRAPHIC_DATA], [GEOGRAPH…" at bounding box center [604, 403] width 301 height 58
click at [578, 399] on input "[GEOGRAPHIC_DATA], [GEOGRAPHIC_DATA], [GEOGRAPHIC_DATA]" at bounding box center [529, 415] width 150 height 33
click at [554, 460] on input "13.0826" at bounding box center [529, 476] width 150 height 33
click at [517, 522] on input "80.2707" at bounding box center [529, 538] width 150 height 33
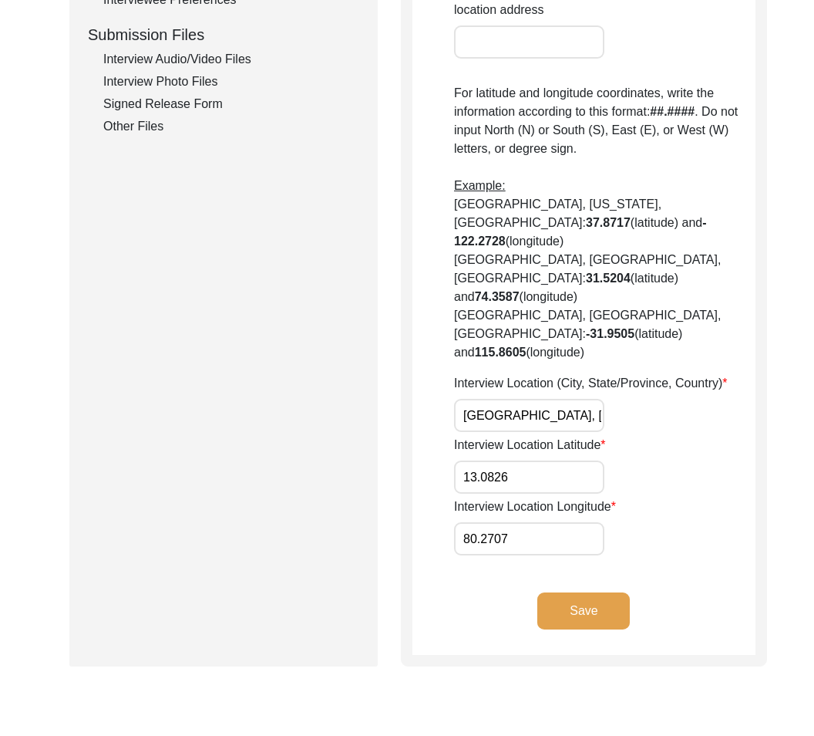
click at [550, 592] on button "Save" at bounding box center [583, 610] width 93 height 37
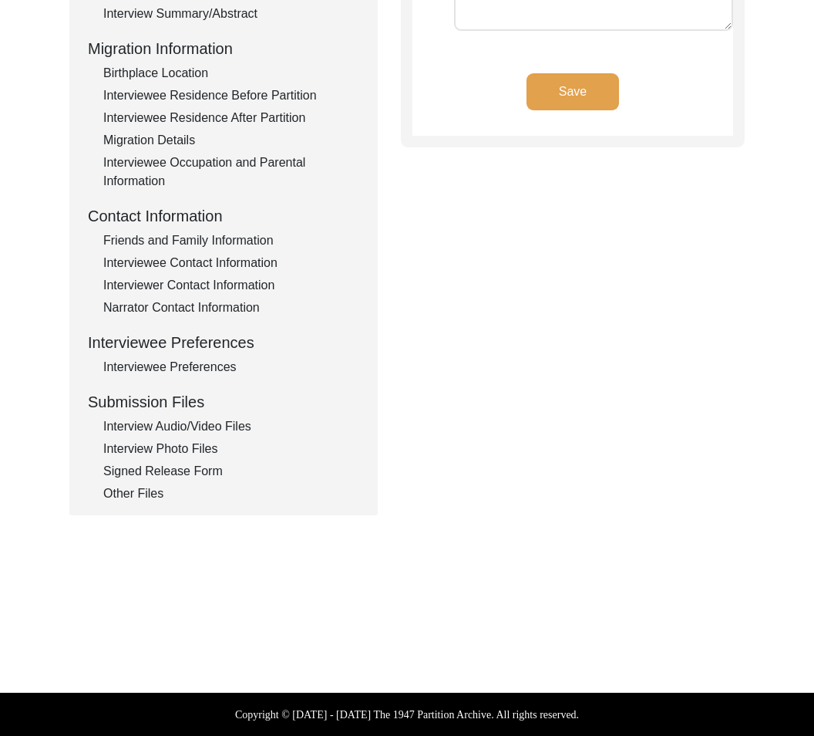
type input "Tamil"
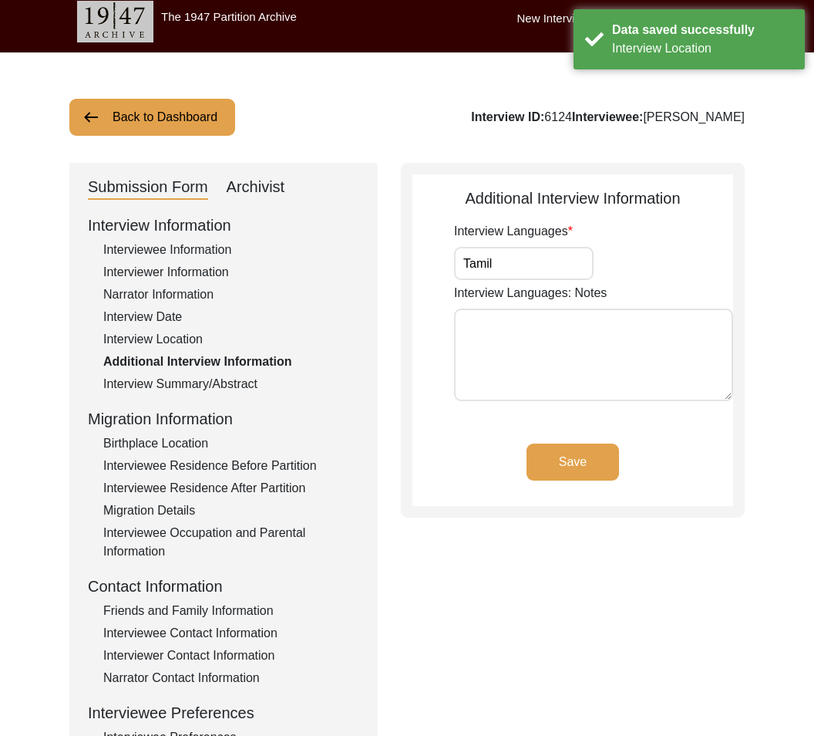
scroll to position [25, 0]
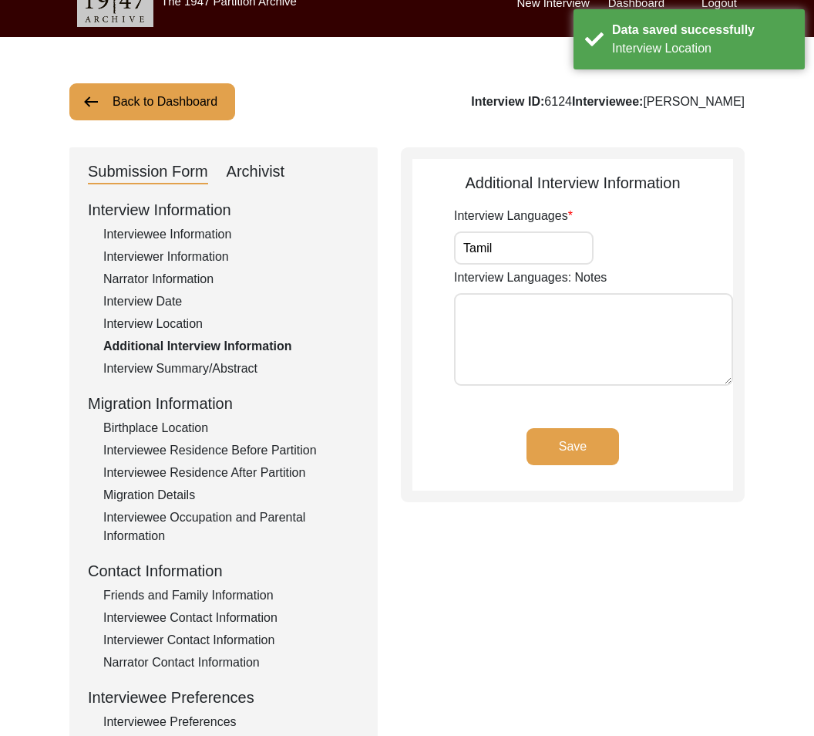
click at [567, 241] on input "Tamil" at bounding box center [524, 247] width 140 height 33
click at [551, 272] on label "Interview Languages: Notes" at bounding box center [530, 277] width 153 height 19
click at [551, 293] on textarea "Interview Languages: Notes" at bounding box center [593, 339] width 279 height 93
click at [549, 255] on input "Tamil" at bounding box center [524, 247] width 140 height 33
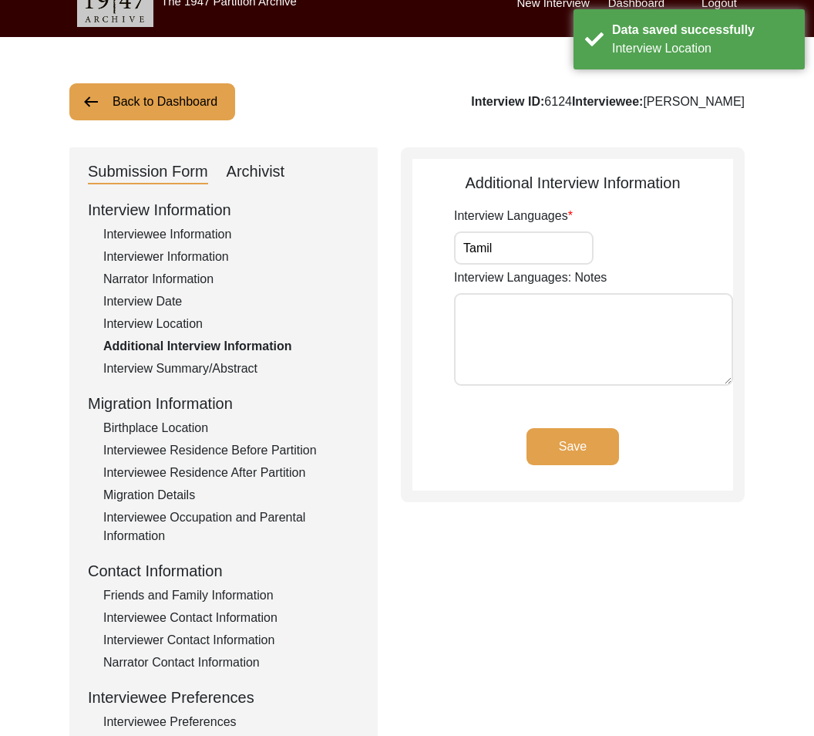
click at [547, 443] on button "Save" at bounding box center [573, 446] width 93 height 37
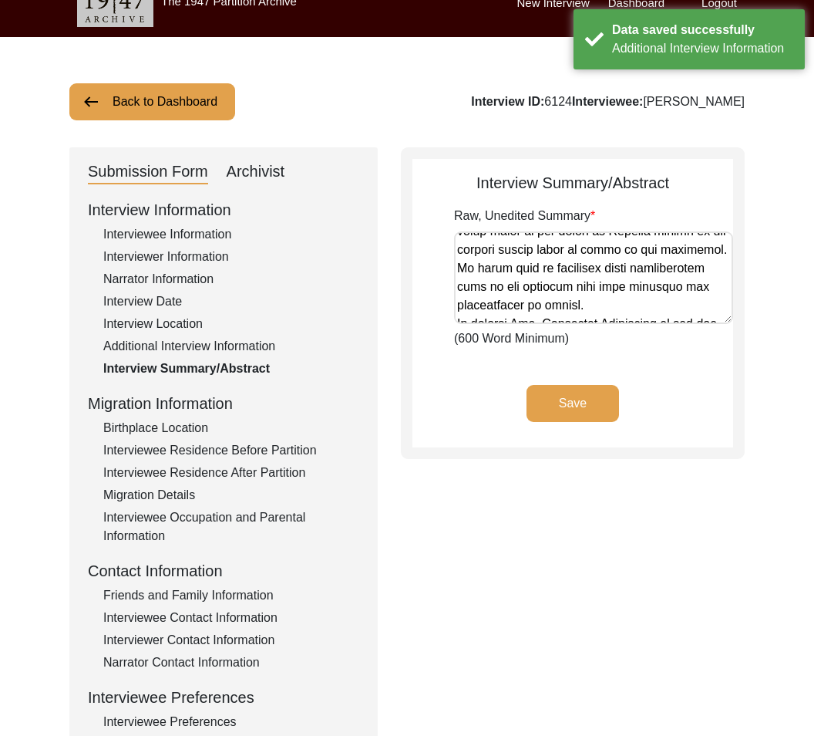
scroll to position [1542, 0]
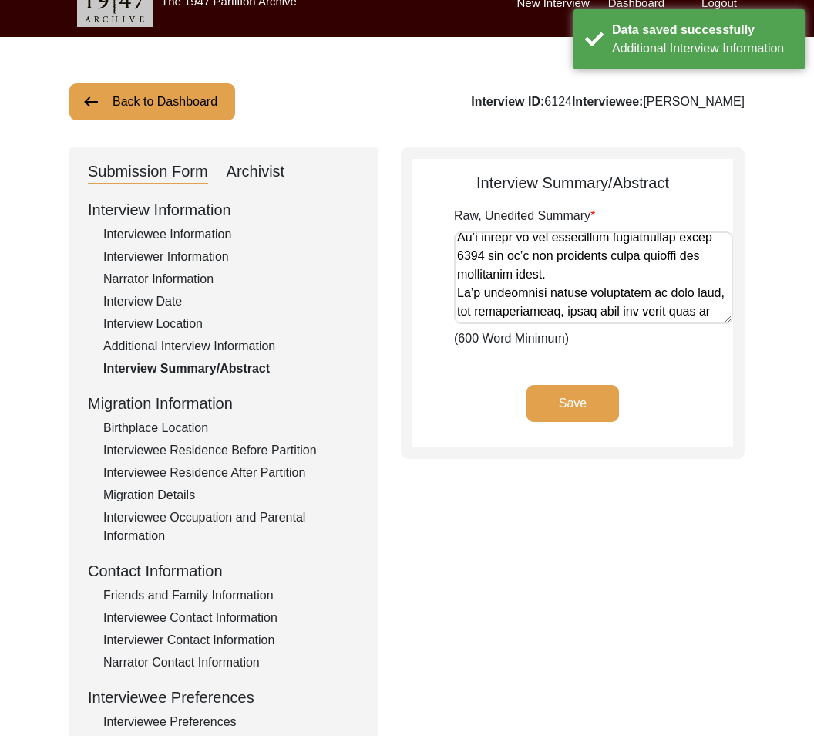
drag, startPoint x: 571, startPoint y: 259, endPoint x: 558, endPoint y: 366, distance: 107.9
click at [558, 366] on app-archivist-abstract-curation "Interview Summary/Abstract Raw, Unedited Summary (600 Word Minimum) Save" at bounding box center [573, 309] width 321 height 276
click at [567, 258] on textarea "Raw, Unedited Summary" at bounding box center [593, 277] width 279 height 93
click at [190, 421] on div "Birthplace Location" at bounding box center [231, 428] width 256 height 19
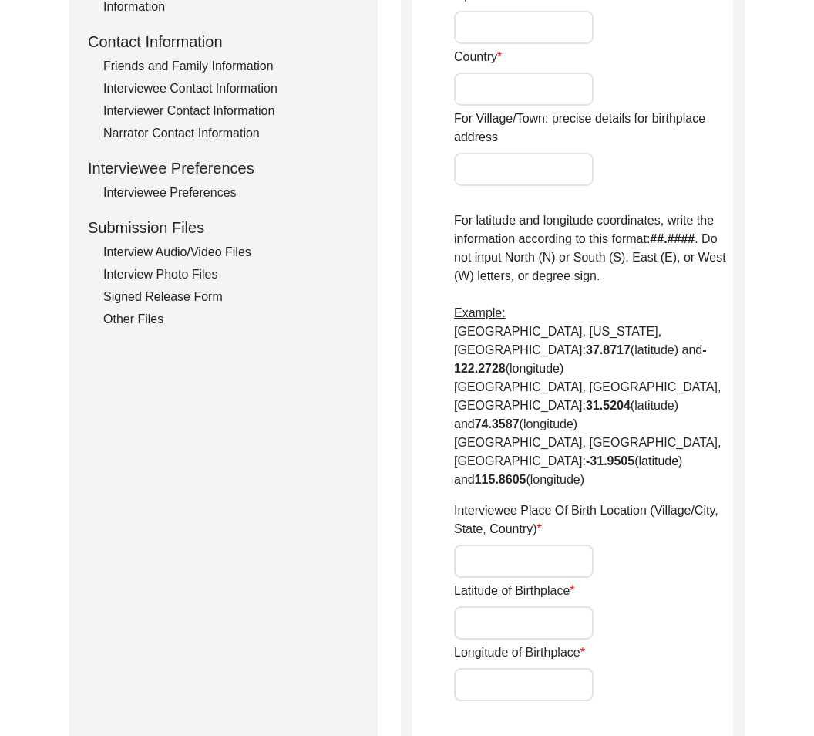
scroll to position [591, 0]
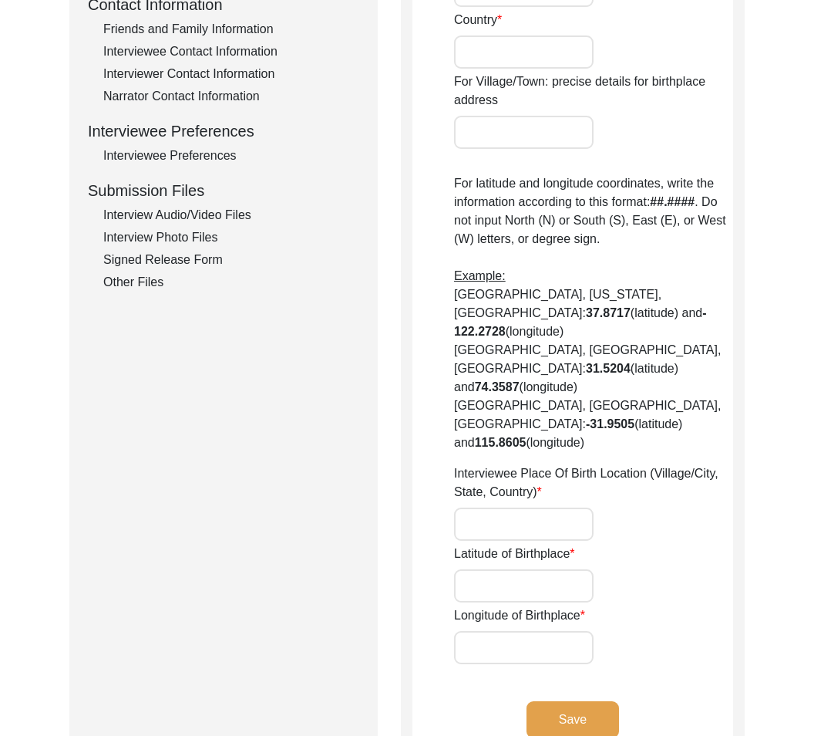
click at [554, 507] on input "Interviewee Place Of Birth Location (Village/City, State, Country)" at bounding box center [524, 523] width 140 height 33
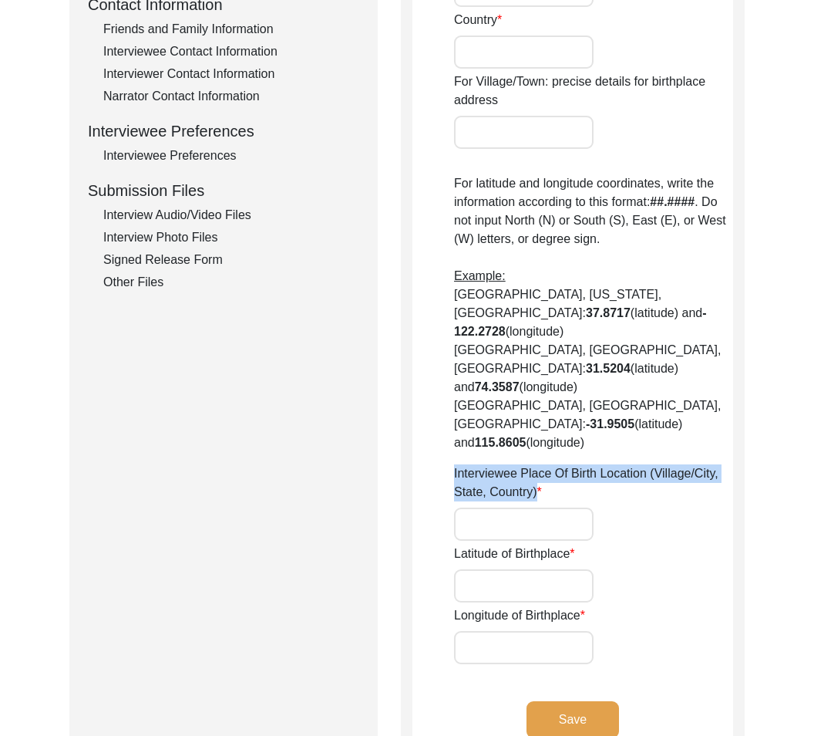
drag, startPoint x: 427, startPoint y: 412, endPoint x: 558, endPoint y: 435, distance: 133.1
click at [558, 435] on app-birthplace-location "Birthplace Location House [GEOGRAPHIC_DATA]/Village State/Province/Division Dis…" at bounding box center [573, 184] width 321 height 1158
copy label "Interviewee Place Of Birth Location (Village/City, State, Country)"
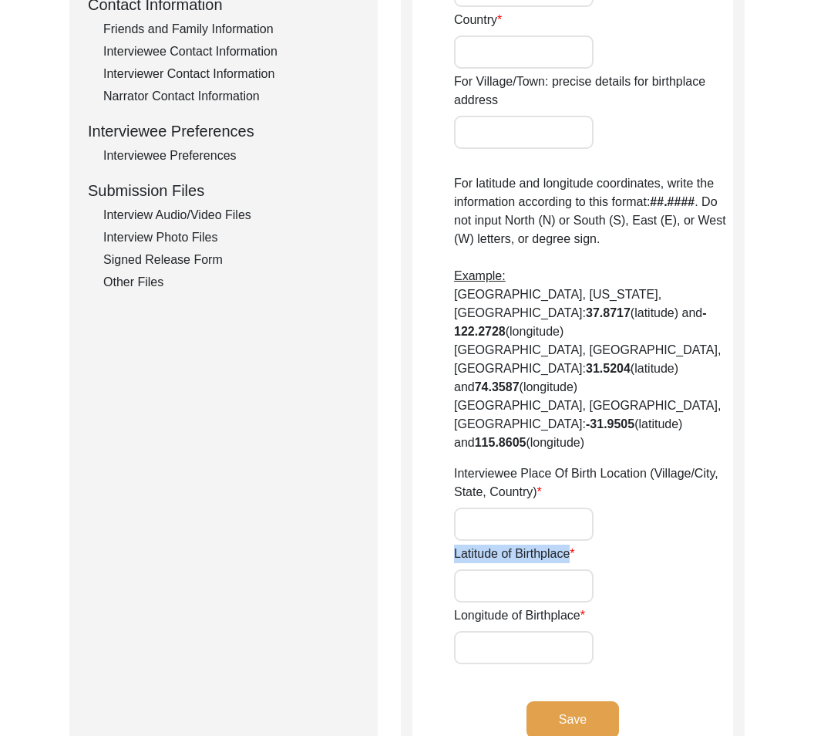
drag, startPoint x: 433, startPoint y: 507, endPoint x: 574, endPoint y: 497, distance: 140.7
click at [574, 497] on app-birthplace-location "Birthplace Location House [GEOGRAPHIC_DATA]/Village State/Province/Division Dis…" at bounding box center [573, 184] width 321 height 1158
copy label "Latitude of Birthplace"
click at [423, 554] on app-birthplace-location "Birthplace Location House [GEOGRAPHIC_DATA]/Village State/Province/Division Dis…" at bounding box center [573, 184] width 321 height 1158
drag, startPoint x: 444, startPoint y: 547, endPoint x: 630, endPoint y: 564, distance: 186.5
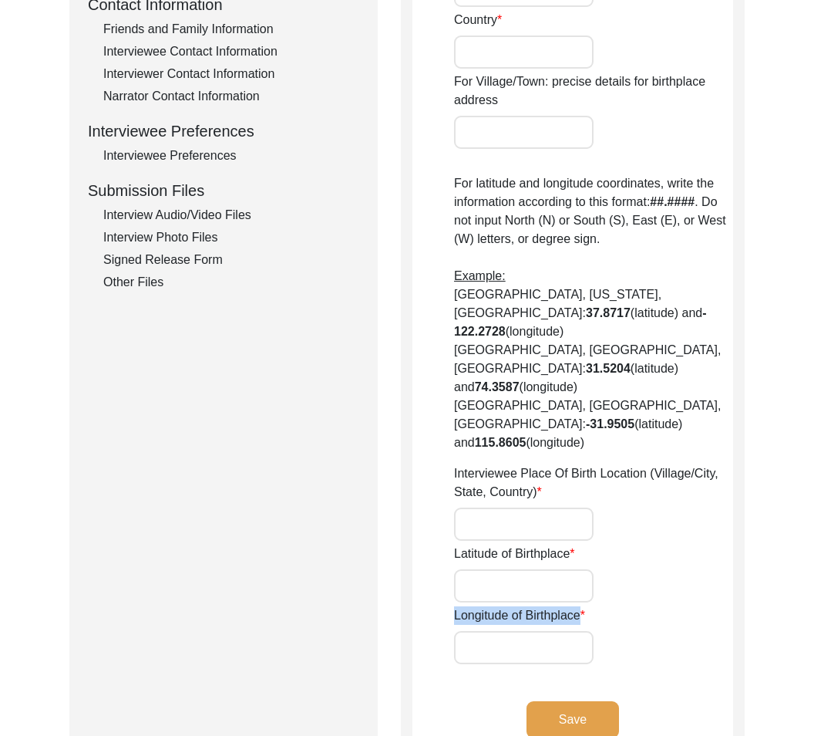
click at [630, 564] on app-birthplace-location "Birthplace Location House [GEOGRAPHIC_DATA]/Village State/Province/Division Dis…" at bounding box center [573, 184] width 321 height 1158
copy label "Longitude of Birthplace"
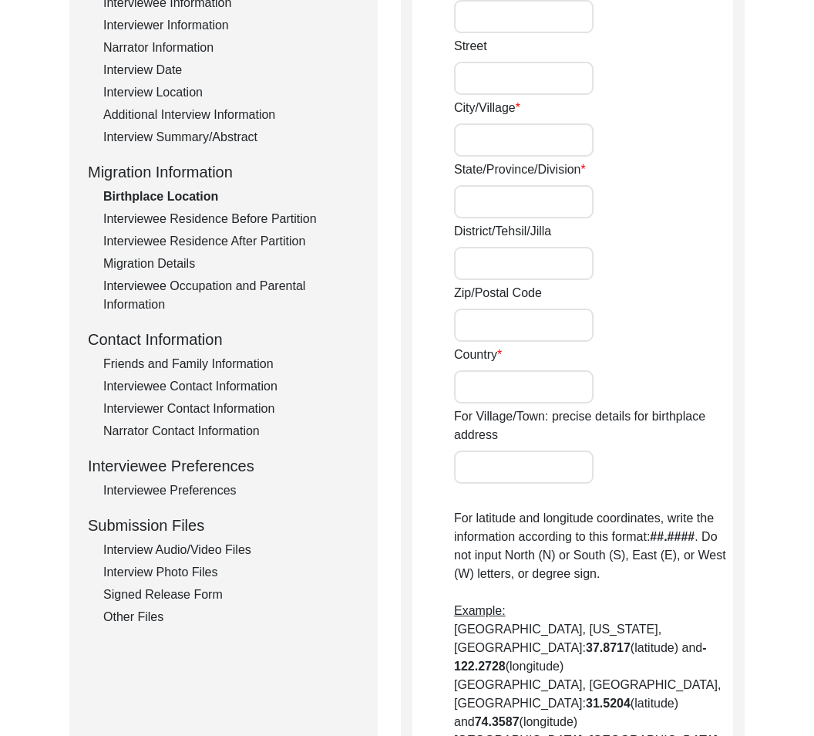
scroll to position [0, 0]
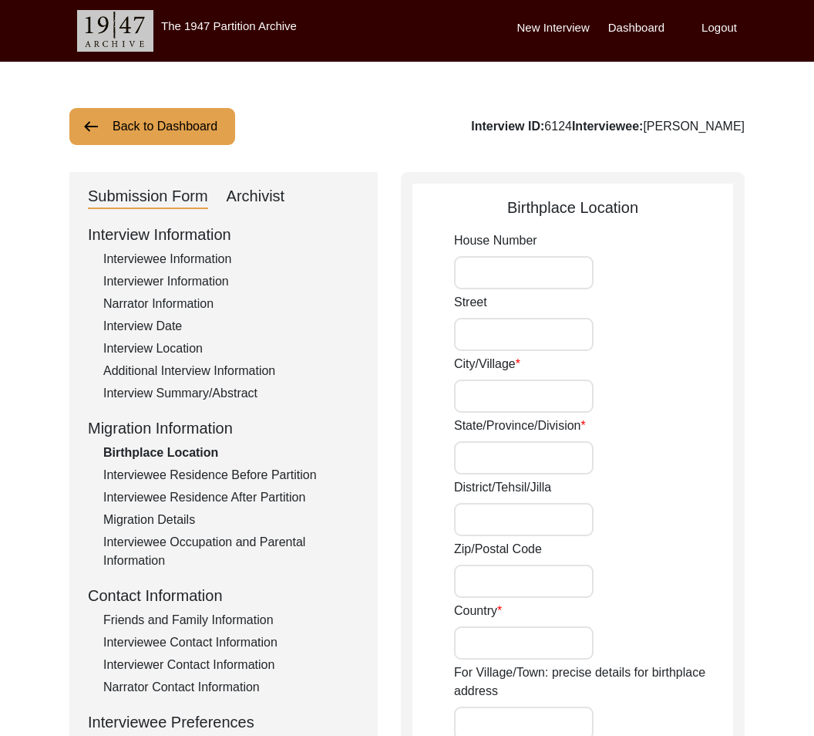
click at [561, 279] on input "House Number" at bounding box center [524, 272] width 140 height 33
click at [555, 345] on input "Street" at bounding box center [524, 334] width 140 height 33
type input "Oldpet"
click at [520, 395] on input "City/Village" at bounding box center [524, 395] width 140 height 33
paste input "Krishnagiri"
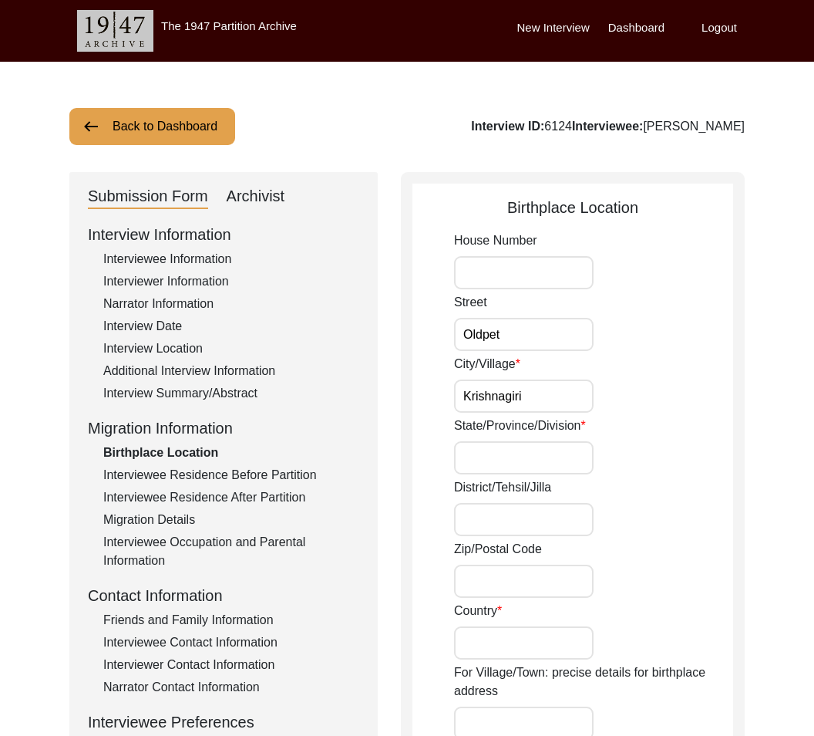
type input "Krishnagiri"
click at [526, 426] on label "State/Province/Division" at bounding box center [520, 425] width 132 height 19
click at [526, 441] on input "State/Province/Division" at bounding box center [524, 457] width 140 height 33
click at [526, 446] on input "State/Province/Division" at bounding box center [524, 457] width 140 height 33
paste input "[GEOGRAPHIC_DATA]"
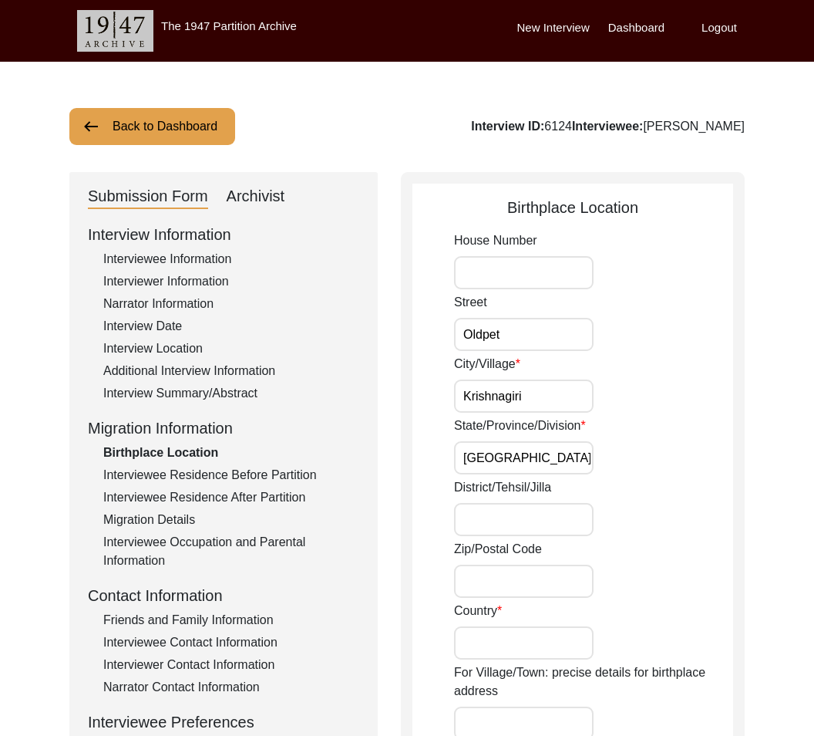
type input "[GEOGRAPHIC_DATA]"
drag, startPoint x: 488, startPoint y: 506, endPoint x: 481, endPoint y: 529, distance: 24.2
click at [483, 533] on input "District/Tehsil/Jilla" at bounding box center [524, 519] width 140 height 33
paste input "[GEOGRAPHIC_DATA]"
type input "[GEOGRAPHIC_DATA]"
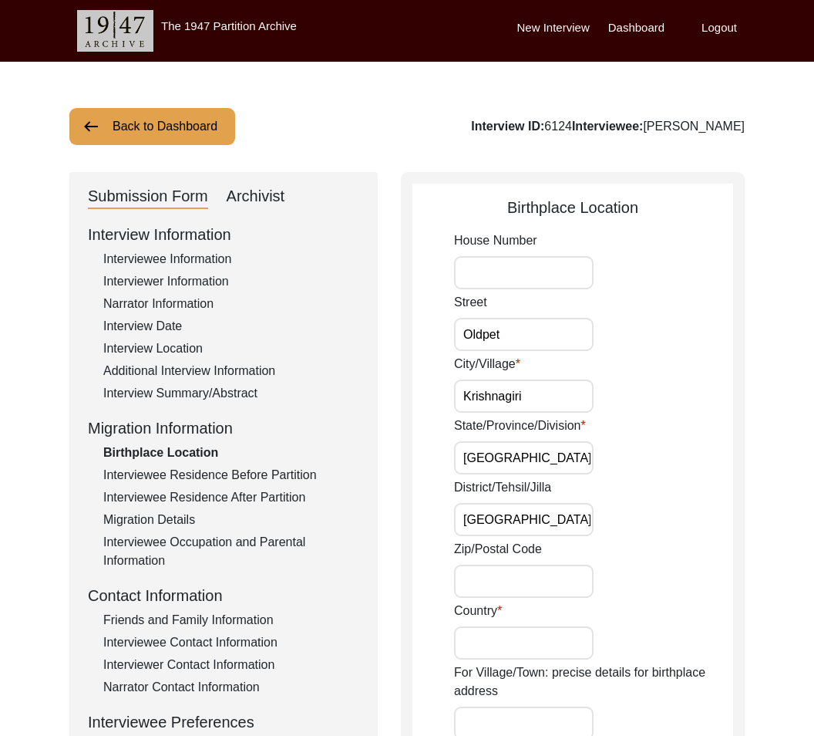
drag, startPoint x: 561, startPoint y: 591, endPoint x: 571, endPoint y: 581, distance: 13.6
click at [568, 584] on input "Zip/Postal Code" at bounding box center [524, 580] width 140 height 33
paste input "635002"
type input "635002"
click at [514, 641] on input "Country" at bounding box center [524, 642] width 140 height 33
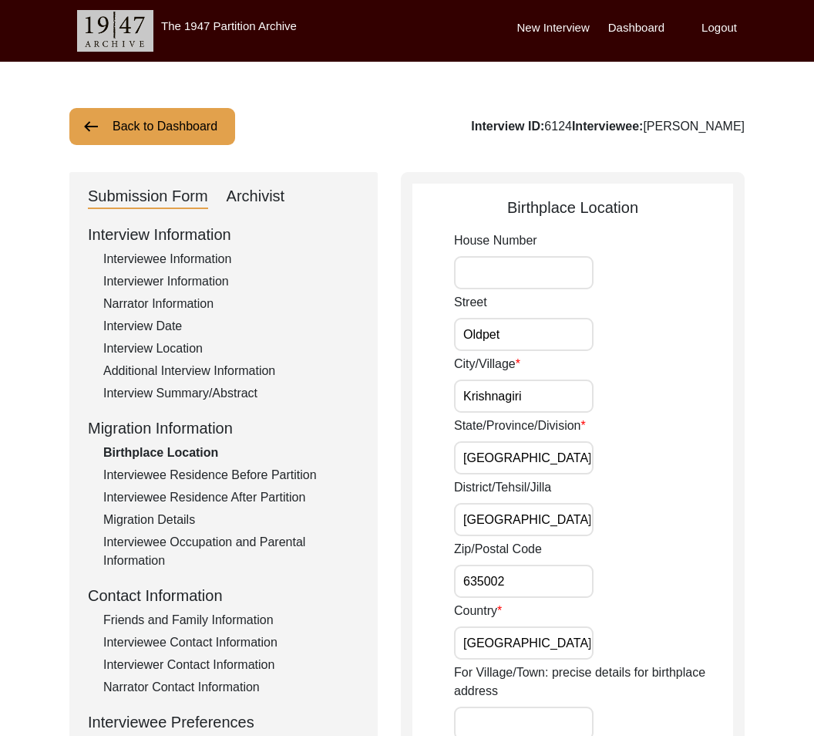
type input "[GEOGRAPHIC_DATA]"
click at [619, 672] on label "For Village/Town: precise details for birthplace address" at bounding box center [593, 681] width 279 height 37
click at [594, 706] on input "For Village/Town: precise details for birthplace address" at bounding box center [524, 722] width 140 height 33
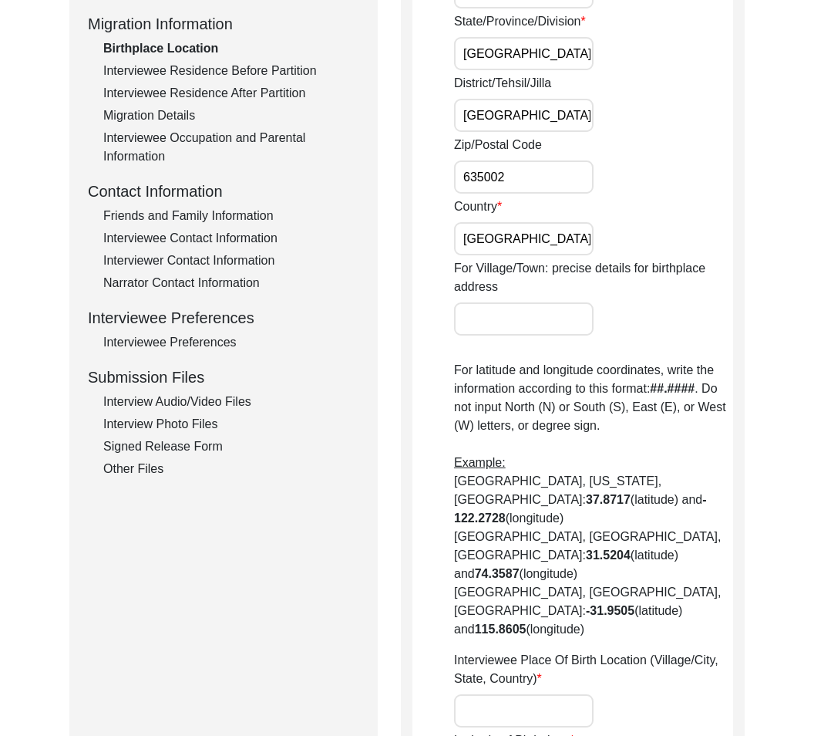
scroll to position [479, 0]
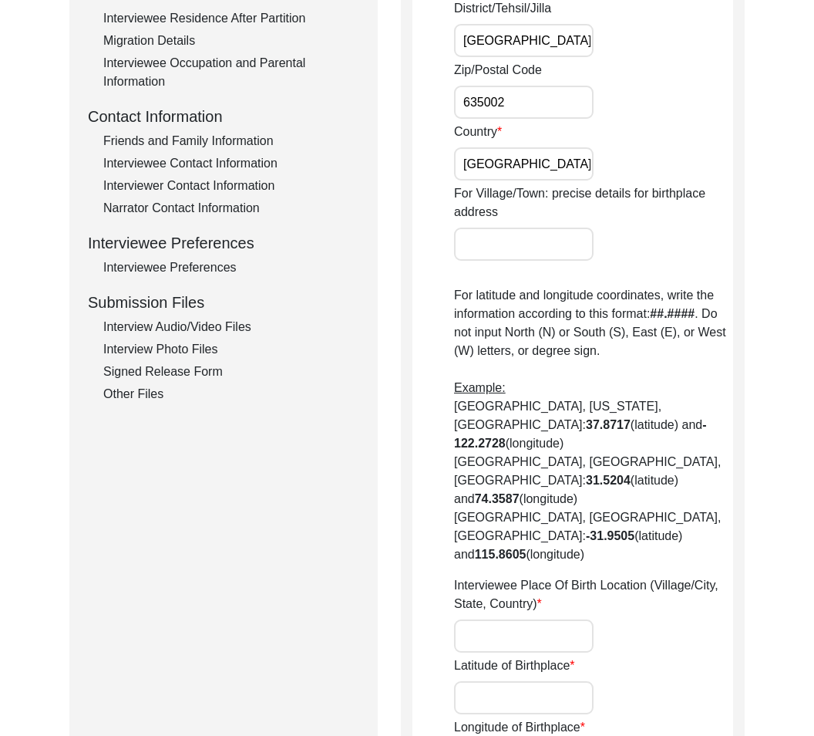
click at [532, 619] on input "Interviewee Place Of Birth Location (Village/City, State, Country)" at bounding box center [524, 635] width 140 height 33
paste input "[GEOGRAPHIC_DATA], [GEOGRAPHIC_DATA], [GEOGRAPHIC_DATA]"
type input "[GEOGRAPHIC_DATA], [GEOGRAPHIC_DATA], [GEOGRAPHIC_DATA]"
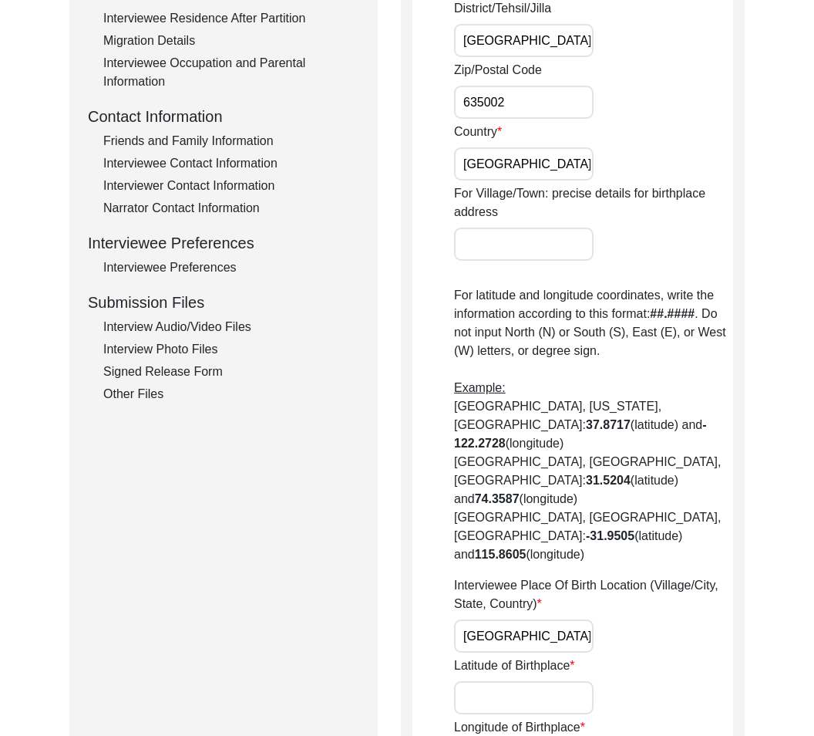
click at [543, 681] on input "Latitude of Birthplace" at bounding box center [524, 697] width 140 height 33
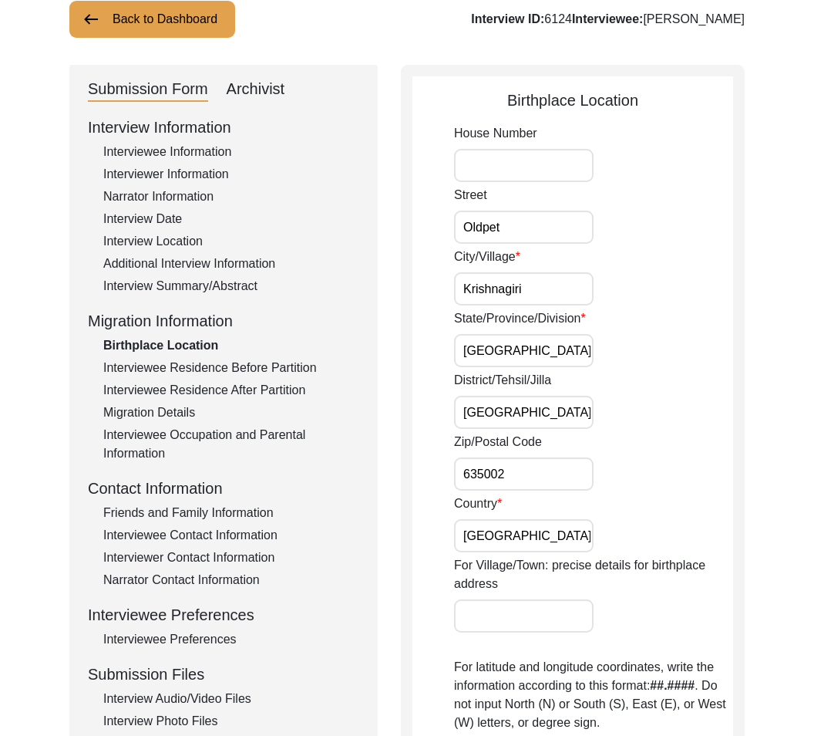
scroll to position [638, 0]
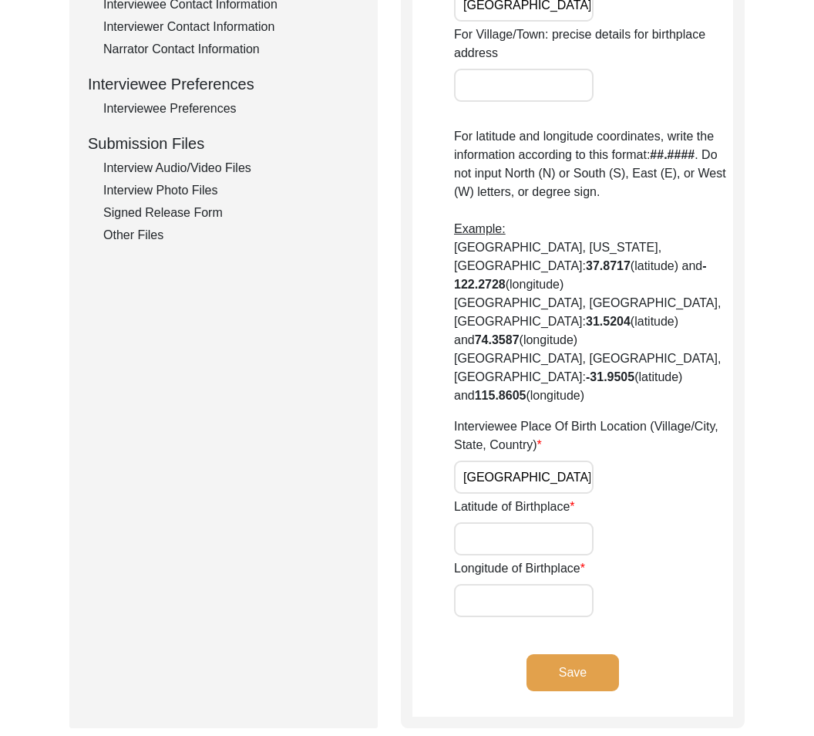
click at [554, 654] on button "Save" at bounding box center [573, 672] width 93 height 37
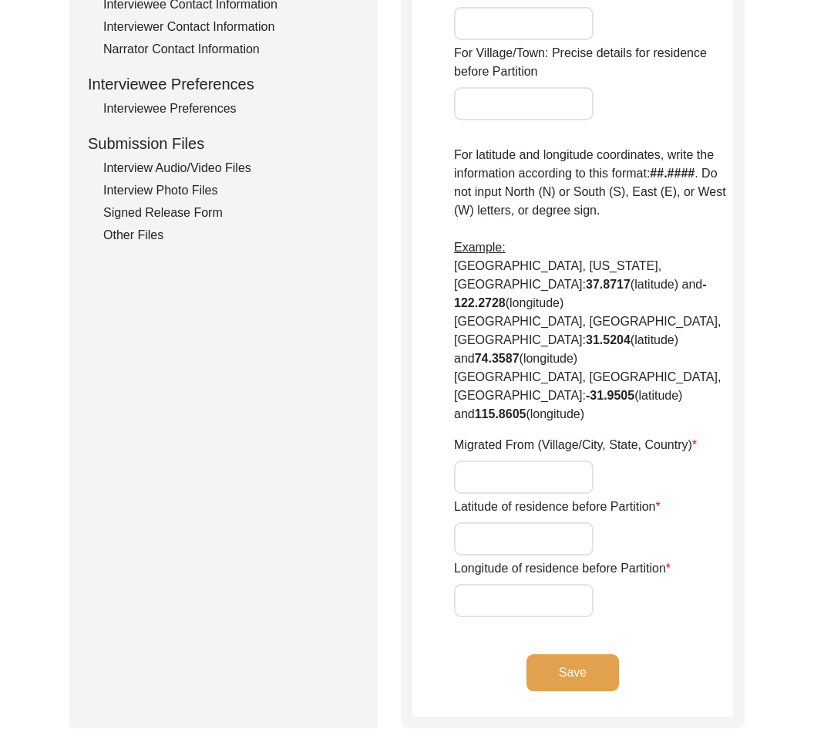
type input "[GEOGRAPHIC_DATA], [GEOGRAPHIC_DATA], [GEOGRAPHIC_DATA]"
type input "23.4009"
type input "88.5014"
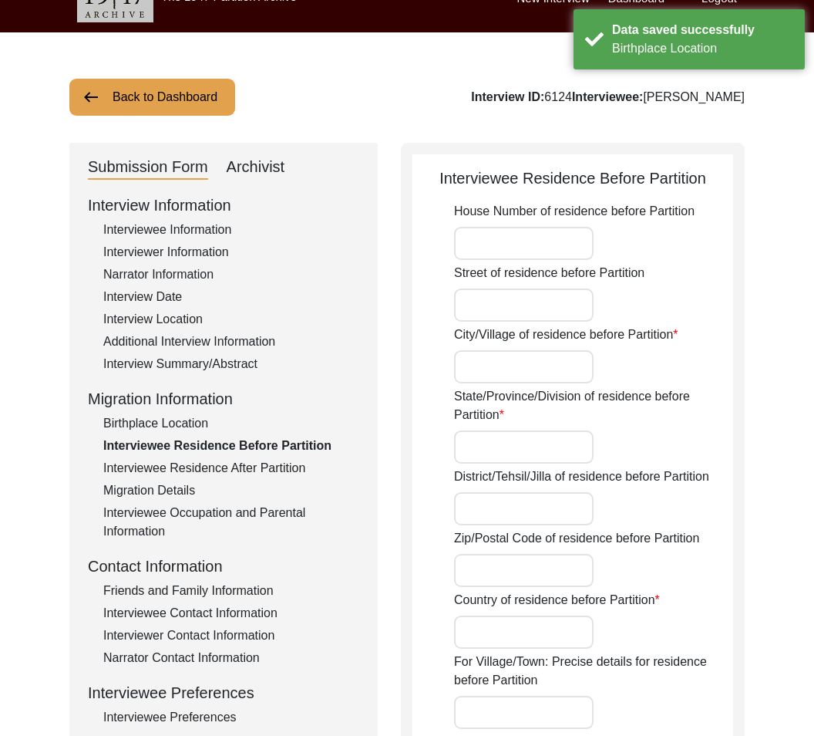
scroll to position [0, 0]
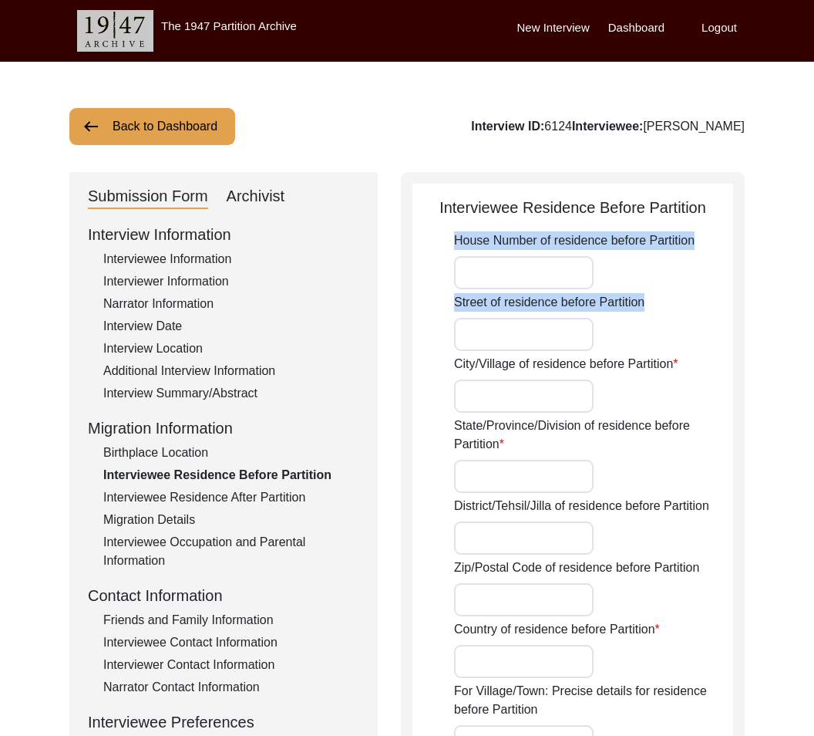
drag, startPoint x: 665, startPoint y: 307, endPoint x: 433, endPoint y: 287, distance: 232.2
copy div "House Number of residence before Partition Street of residence before Partition"
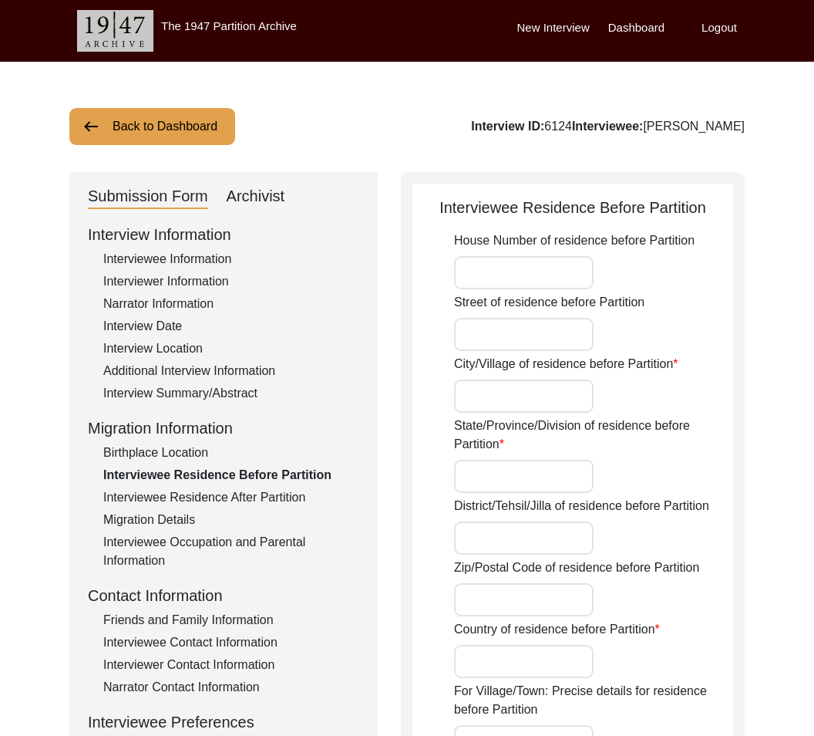
click at [521, 362] on label "City/Village of residence before Partition" at bounding box center [566, 364] width 224 height 19
click at [521, 379] on input "City/Village of residence before Partition" at bounding box center [524, 395] width 140 height 33
drag, startPoint x: 518, startPoint y: 364, endPoint x: 686, endPoint y: 373, distance: 168.3
click at [686, 373] on div "City/Village of residence before Partition" at bounding box center [593, 384] width 279 height 58
copy label "of residence before Partition"
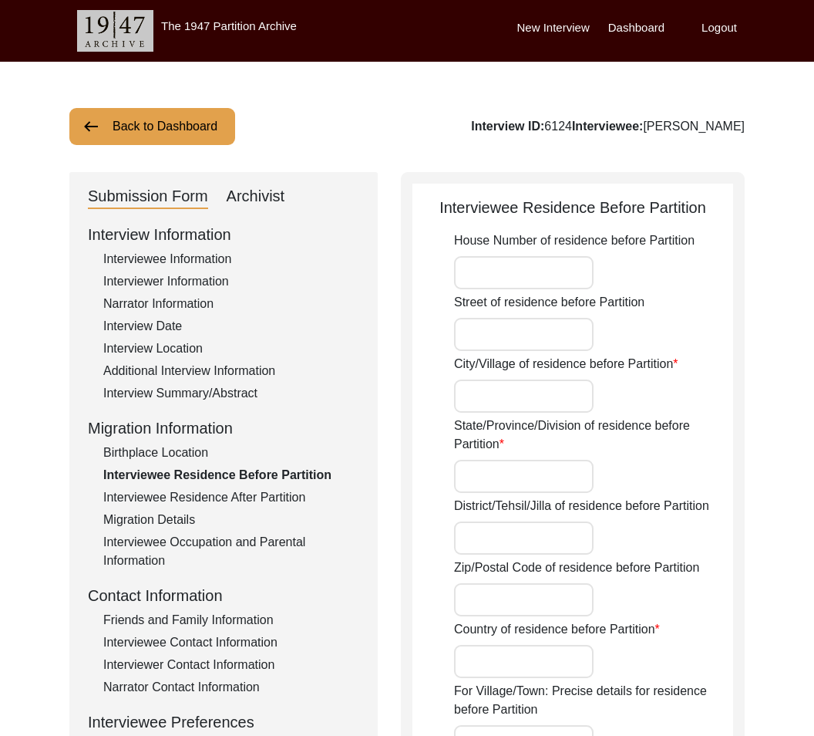
click at [644, 453] on div "State/Province/Division of residence before Partition" at bounding box center [593, 454] width 279 height 76
drag, startPoint x: 496, startPoint y: 440, endPoint x: 583, endPoint y: 419, distance: 89.6
click at [583, 419] on label "State/Province/Division of residence before Partition" at bounding box center [593, 434] width 279 height 37
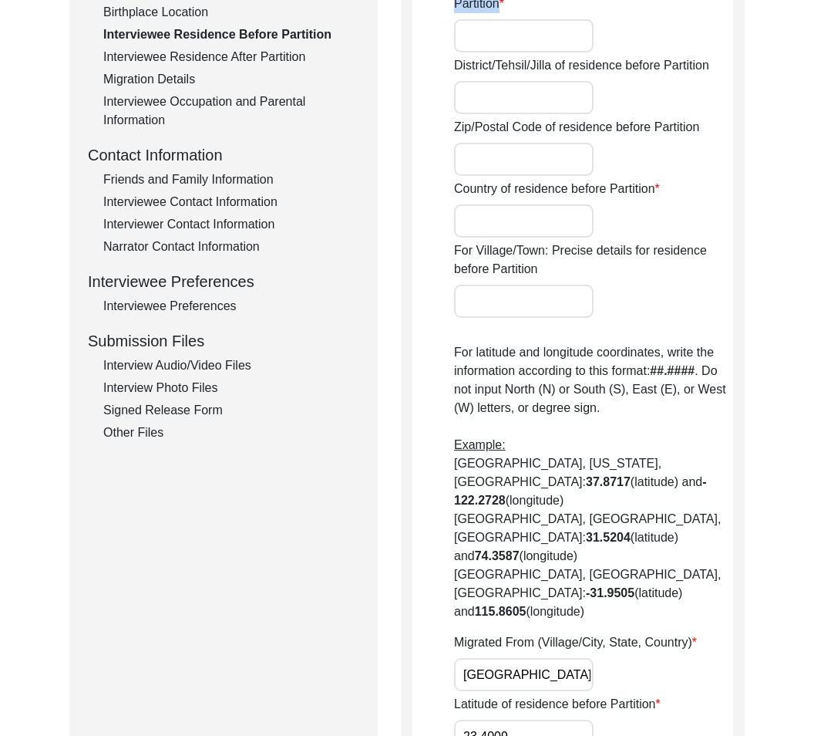
scroll to position [498, 0]
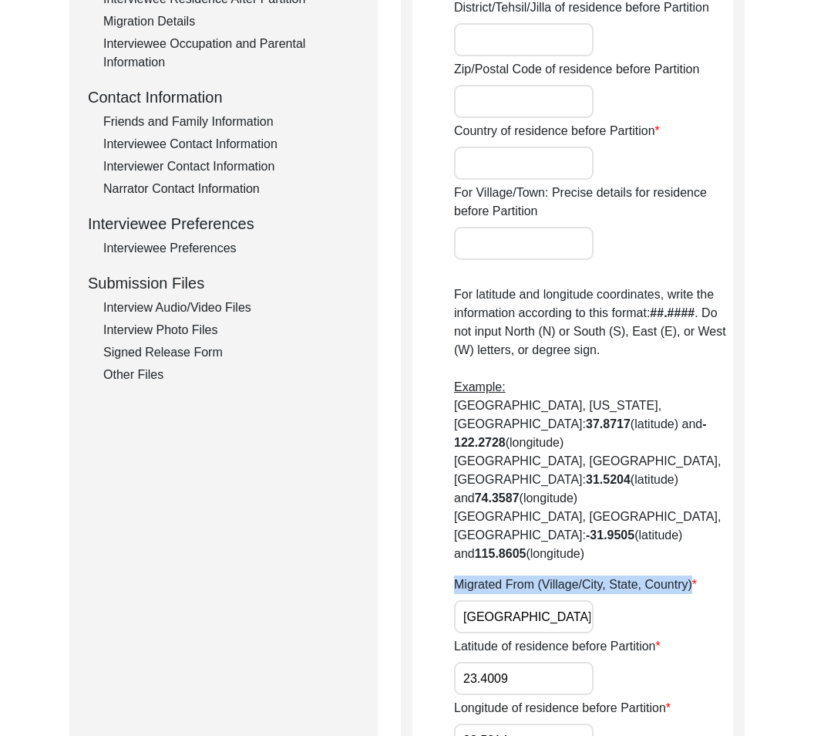
drag, startPoint x: 457, startPoint y: 528, endPoint x: 699, endPoint y: 524, distance: 242.2
click at [699, 575] on div "Migrated From (Village/City, State, Country) [GEOGRAPHIC_DATA], [GEOGRAPHIC_DAT…" at bounding box center [593, 604] width 279 height 58
copy label "Migrated From (Village/City, State, Country)"
click at [497, 662] on input "23.4009" at bounding box center [524, 678] width 140 height 33
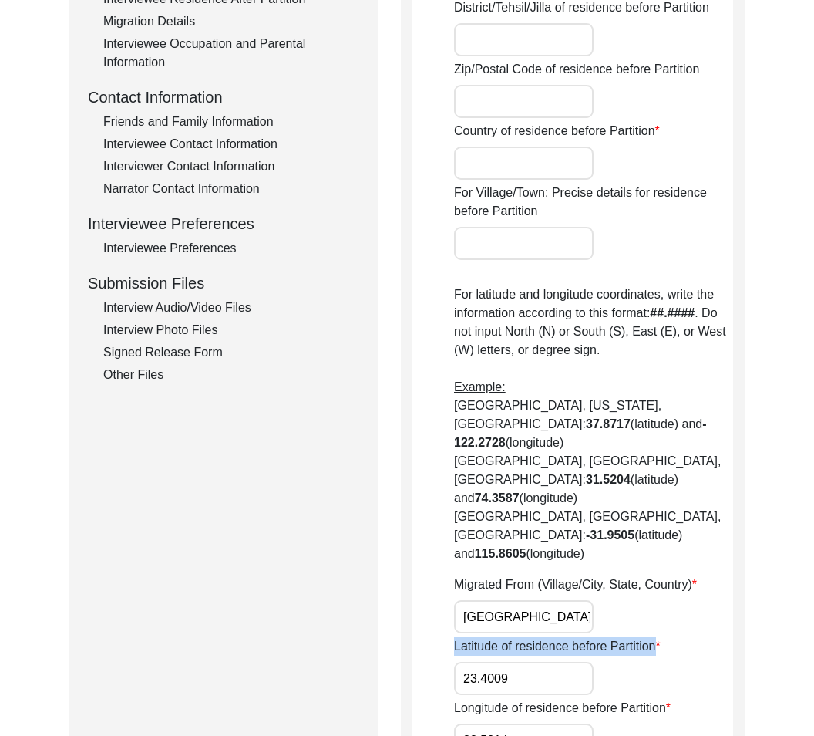
drag, startPoint x: 448, startPoint y: 591, endPoint x: 702, endPoint y: 592, distance: 253.7
click at [702, 592] on app-residence-before-partition "Interviewee Residence Before Partition House Number of residence before Partiti…" at bounding box center [573, 277] width 321 height 1158
copy label "Latitude of residence before Partition"
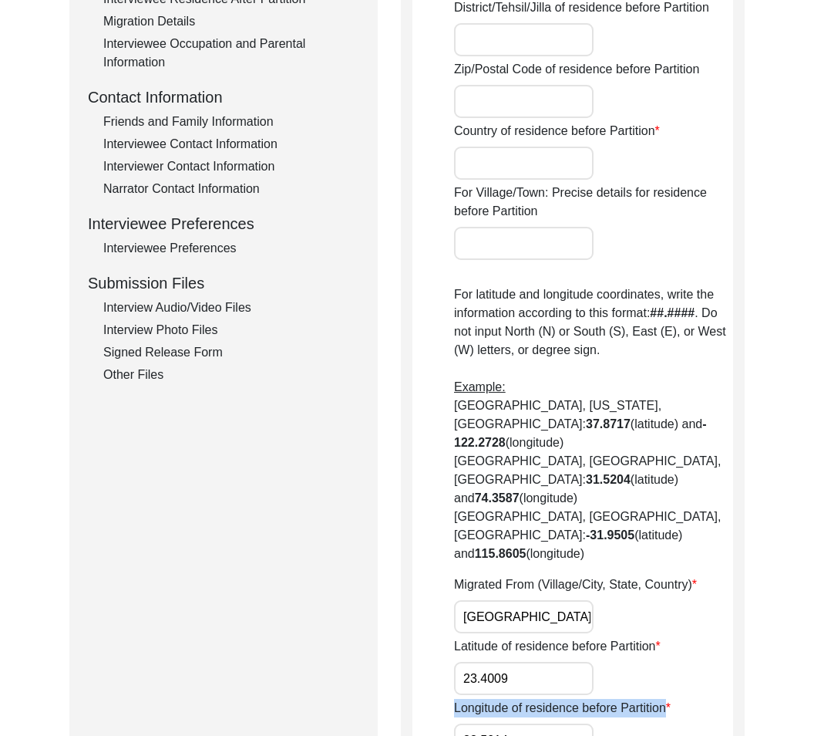
drag, startPoint x: 450, startPoint y: 652, endPoint x: 666, endPoint y: 645, distance: 216.0
click at [666, 645] on app-residence-before-partition "Interviewee Residence Before Partition House Number of residence before Partiti…" at bounding box center [573, 277] width 321 height 1158
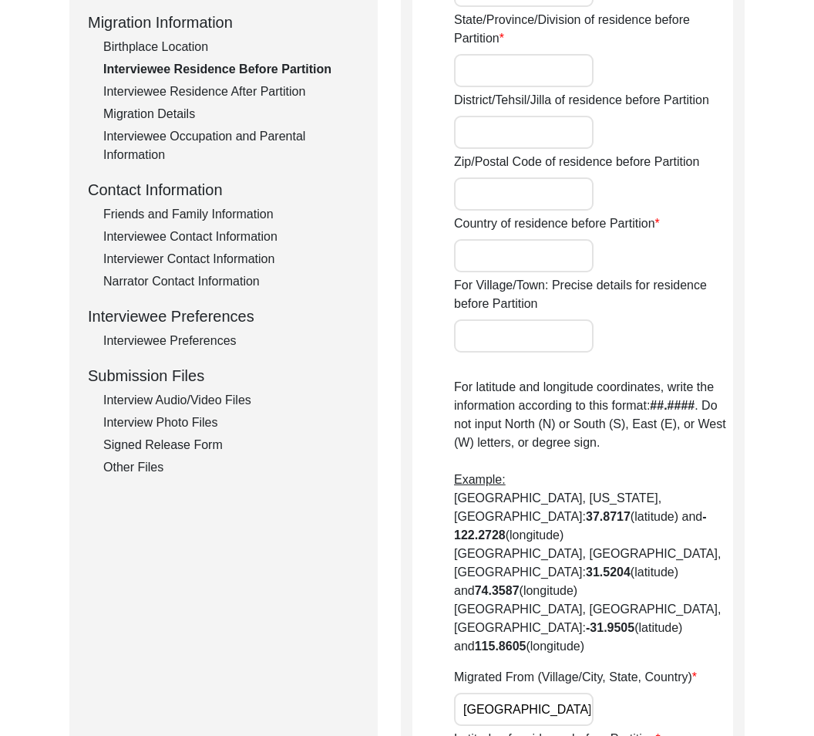
scroll to position [604, 0]
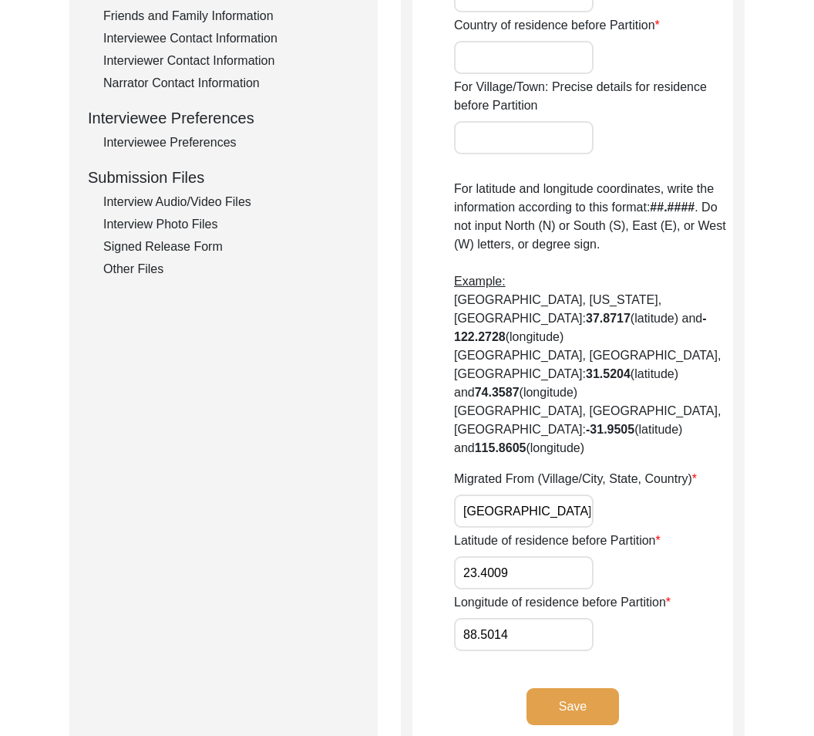
drag, startPoint x: 468, startPoint y: 450, endPoint x: 578, endPoint y: 469, distance: 111.9
click at [578, 494] on input "[GEOGRAPHIC_DATA], [GEOGRAPHIC_DATA], [GEOGRAPHIC_DATA]" at bounding box center [524, 510] width 140 height 33
click at [574, 494] on input "[GEOGRAPHIC_DATA], [GEOGRAPHIC_DATA], [GEOGRAPHIC_DATA]" at bounding box center [524, 510] width 140 height 33
drag, startPoint x: 459, startPoint y: 449, endPoint x: 712, endPoint y: 489, distance: 256.8
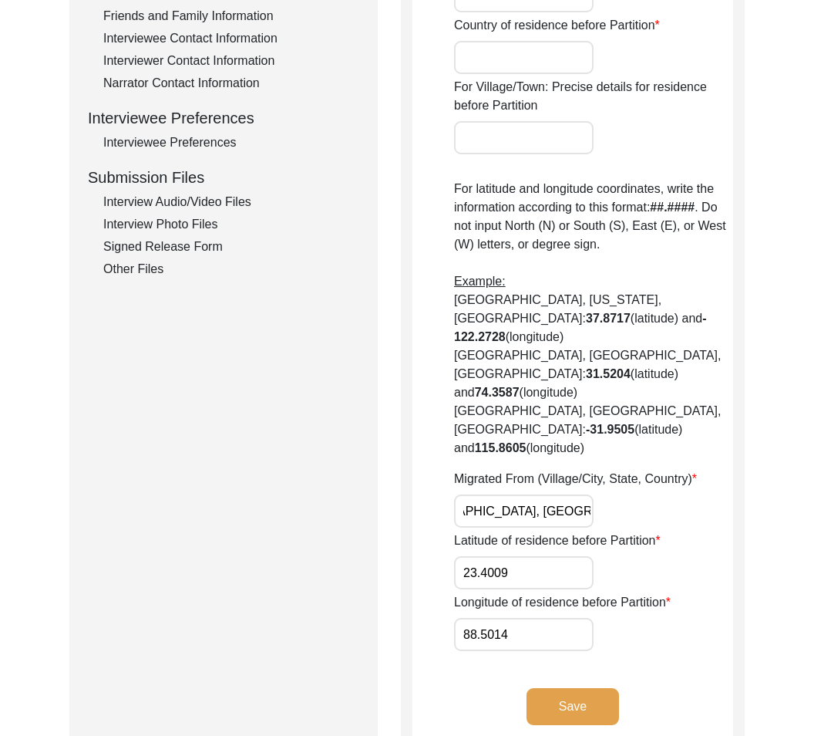
click at [712, 489] on div "House Number of residence before Partition Street of residence before Partition…" at bounding box center [593, 139] width 279 height 1023
drag, startPoint x: 514, startPoint y: 518, endPoint x: 385, endPoint y: 483, distance: 134.3
click at [385, 483] on div "Submission Form Archivist Interview Information Interviewee Information Intervi…" at bounding box center [406, 165] width 675 height 1194
drag, startPoint x: 536, startPoint y: 576, endPoint x: 333, endPoint y: 554, distance: 203.9
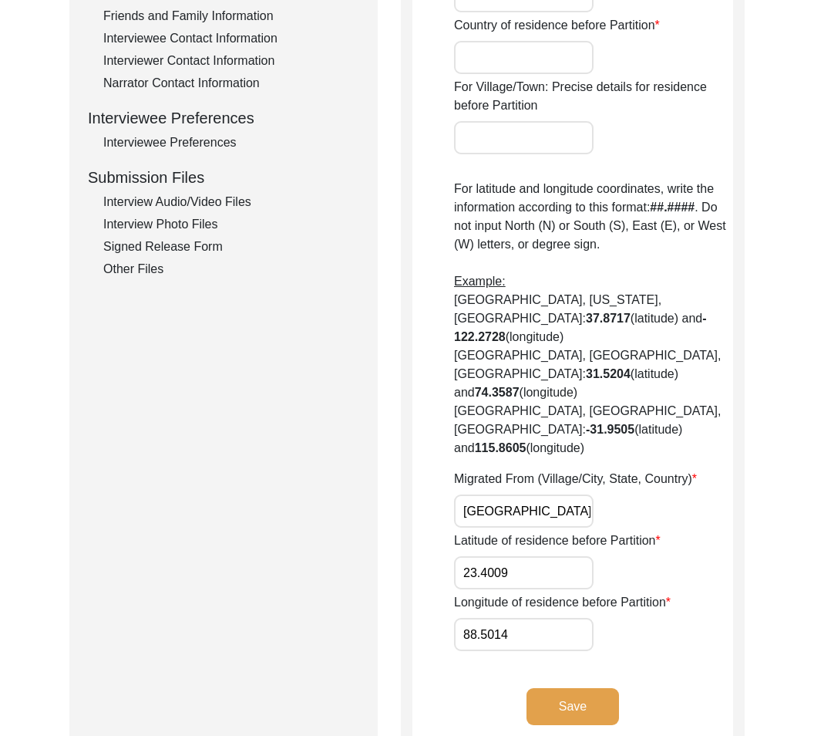
click at [333, 554] on div "Submission Form Archivist Interview Information Interviewee Information Intervi…" at bounding box center [406, 165] width 675 height 1194
click at [675, 593] on div "Longitude of residence before Partition 88.5014" at bounding box center [593, 622] width 279 height 58
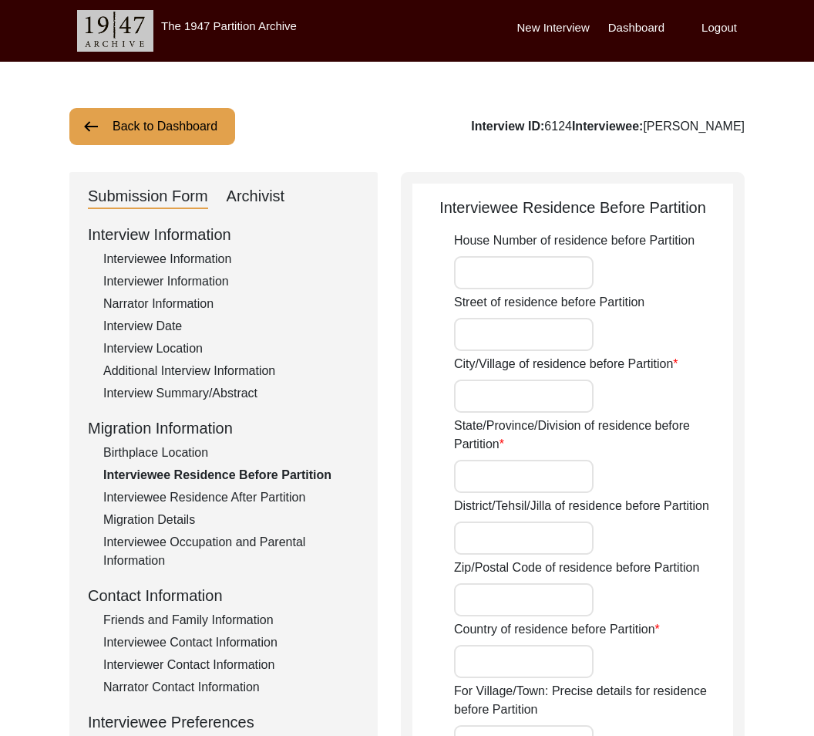
click at [493, 329] on input "Street of residence before Partition" at bounding box center [524, 334] width 140 height 33
paste input "Oldpet"
type input "Oldpet"
click at [490, 408] on input "City/Village of residence before Partition" at bounding box center [524, 395] width 140 height 33
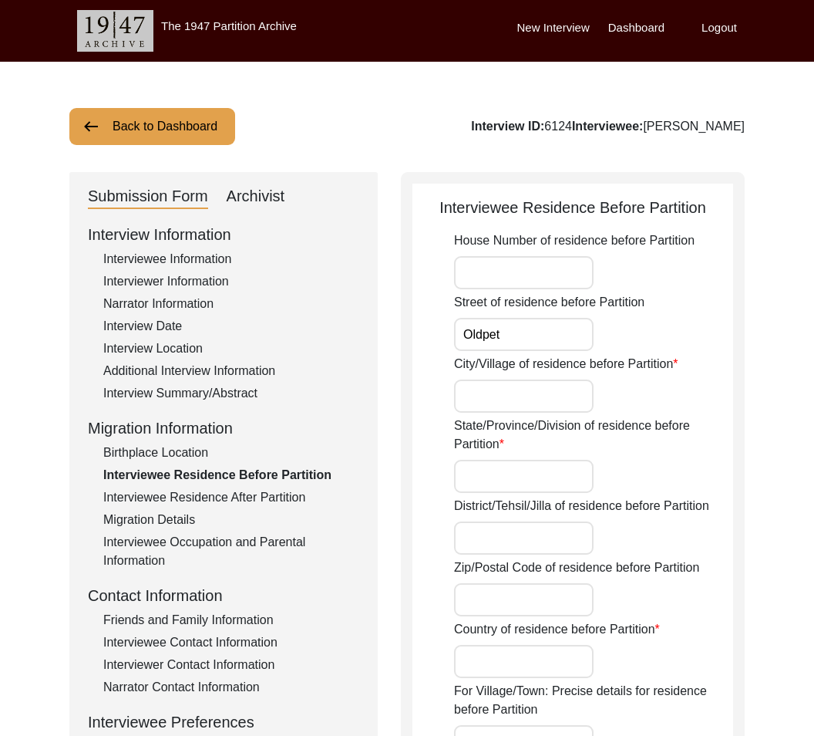
click at [516, 402] on input "City/Village of residence before Partition" at bounding box center [524, 395] width 140 height 33
paste input "Krishnagiri"
type input "Krishnagiri"
click at [475, 479] on input "State/Province/Division of residence before Partition" at bounding box center [524, 476] width 140 height 33
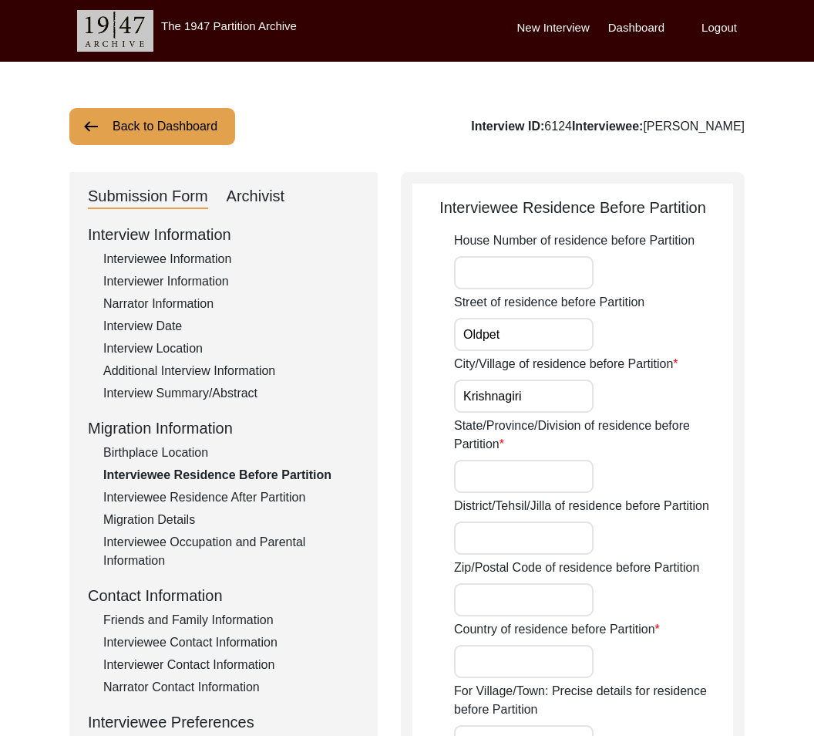
paste input "[GEOGRAPHIC_DATA]"
type input "[GEOGRAPHIC_DATA]"
click at [525, 541] on input "District/Tehsil/Jilla of residence before Partition" at bounding box center [524, 537] width 140 height 33
click at [561, 483] on input "[GEOGRAPHIC_DATA]" at bounding box center [524, 476] width 140 height 33
click at [530, 536] on input "District/Tehsil/Jilla of residence before Partition" at bounding box center [524, 537] width 140 height 33
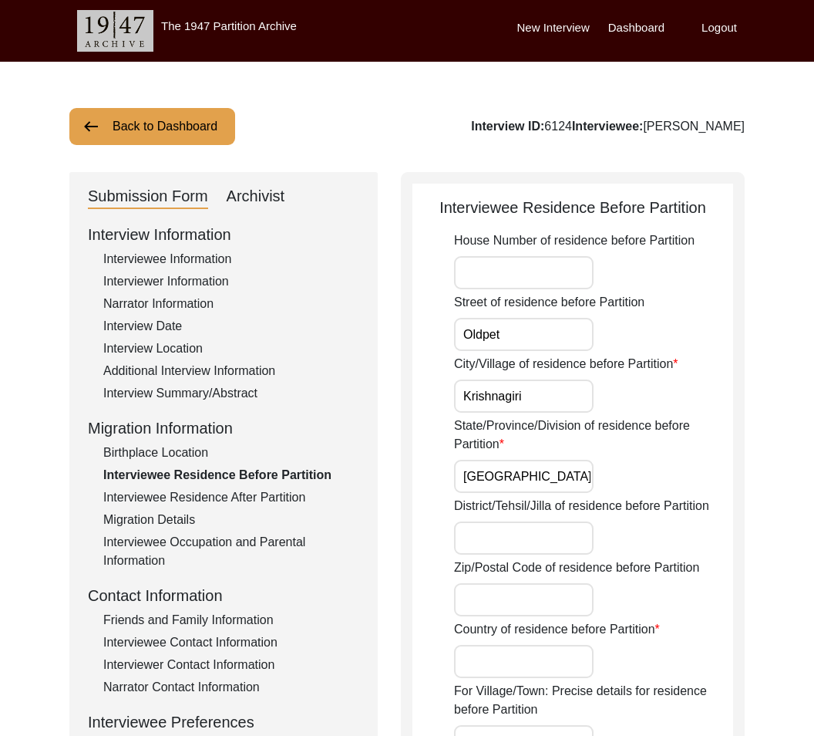
paste input "[GEOGRAPHIC_DATA]"
type input "[GEOGRAPHIC_DATA]"
click at [519, 605] on input "Zip/Postal Code of residence before Partition" at bounding box center [524, 599] width 140 height 33
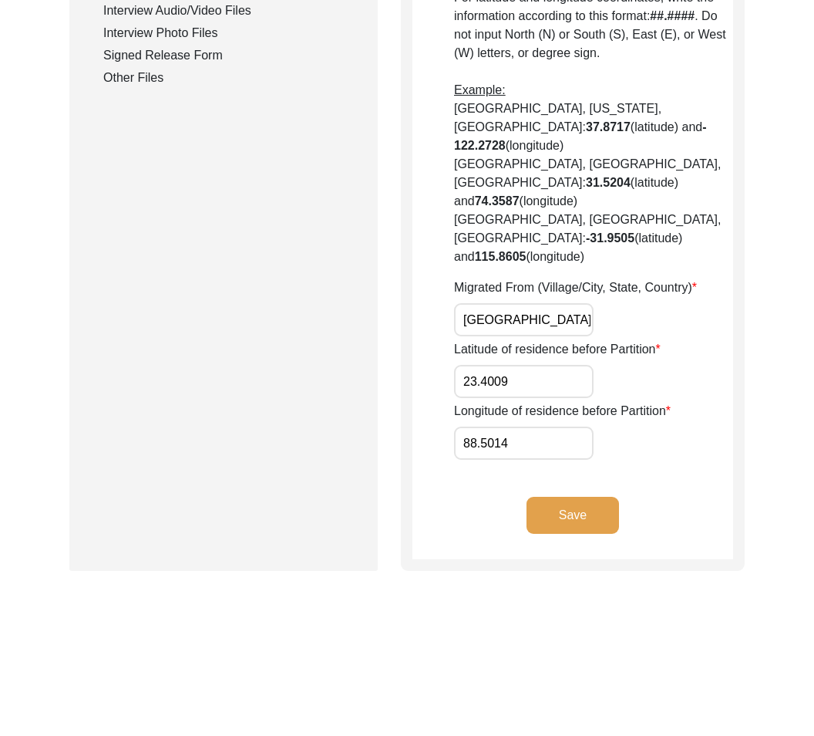
scroll to position [507, 0]
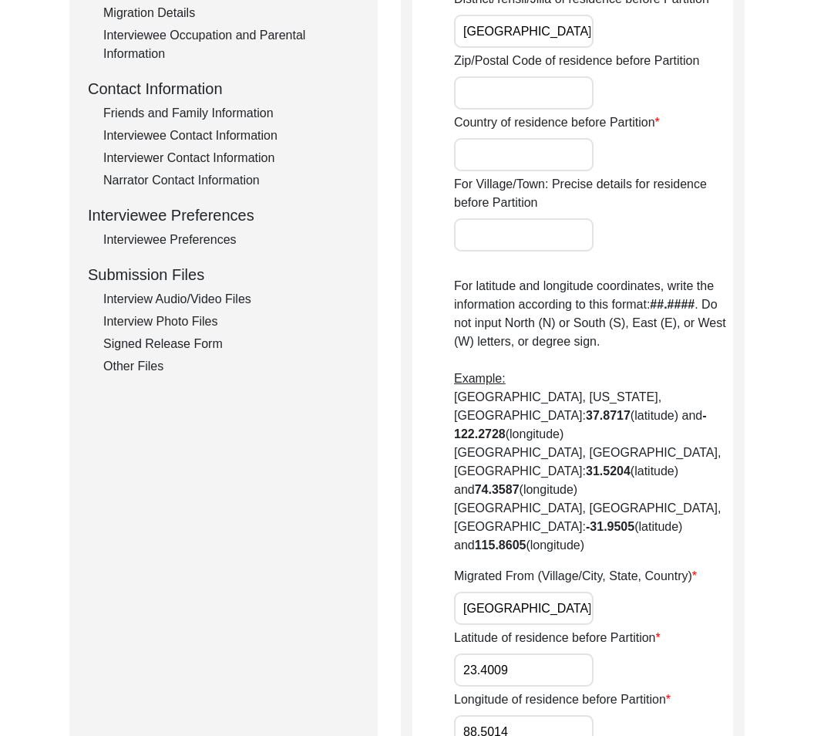
paste input "635002"
type input "635002"
click at [517, 143] on input "Country of residence before Partition" at bounding box center [524, 154] width 140 height 33
paste input "[GEOGRAPHIC_DATA]"
type input "[GEOGRAPHIC_DATA]"
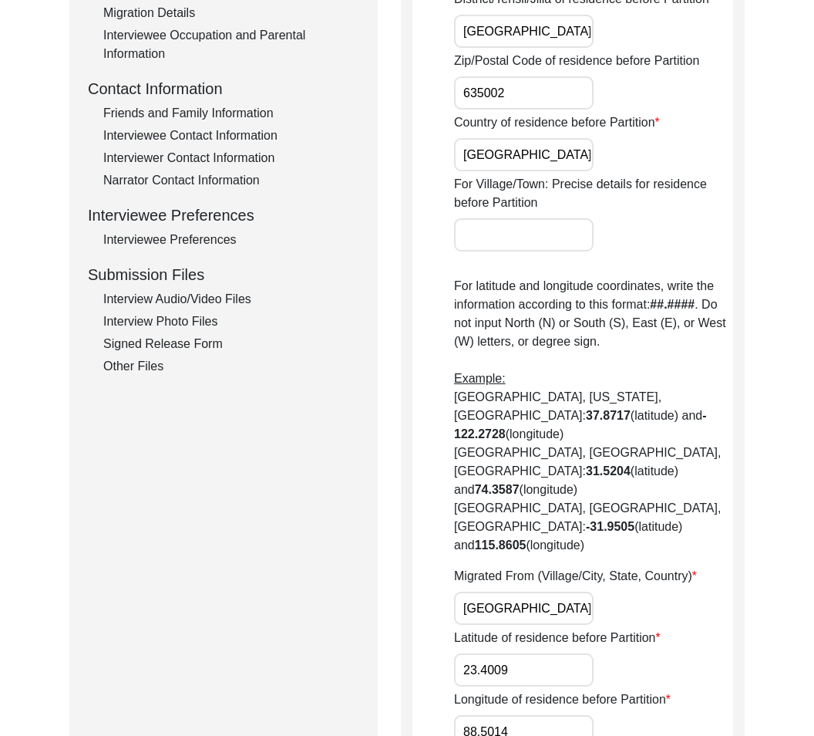
click at [545, 231] on input "For Village/Town: Precise details for residence before Partition" at bounding box center [524, 234] width 140 height 33
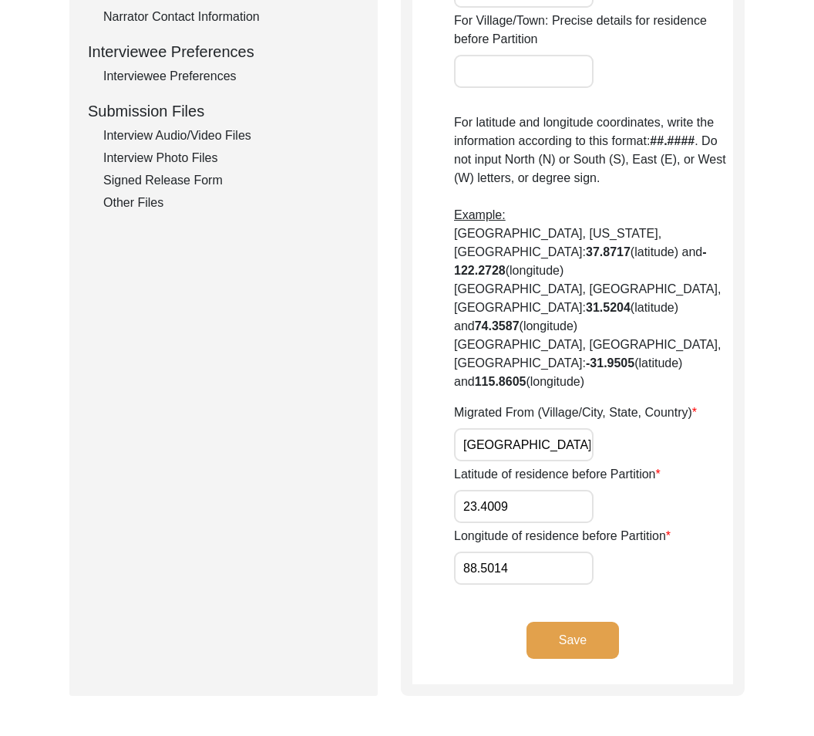
scroll to position [672, 0]
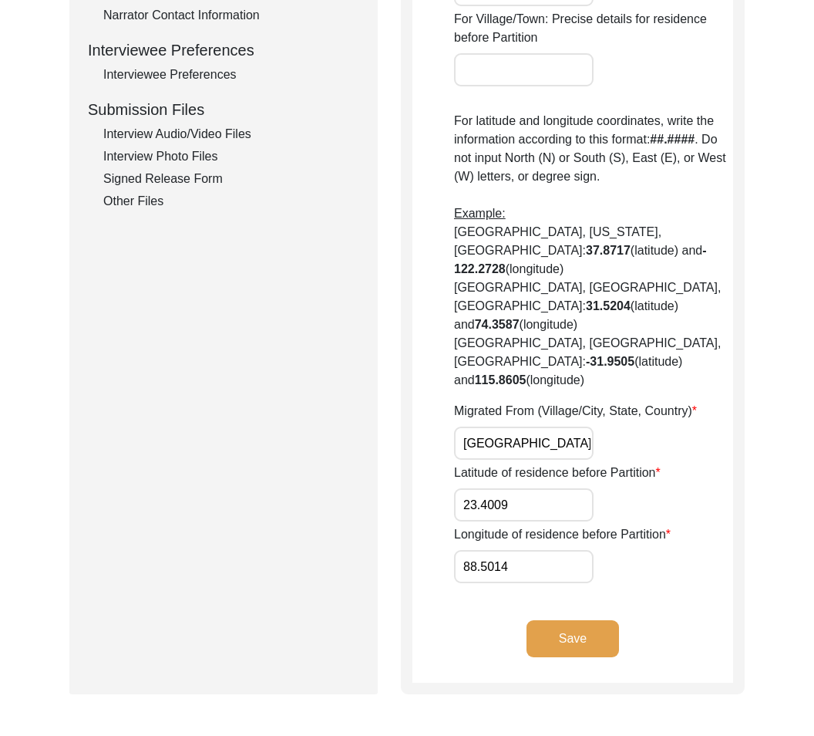
click at [527, 426] on input "[GEOGRAPHIC_DATA], [GEOGRAPHIC_DATA], [GEOGRAPHIC_DATA]" at bounding box center [524, 442] width 140 height 33
drag, startPoint x: 458, startPoint y: 384, endPoint x: 836, endPoint y: 407, distance: 378.5
click at [813, 407] on html "The 1947 Partition Archive New Interview Dashboard Logout Back to Dashboard Int…" at bounding box center [407, 121] width 814 height 1586
paste input "[PERSON_NAME], [GEOGRAPHIC_DATA]"
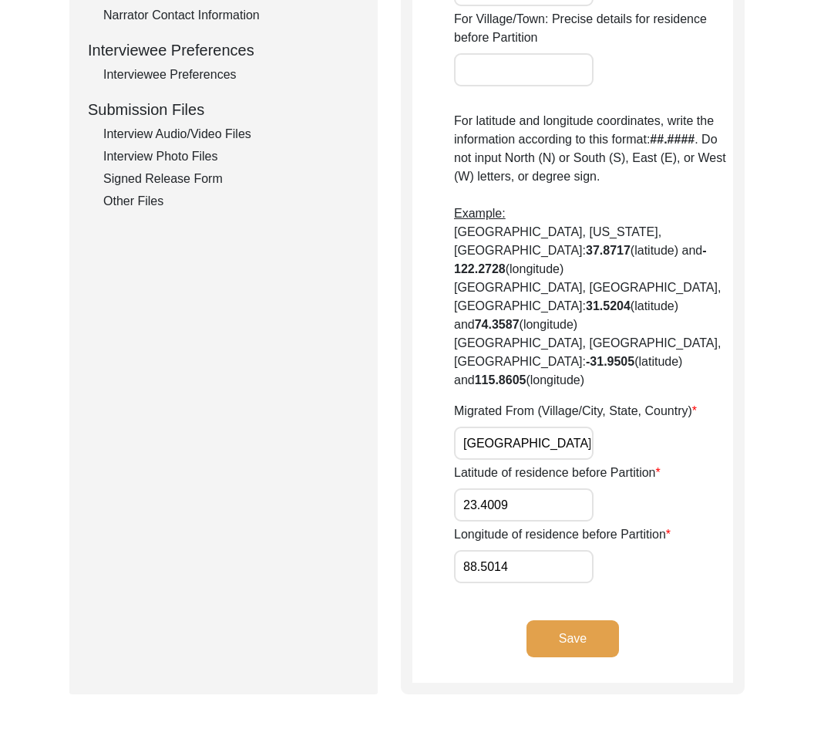
drag, startPoint x: 577, startPoint y: 386, endPoint x: 298, endPoint y: 386, distance: 279.1
click at [298, 386] on div "Submission Form Archivist Interview Information Interviewee Information Intervi…" at bounding box center [406, 97] width 675 height 1194
type input "[GEOGRAPHIC_DATA], [GEOGRAPHIC_DATA], [GEOGRAPHIC_DATA]"
click at [757, 491] on div "Back to Dashboard Interview ID: 6124 Interviewee: [PERSON_NAME] Submission Form…" at bounding box center [407, 100] width 814 height 1420
drag, startPoint x: 533, startPoint y: 442, endPoint x: 376, endPoint y: 444, distance: 157.3
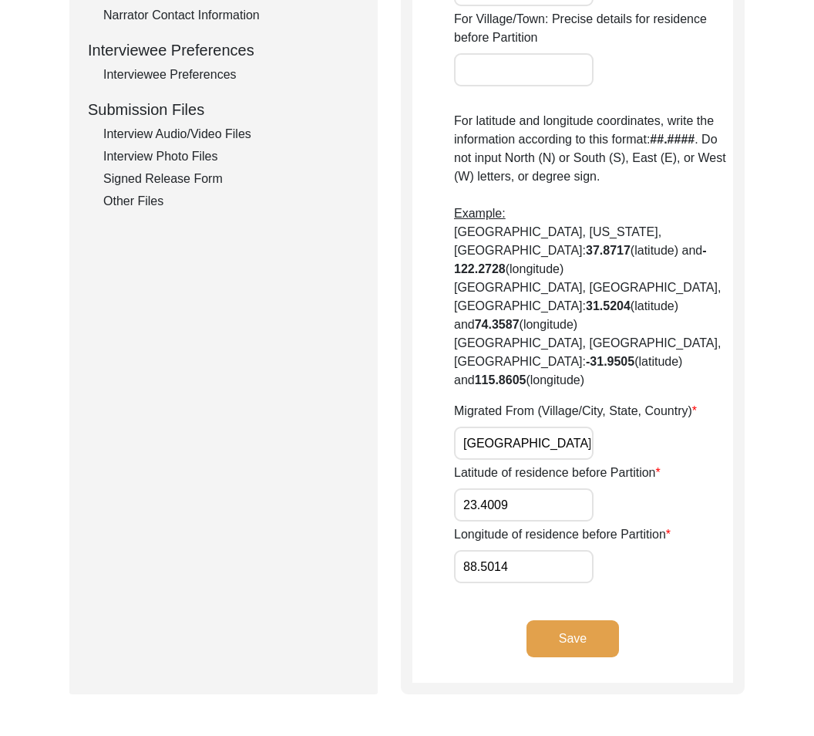
click at [376, 444] on div "Submission Form Archivist Interview Information Interviewee Information Intervi…" at bounding box center [406, 97] width 675 height 1194
drag, startPoint x: 544, startPoint y: 527, endPoint x: 517, endPoint y: 520, distance: 28.1
click at [517, 520] on app-residence-before-partition "Interviewee Residence Before Partition House Number of residence before Partiti…" at bounding box center [573, 103] width 321 height 1158
drag, startPoint x: 520, startPoint y: 517, endPoint x: 372, endPoint y: 509, distance: 148.3
click at [372, 509] on div "Submission Form Archivist Interview Information Interviewee Information Intervi…" at bounding box center [406, 97] width 675 height 1194
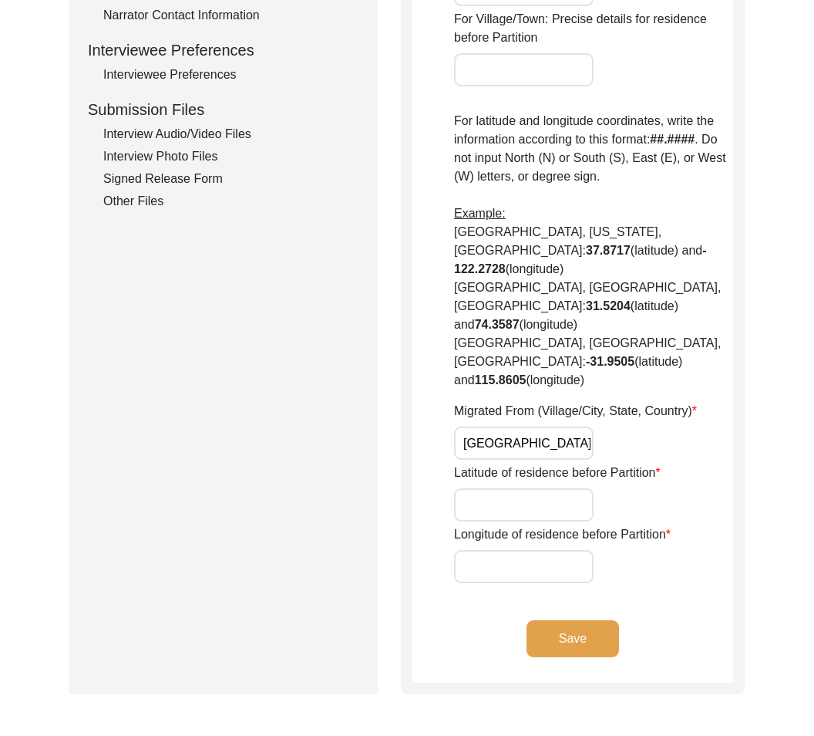
click at [687, 557] on app-residence-before-partition "Interviewee Residence Before Partition House Number of residence before Partiti…" at bounding box center [573, 103] width 321 height 1158
click at [598, 620] on button "Save" at bounding box center [573, 638] width 93 height 37
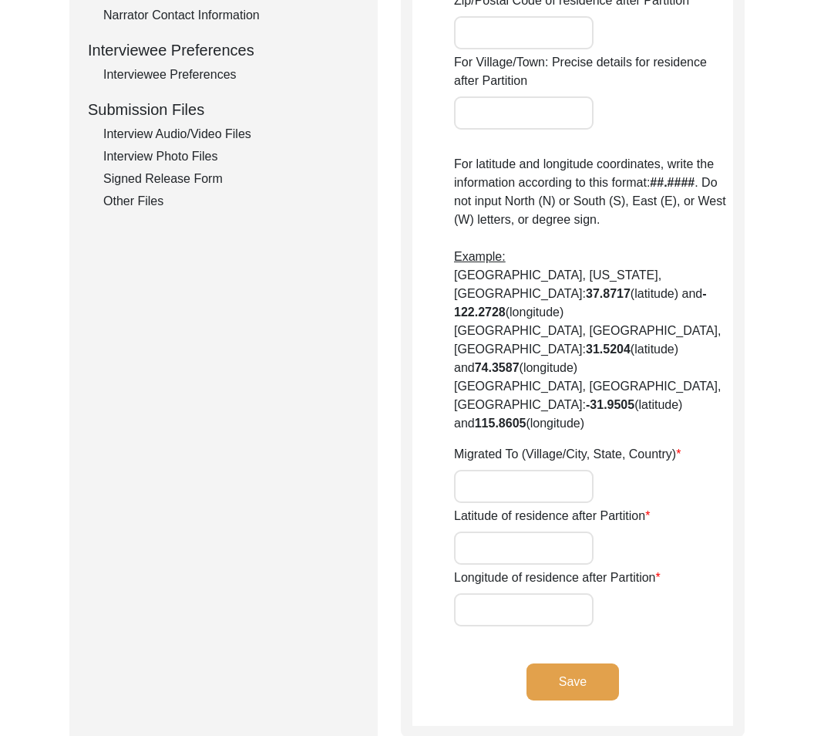
type input "Did Not Migrate"
type input "23.4009"
type input "88.5014"
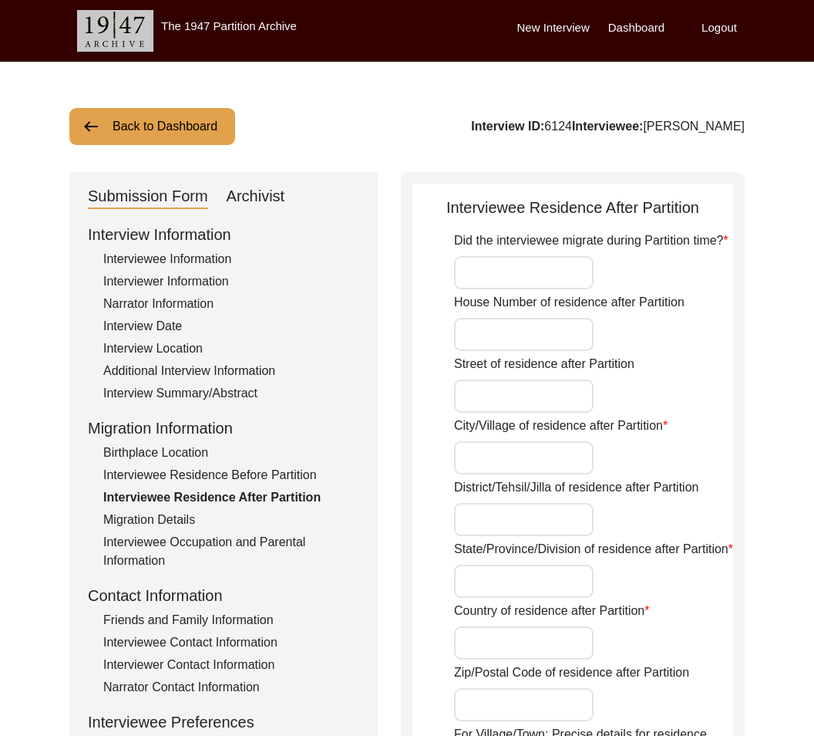
drag, startPoint x: 436, startPoint y: 200, endPoint x: 816, endPoint y: 217, distance: 379.7
drag, startPoint x: 432, startPoint y: 227, endPoint x: 747, endPoint y: 257, distance: 316.8
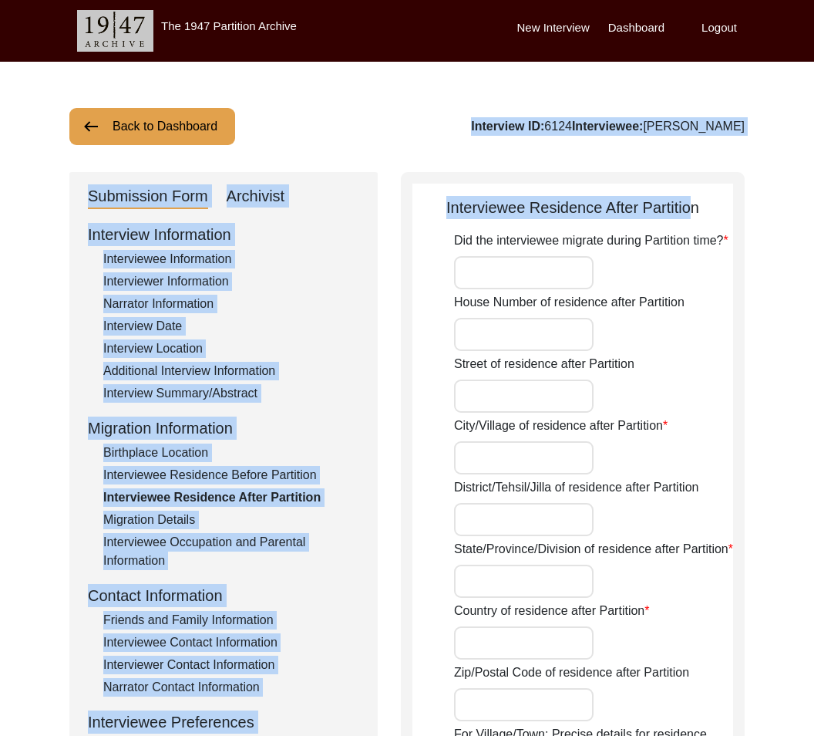
drag, startPoint x: 758, startPoint y: 96, endPoint x: 652, endPoint y: 249, distance: 186.1
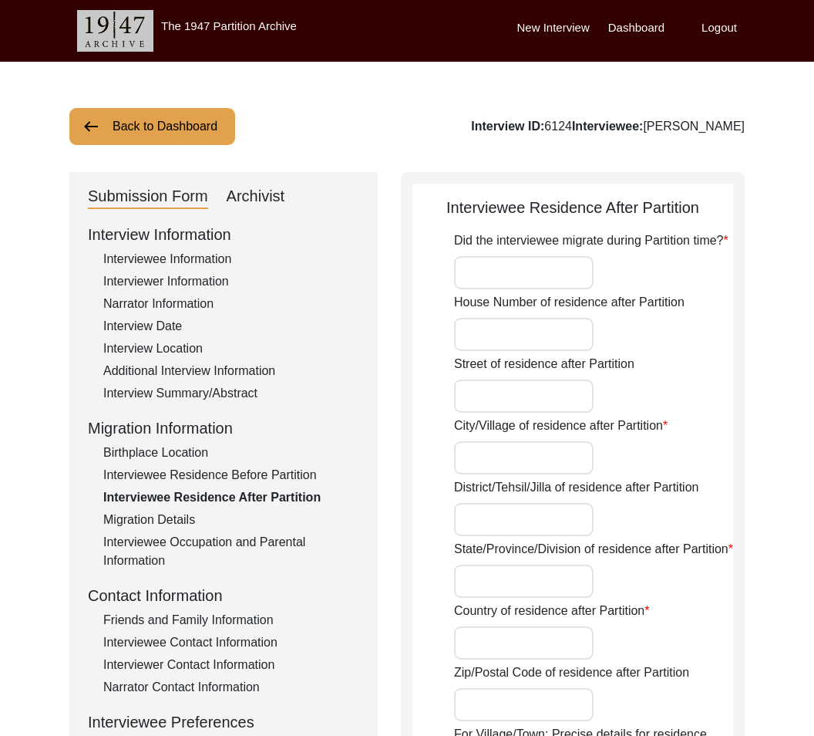
click at [611, 342] on div "House Number of residence after Partition" at bounding box center [593, 322] width 279 height 58
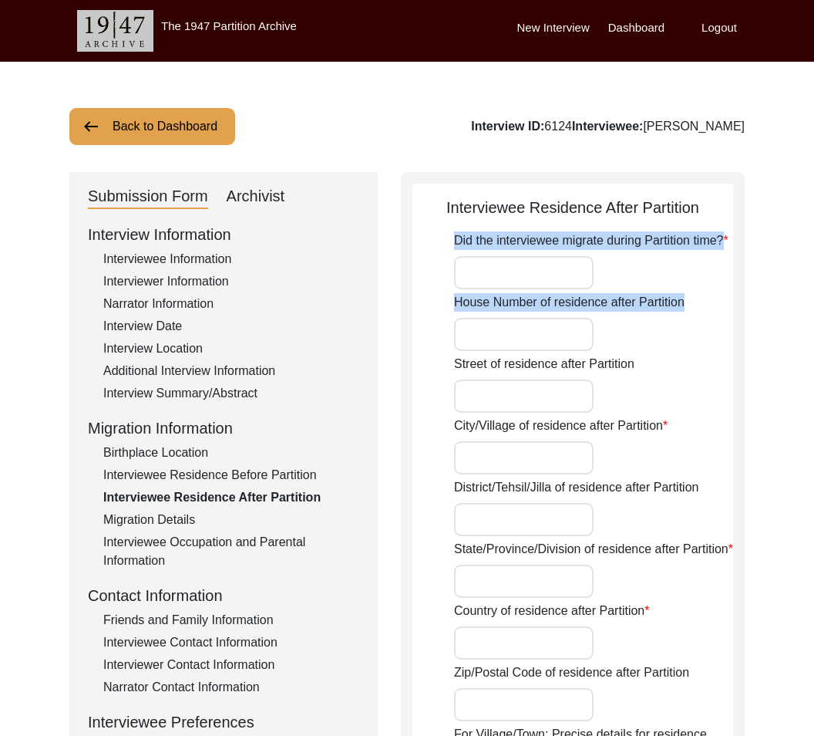
drag, startPoint x: 625, startPoint y: 305, endPoint x: 460, endPoint y: 284, distance: 166.3
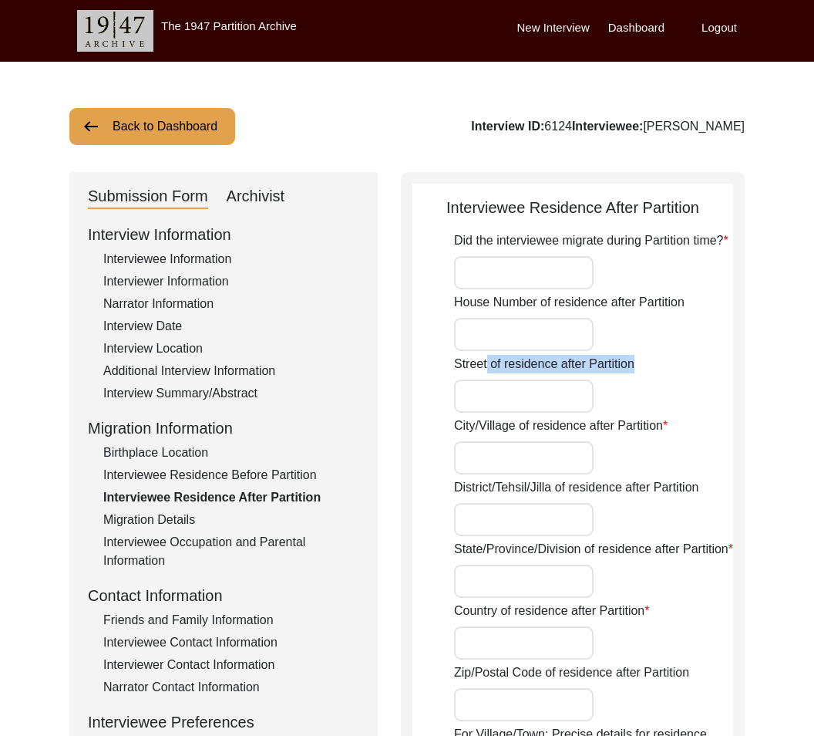
drag, startPoint x: 487, startPoint y: 364, endPoint x: 702, endPoint y: 385, distance: 216.1
click at [702, 385] on div "Street of residence after Partition" at bounding box center [593, 384] width 279 height 58
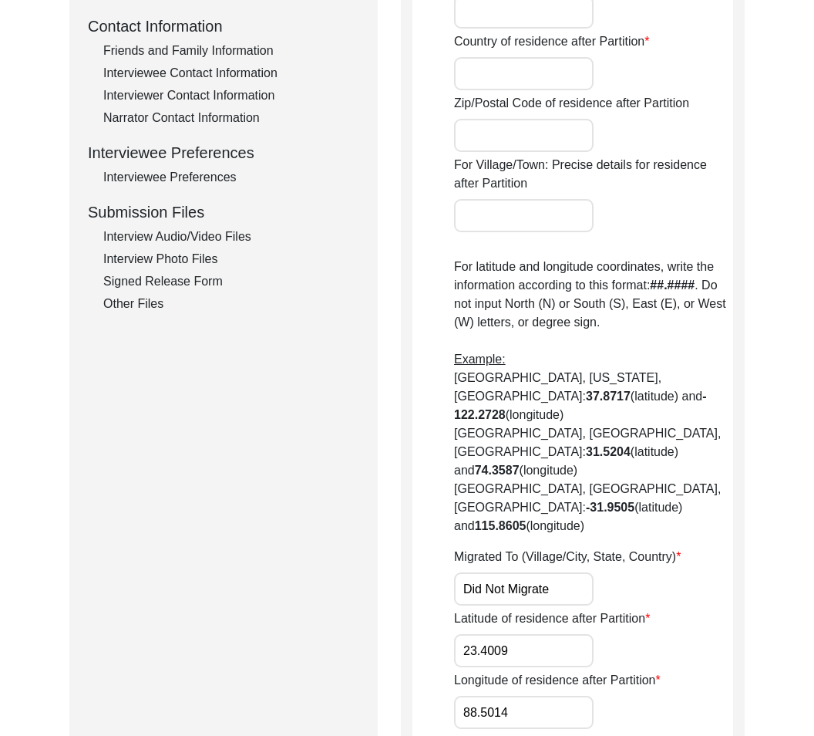
scroll to position [662, 0]
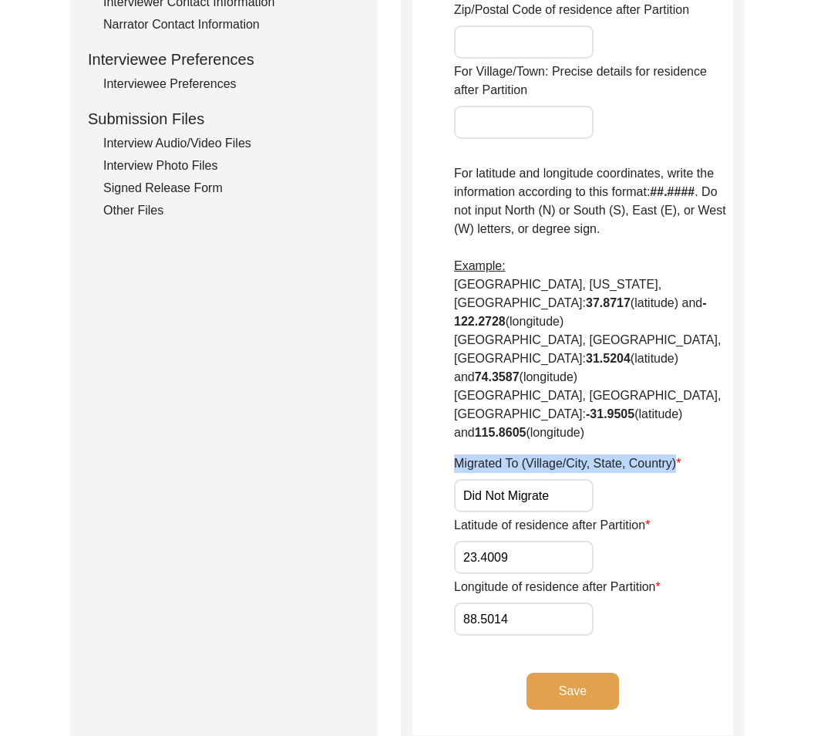
drag, startPoint x: 445, startPoint y: 406, endPoint x: 679, endPoint y: 417, distance: 234.7
click at [679, 417] on app-residence-after-partition "Interviewee Residence After Partition Did the interviewee migrate during Partit…" at bounding box center [573, 134] width 321 height 1201
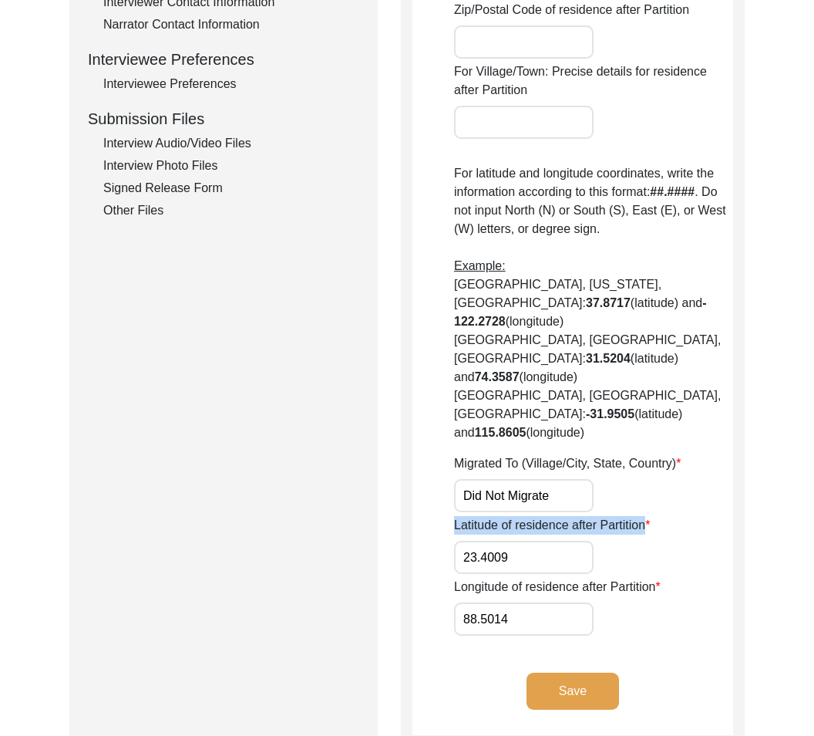
drag, startPoint x: 452, startPoint y: 477, endPoint x: 653, endPoint y: 471, distance: 201.3
click at [653, 471] on app-residence-after-partition "Interviewee Residence After Partition Did the interviewee migrate during Partit…" at bounding box center [573, 134] width 321 height 1201
click at [546, 602] on input "88.5014" at bounding box center [524, 618] width 140 height 33
click at [652, 520] on div "Did the interviewee migrate during Partition time? House Number of residence af…" at bounding box center [593, 102] width 279 height 1066
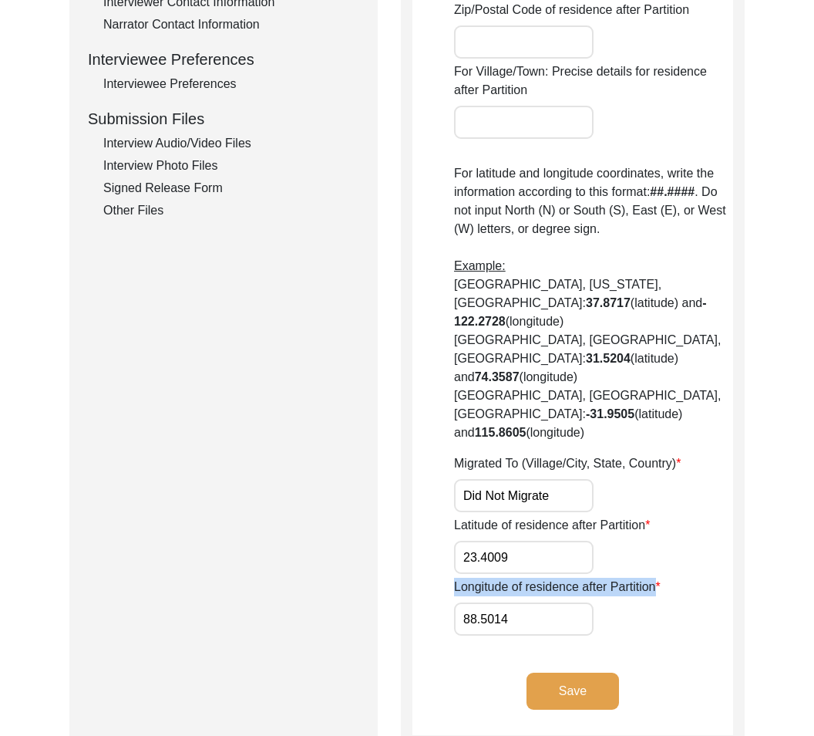
drag, startPoint x: 657, startPoint y: 534, endPoint x: 402, endPoint y: 534, distance: 255.2
click at [402, 534] on div "Interviewee Residence After Partition Did the interviewee migrate during Partit…" at bounding box center [573, 128] width 344 height 1237
click at [621, 454] on div "Migrated To (Village/City, State, Country) Did Not Migrate" at bounding box center [593, 483] width 279 height 58
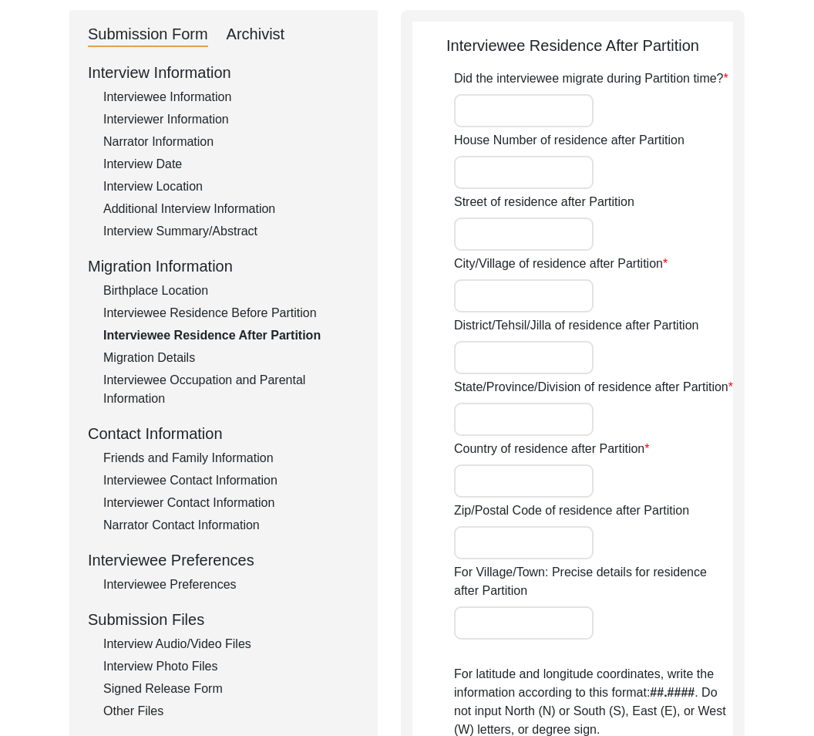
scroll to position [0, 0]
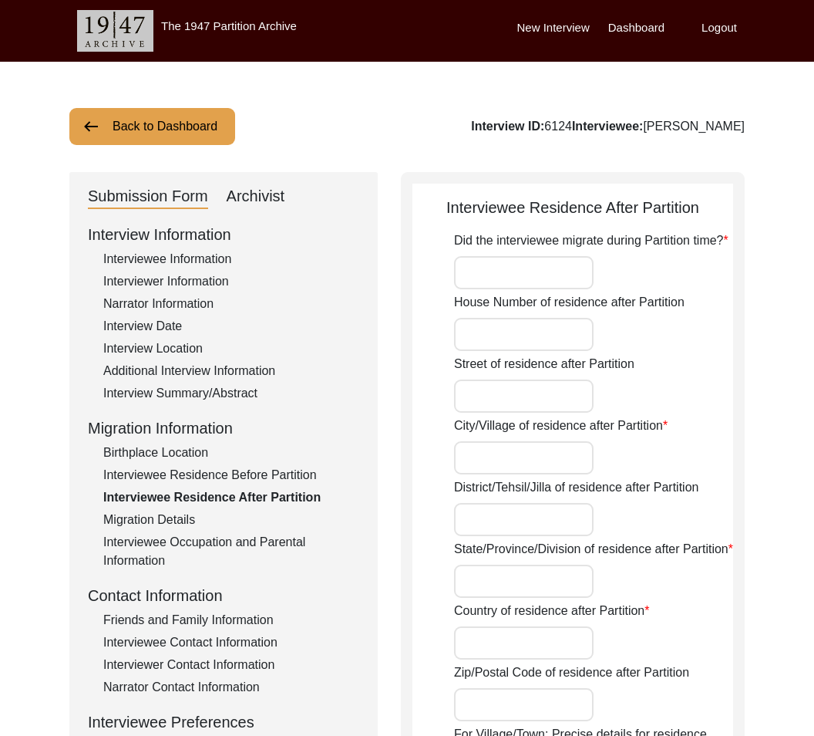
click at [481, 278] on input "Did the interviewee migrate during Partition time?" at bounding box center [524, 272] width 140 height 33
type input "Yes"
click at [493, 325] on input "House Number of residence after Partition" at bounding box center [524, 334] width 140 height 33
paste input "15/30"
type input "15/30"
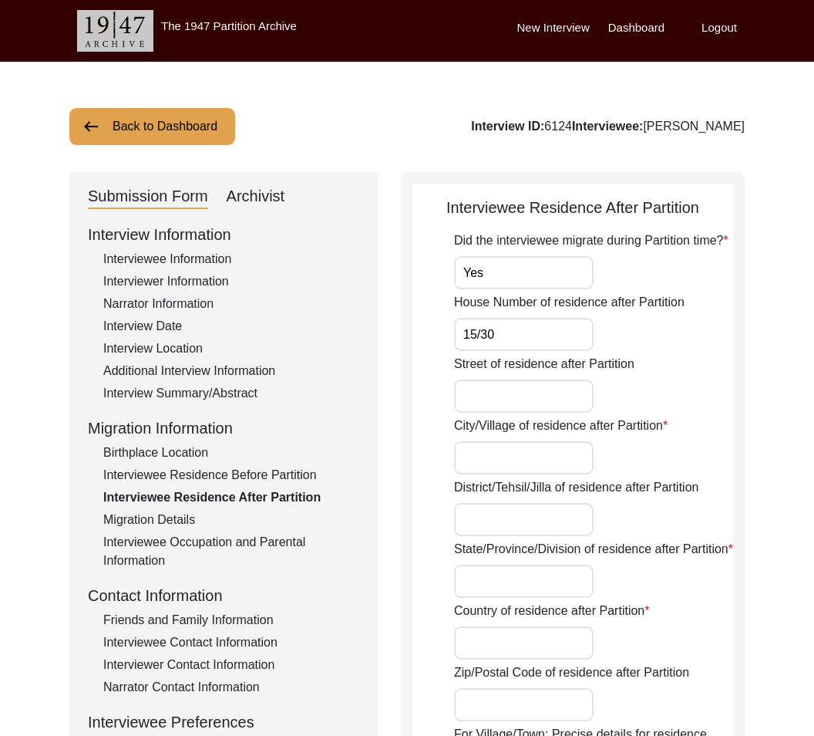
click at [498, 410] on input "Street of residence after Partition" at bounding box center [524, 395] width 140 height 33
paste input "[DATE][GEOGRAPHIC_DATA]"
type input "[DATE][GEOGRAPHIC_DATA]"
click at [527, 467] on div "City/Village of residence after Partition" at bounding box center [593, 445] width 279 height 58
click at [527, 467] on input "City/Village of residence after Partition" at bounding box center [524, 457] width 140 height 33
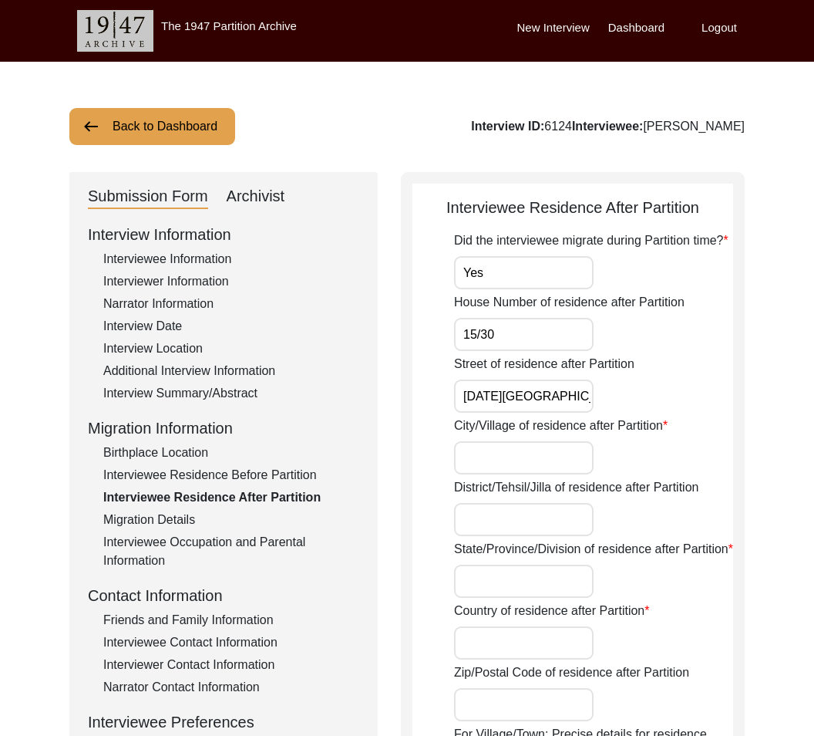
paste input "[GEOGRAPHIC_DATA]"
type input "[GEOGRAPHIC_DATA]"
click at [539, 519] on input "District/Tehsil/Jilla of residence after Partition" at bounding box center [524, 519] width 140 height 33
paste input "[GEOGRAPHIC_DATA]"
type input "[GEOGRAPHIC_DATA]"
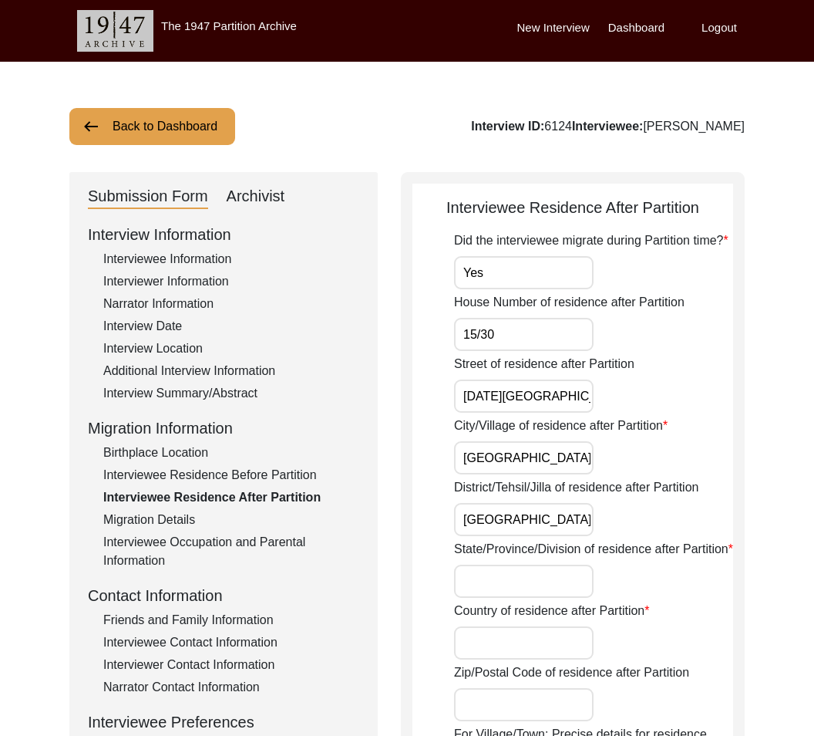
click at [551, 568] on input "State/Province/Division of residence after Partition" at bounding box center [524, 580] width 140 height 33
paste input "[GEOGRAPHIC_DATA]"
type input "[GEOGRAPHIC_DATA]"
click at [520, 645] on input "Country of residence after Partition" at bounding box center [524, 642] width 140 height 33
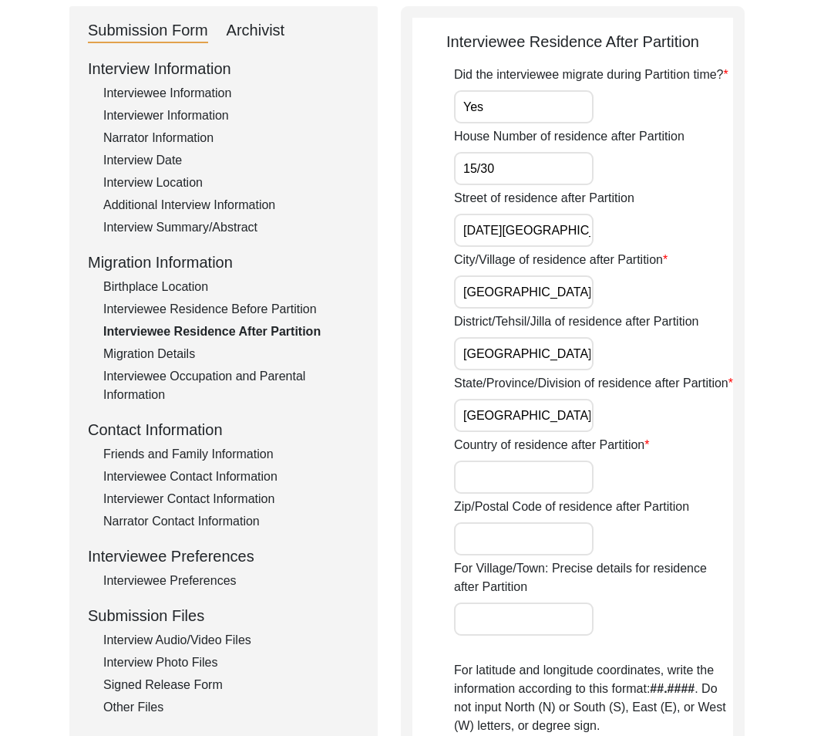
scroll to position [167, 0]
type input "[GEOGRAPHIC_DATA]"
click at [566, 541] on input "Zip/Postal Code of residence after Partition" at bounding box center [524, 537] width 140 height 33
paste input "600028"
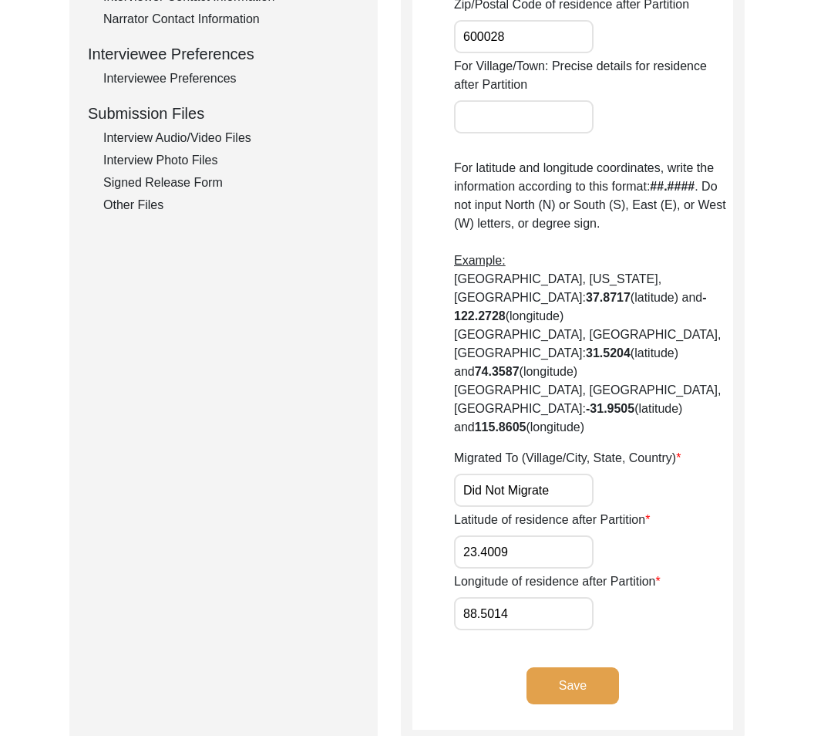
scroll to position [699, 0]
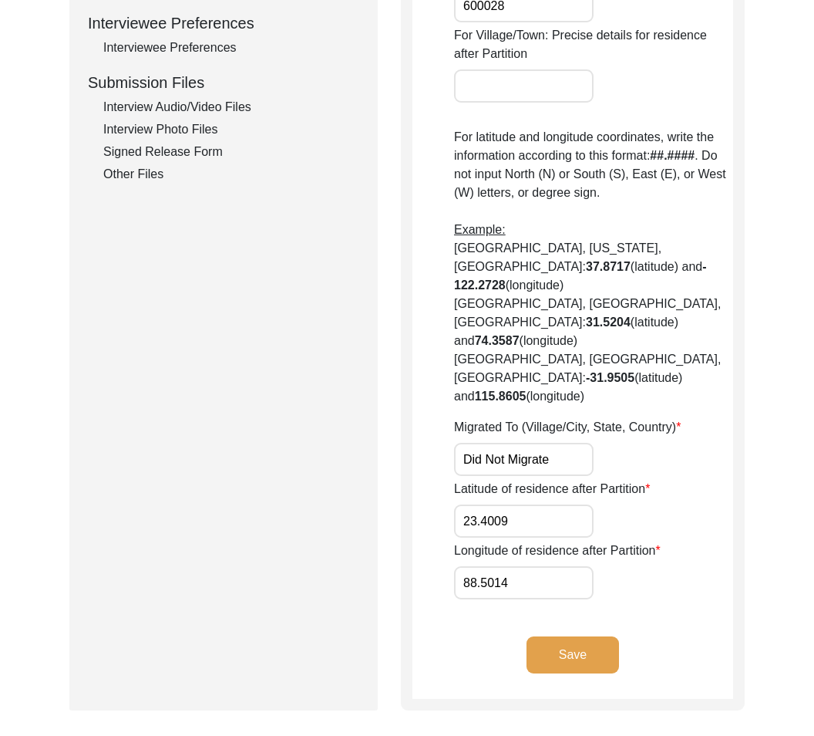
type input "600028"
drag, startPoint x: 576, startPoint y: 396, endPoint x: 588, endPoint y: 415, distance: 22.9
click at [588, 443] on input "Did Not Migrate" at bounding box center [524, 459] width 140 height 33
paste input "[GEOGRAPHIC_DATA], [GEOGRAPHIC_DATA], [GEOGRAPHIC_DATA]"
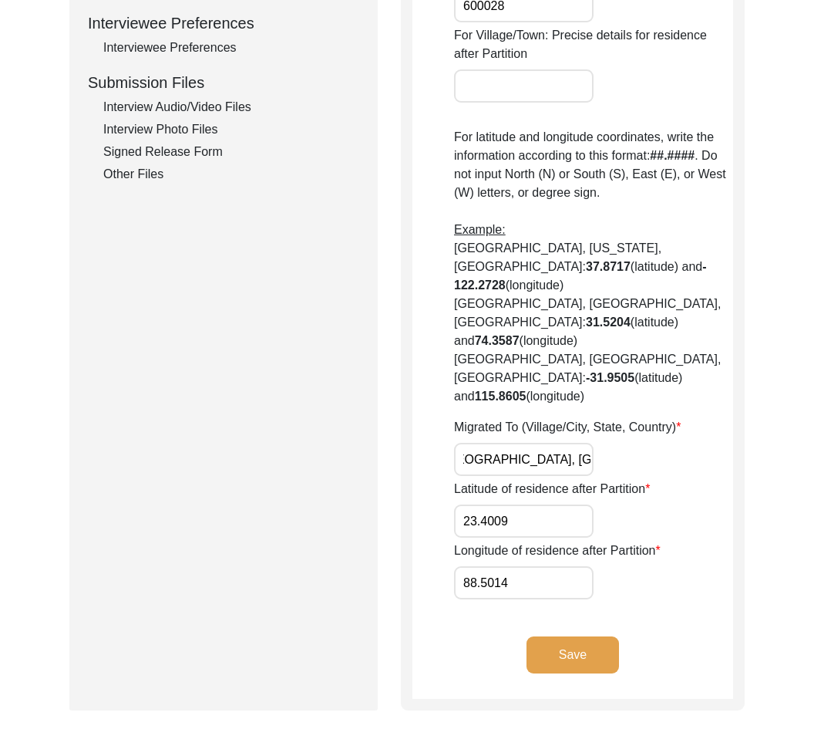
type input "[GEOGRAPHIC_DATA], [GEOGRAPHIC_DATA], [GEOGRAPHIC_DATA]"
click at [545, 541] on label "Longitude of residence after Partition" at bounding box center [557, 550] width 207 height 19
click at [545, 566] on input "88.5014" at bounding box center [524, 582] width 140 height 33
click at [544, 504] on input "23.4009" at bounding box center [524, 520] width 140 height 33
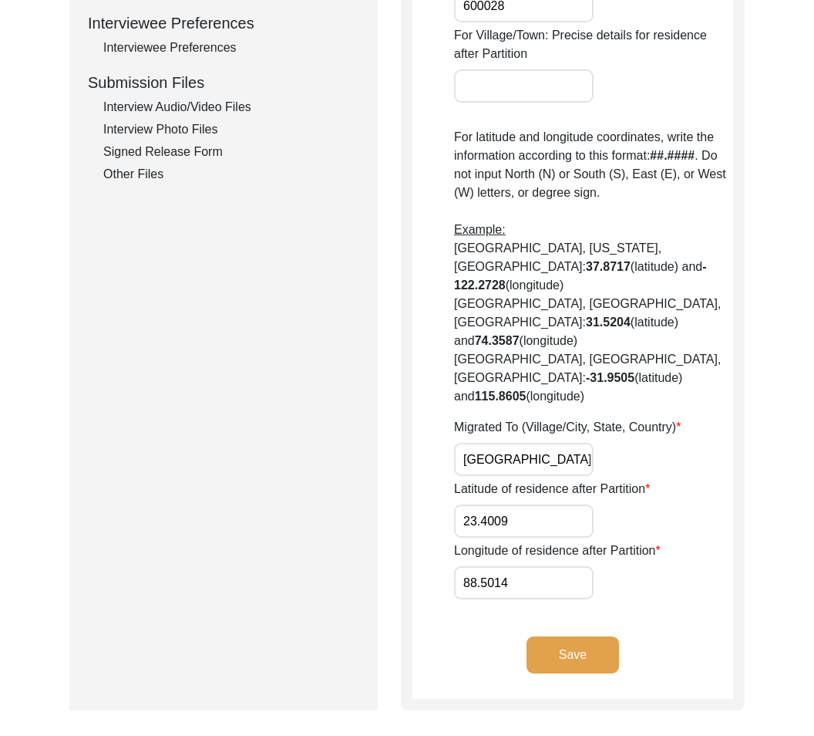
drag, startPoint x: 534, startPoint y: 465, endPoint x: 419, endPoint y: 446, distance: 116.4
click at [419, 446] on app-residence-after-partition "Interviewee Residence After Partition Did the interviewee migrate during Partit…" at bounding box center [573, 97] width 321 height 1201
paste input "13.0826"
type input "13.0826"
drag, startPoint x: 681, startPoint y: 558, endPoint x: 604, endPoint y: 549, distance: 77.7
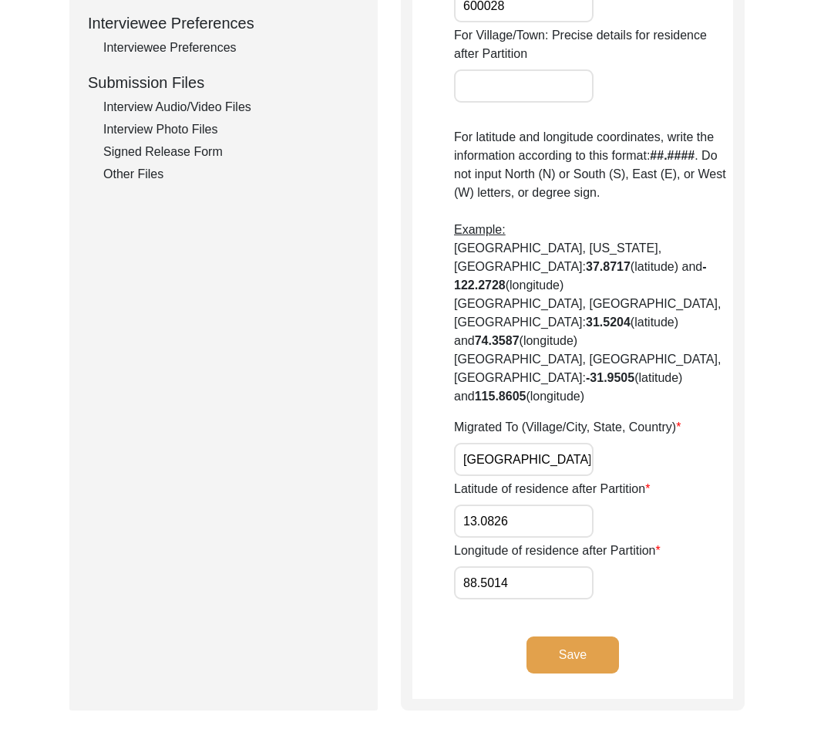
click at [604, 549] on app-residence-after-partition "Interviewee Residence After Partition Did the interviewee migrate during Partit…" at bounding box center [573, 97] width 321 height 1201
drag, startPoint x: 579, startPoint y: 522, endPoint x: 435, endPoint y: 524, distance: 144.2
click at [435, 524] on app-residence-after-partition "Interviewee Residence After Partition Did the interviewee migrate during Partit…" at bounding box center [573, 97] width 321 height 1201
paste input "0.2707"
type input "80.2707"
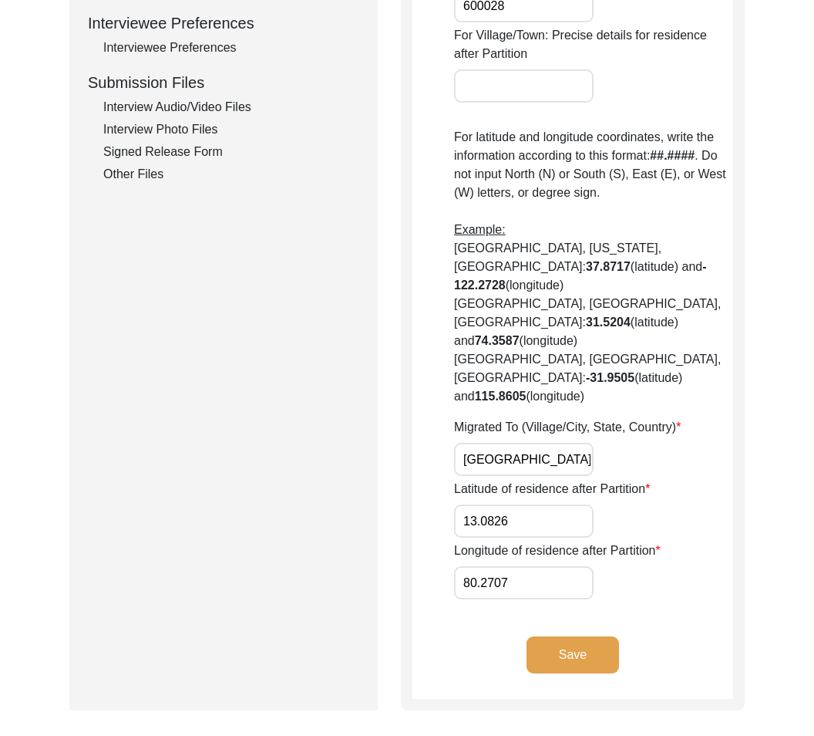
click at [541, 547] on app-residence-after-partition "Interviewee Residence After Partition Did the interviewee migrate during Partit…" at bounding box center [573, 97] width 321 height 1201
click at [565, 566] on input "80.2707" at bounding box center [524, 582] width 140 height 33
click at [575, 636] on button "Save" at bounding box center [573, 654] width 93 height 37
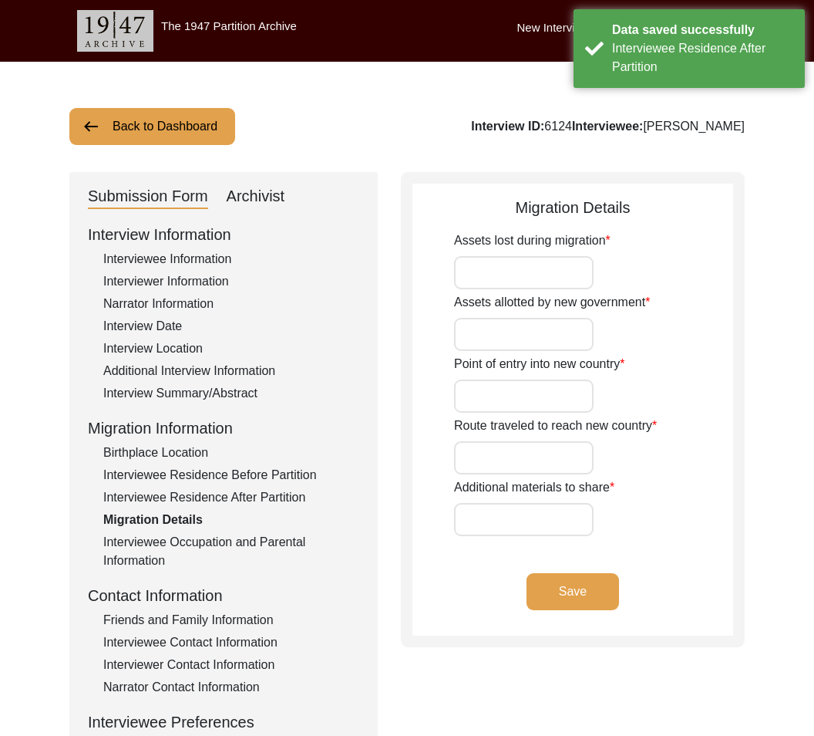
click at [557, 295] on label "Assets allotted by new government" at bounding box center [552, 302] width 196 height 19
click at [557, 318] on input "Assets allotted by new government" at bounding box center [524, 334] width 140 height 33
